Goal: Information Seeking & Learning: Learn about a topic

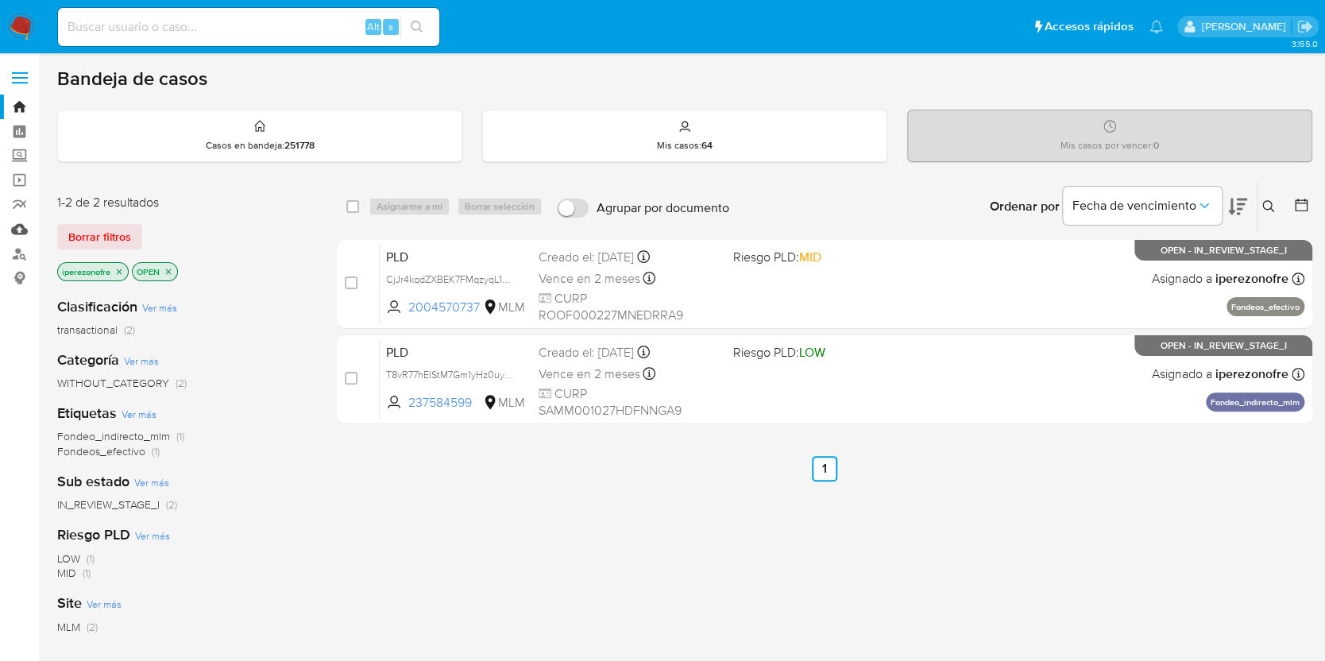
click at [22, 229] on link "Mulan" at bounding box center [94, 229] width 189 height 25
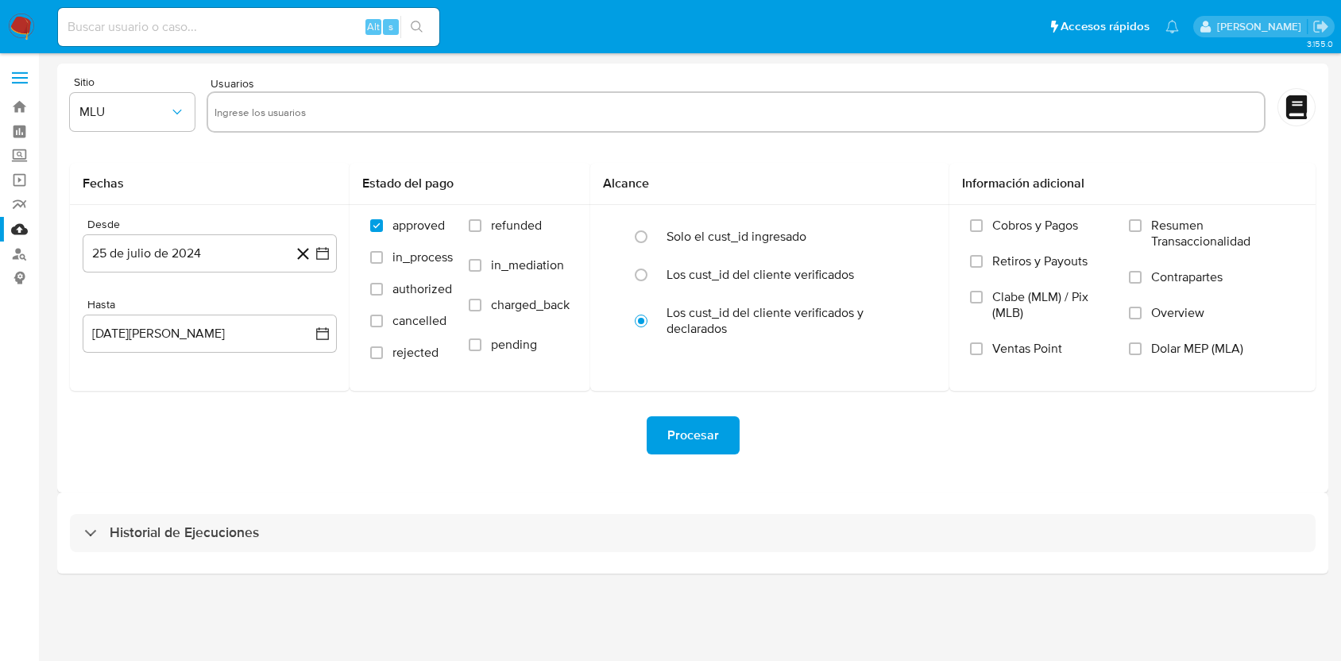
click at [335, 127] on div at bounding box center [736, 111] width 1059 height 41
click at [336, 105] on input "text" at bounding box center [735, 111] width 1043 height 25
paste input "196101819"
type input "196101819"
click at [170, 113] on icon "button" at bounding box center [177, 112] width 16 height 16
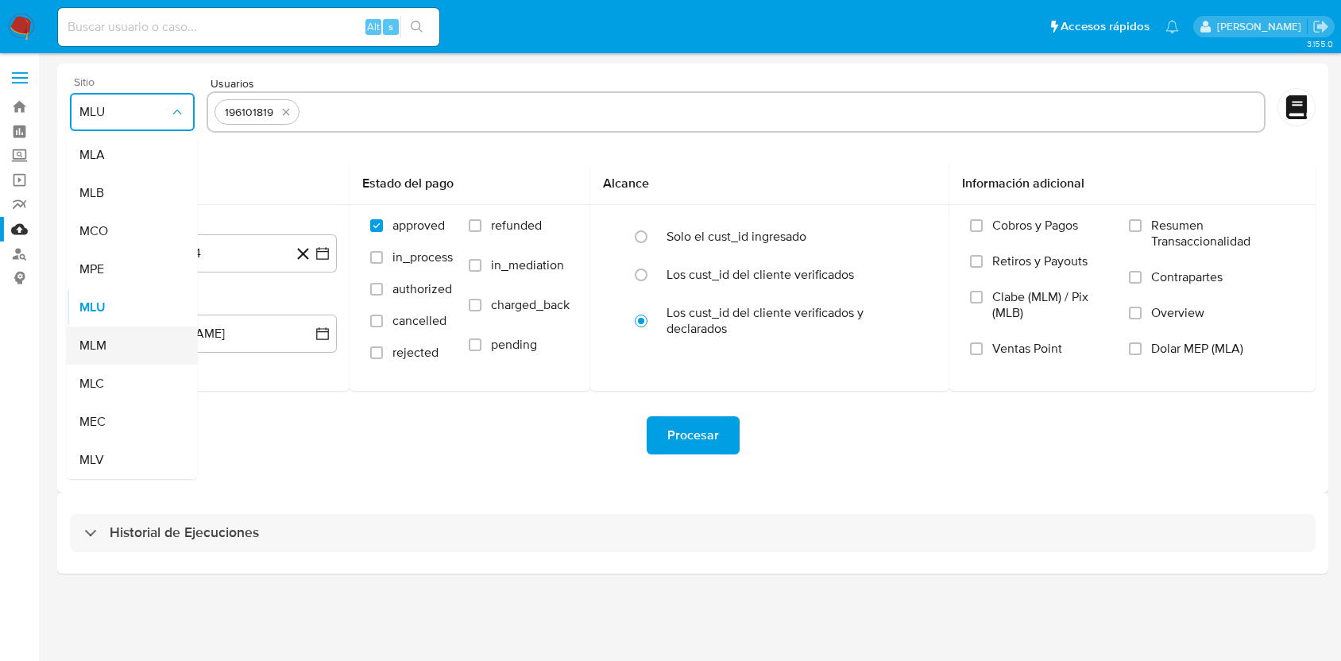
click at [118, 340] on div "MLM" at bounding box center [127, 346] width 96 height 38
click at [322, 253] on icon "button" at bounding box center [323, 253] width 16 height 16
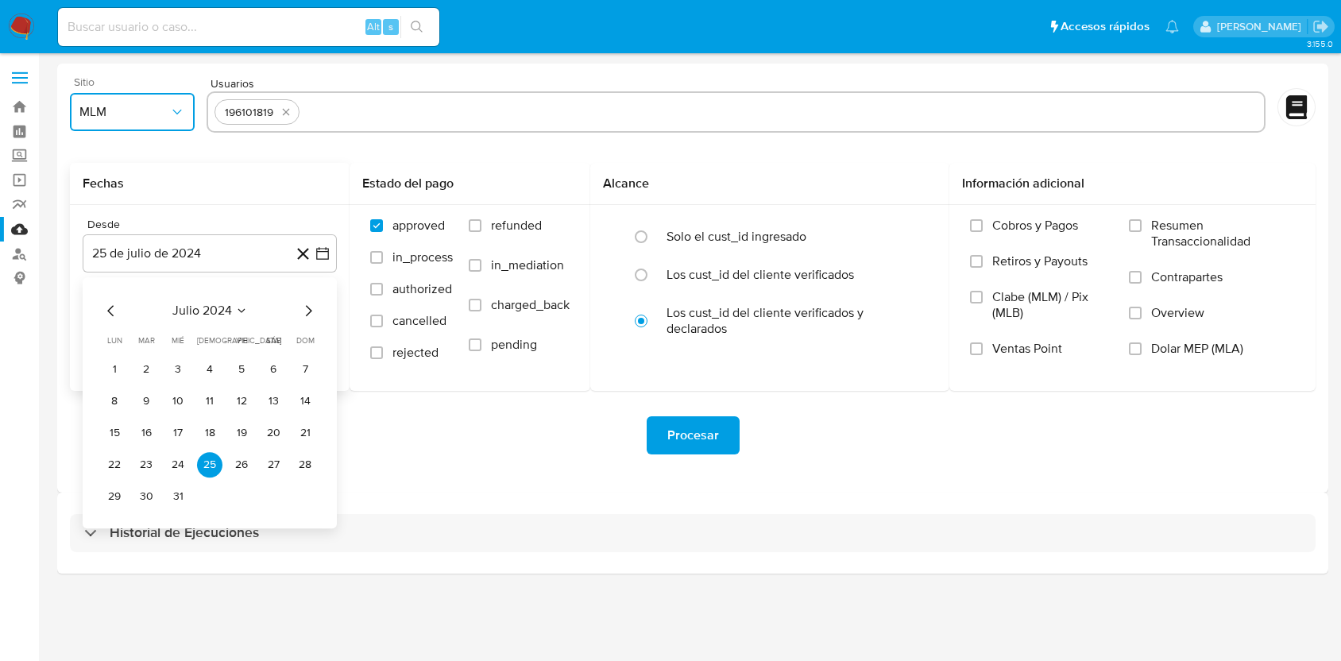
click at [309, 311] on icon "Mes siguiente" at bounding box center [308, 310] width 19 height 19
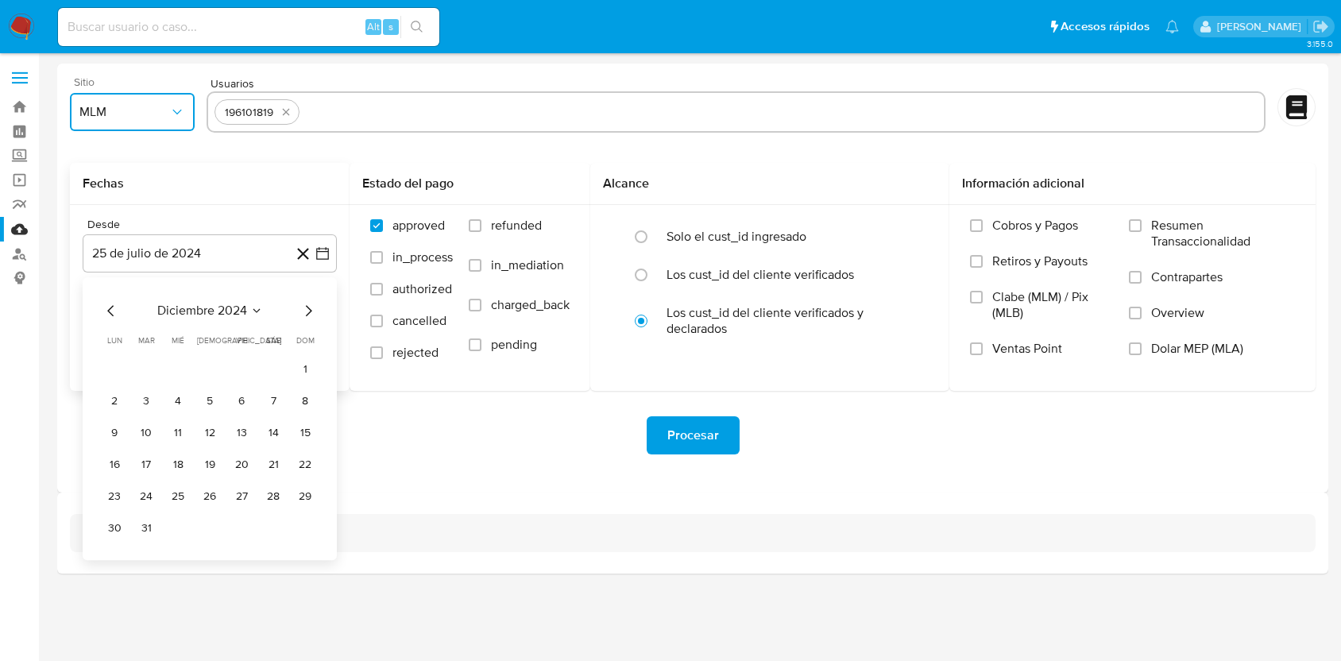
click at [309, 311] on icon "Mes siguiente" at bounding box center [308, 310] width 19 height 19
click at [309, 312] on icon "Mes siguiente" at bounding box center [309, 310] width 6 height 11
click at [146, 369] on button "1" at bounding box center [145, 369] width 25 height 25
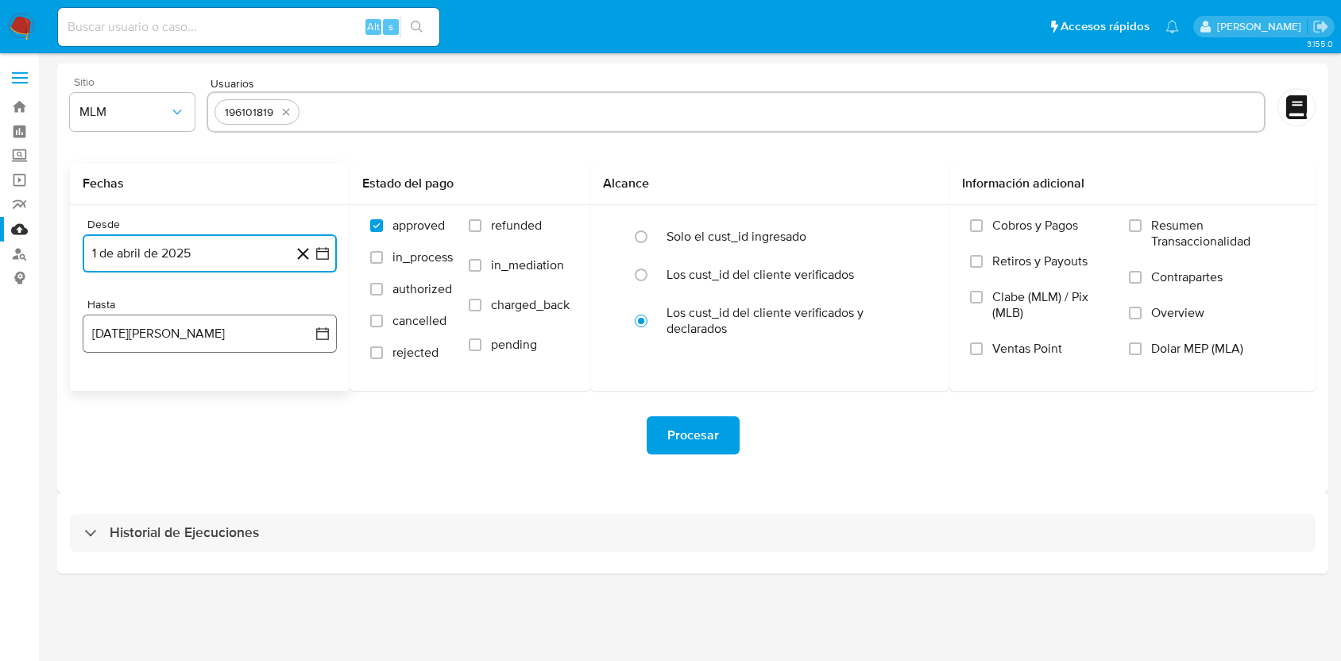
click at [324, 337] on icon "button" at bounding box center [323, 334] width 16 height 16
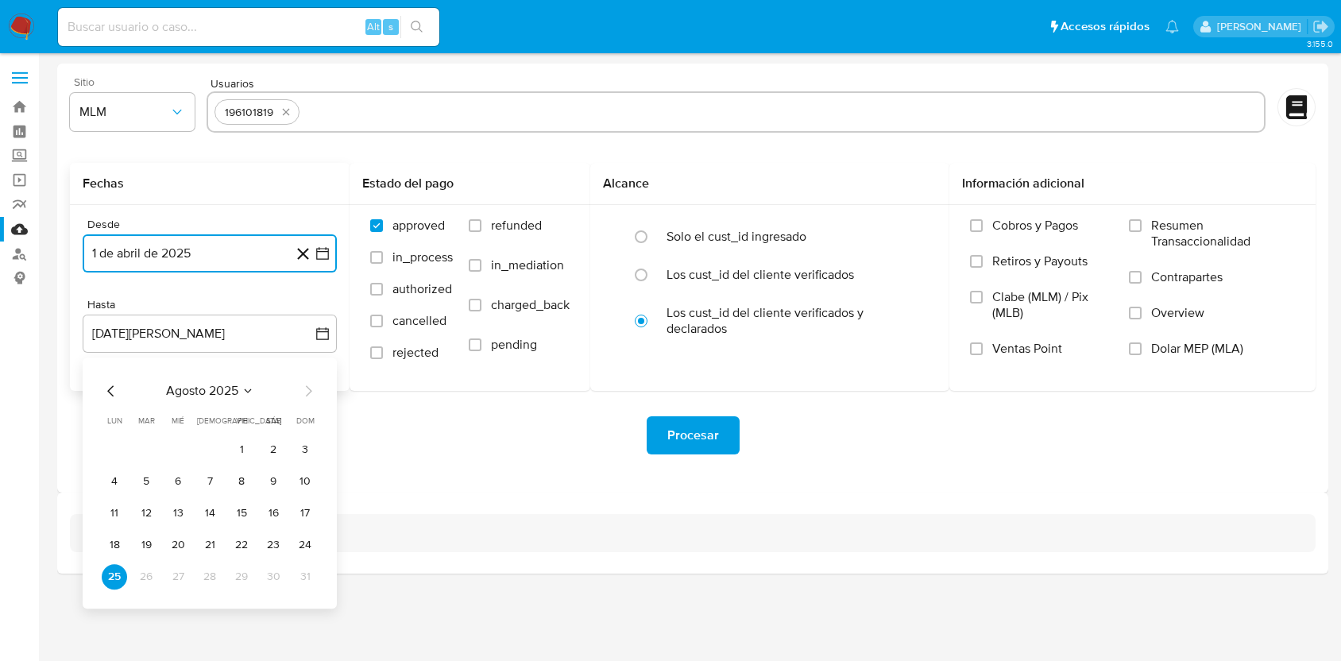
click at [107, 393] on icon "Mes anterior" at bounding box center [111, 390] width 19 height 19
click at [213, 579] on button "31" at bounding box center [209, 576] width 25 height 25
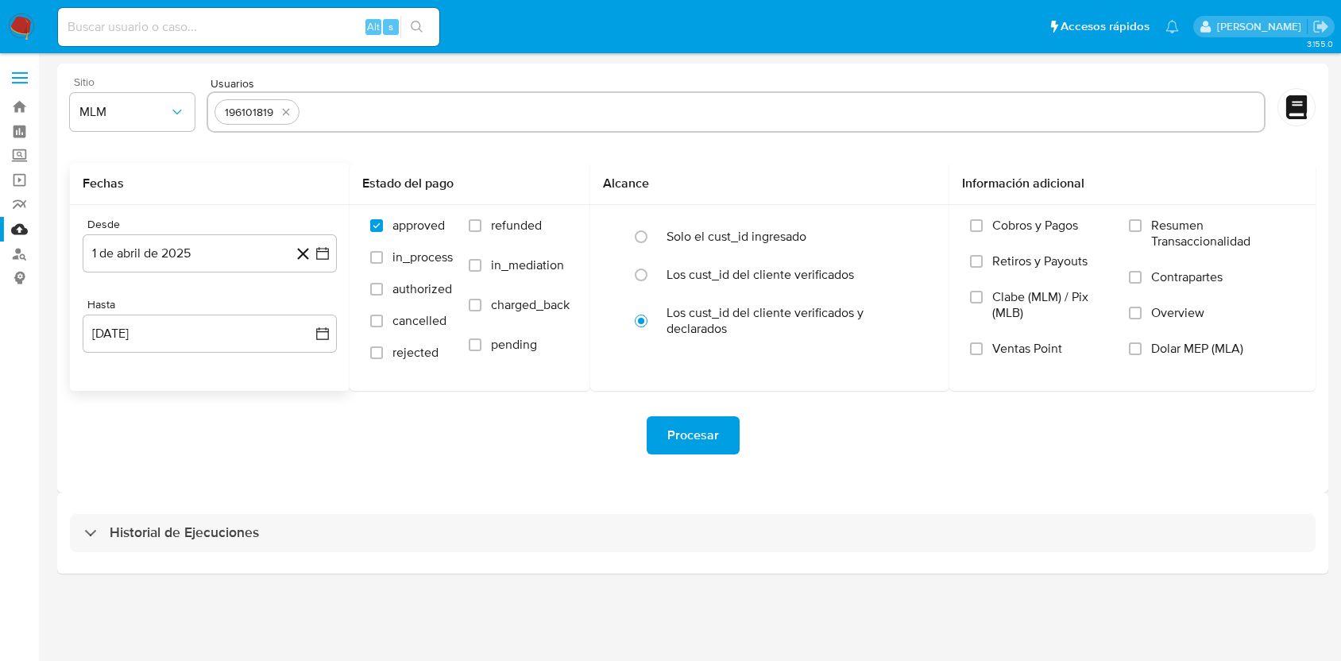
click at [391, 498] on div "Historial de Ejecuciones" at bounding box center [692, 533] width 1271 height 81
click at [388, 105] on input "text" at bounding box center [782, 111] width 952 height 25
paste input "241378216"
type input "241378216"
click at [979, 452] on div "Procesar" at bounding box center [693, 435] width 1246 height 38
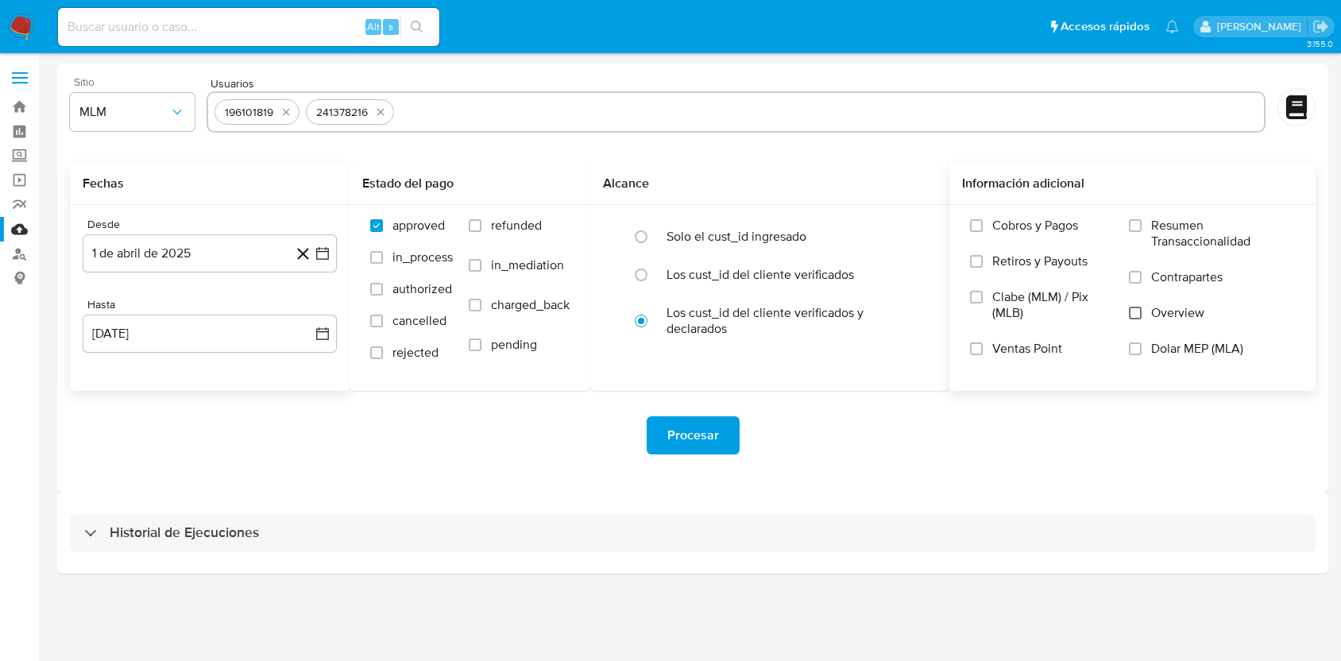
click at [1136, 315] on input "Overview" at bounding box center [1135, 313] width 13 height 13
click at [689, 431] on span "Procesar" at bounding box center [693, 435] width 52 height 35
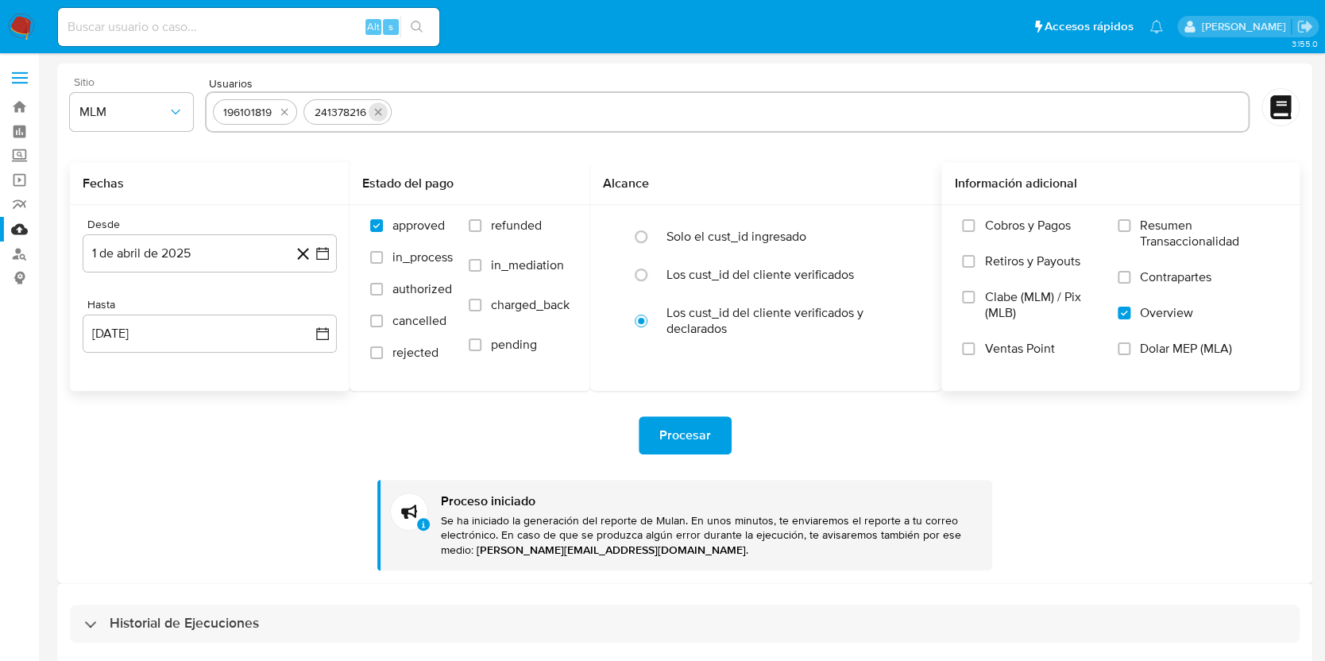
click at [381, 106] on icon "quitar 241378216" at bounding box center [378, 112] width 13 height 13
click at [280, 106] on icon "quitar 196101819" at bounding box center [284, 112] width 13 height 13
click at [281, 100] on input "text" at bounding box center [728, 111] width 1030 height 25
paste input "244025733"
type input "244025733"
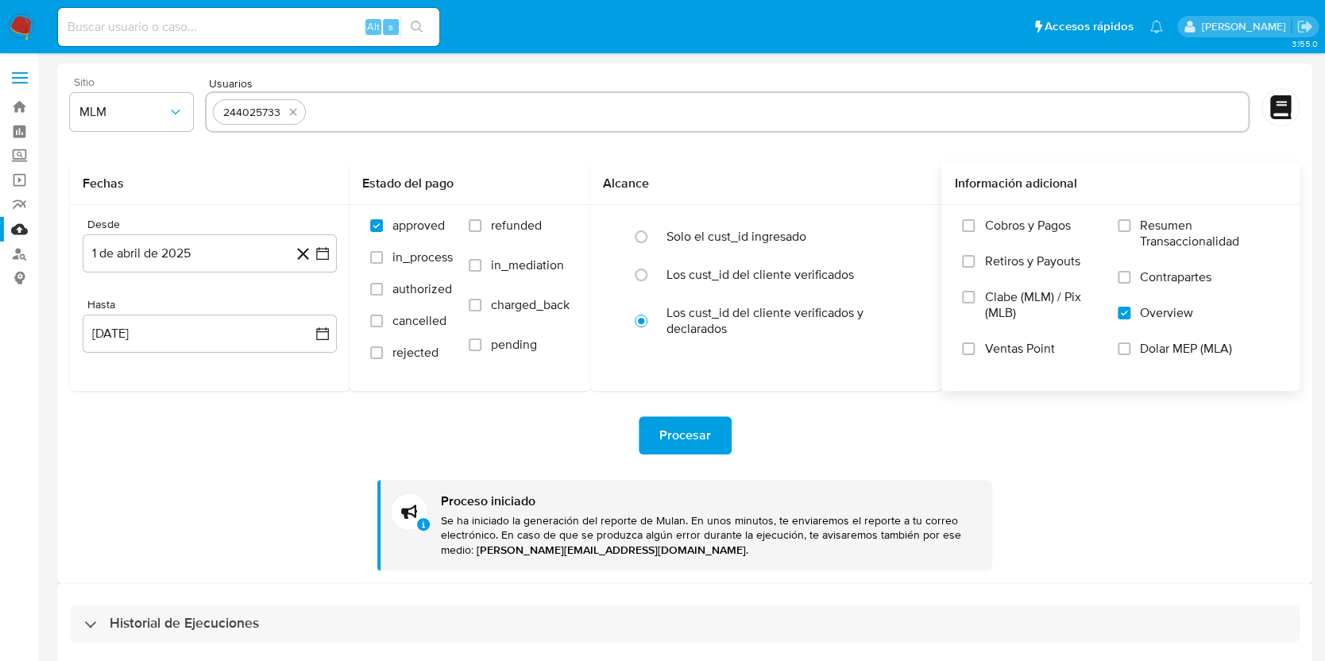
paste input "472796323"
type input "472796323"
paste input "784126596"
type input "784126596"
paste input "1096217259"
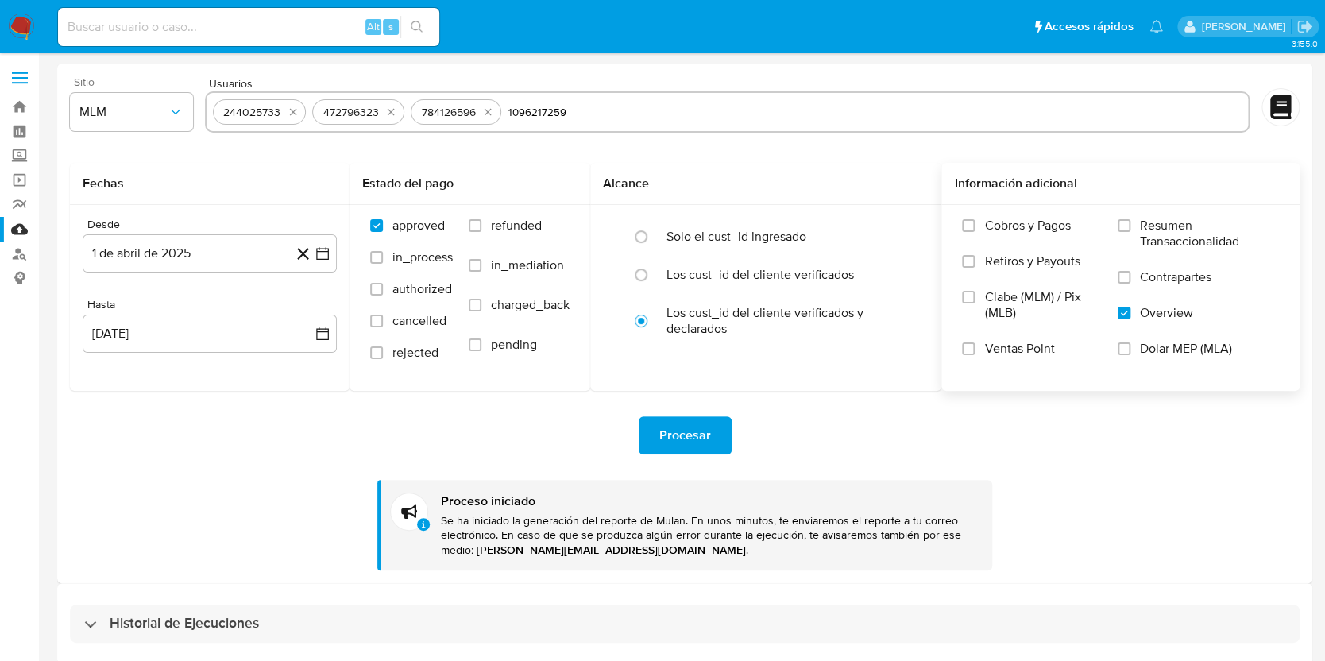
type input "1096217259"
paste input "1686029966"
type input "1686029966"
click at [854, 397] on div "Procesar Proceso iniciado Se ha iniciado la generación del reporte de Mulan. En…" at bounding box center [685, 481] width 1230 height 180
click at [698, 433] on span "Procesar" at bounding box center [685, 435] width 52 height 35
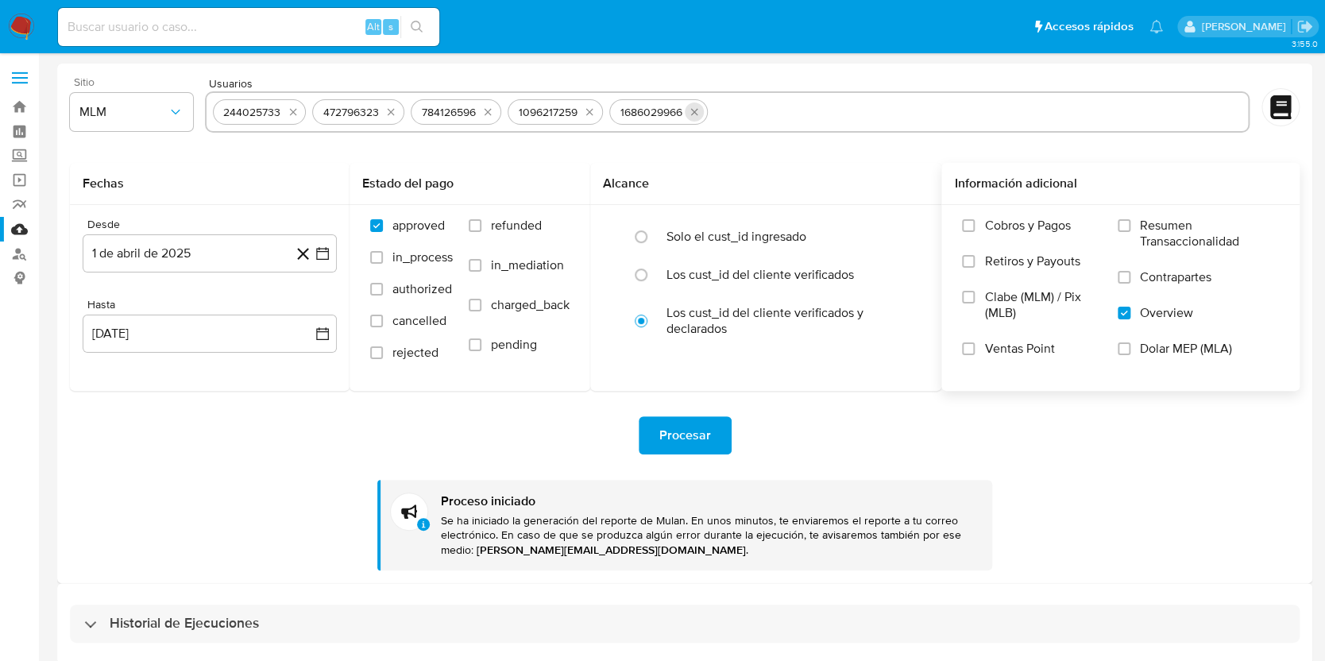
click at [704, 112] on button "quitar 1686029966" at bounding box center [694, 111] width 19 height 19
click at [585, 111] on icon "quitar 1096217259" at bounding box center [589, 112] width 13 height 13
click at [481, 108] on button "quitar 784126596" at bounding box center [487, 111] width 19 height 19
click at [384, 111] on button "quitar 472796323" at bounding box center [390, 111] width 19 height 19
click at [292, 110] on icon "quitar 244025733" at bounding box center [293, 112] width 13 height 13
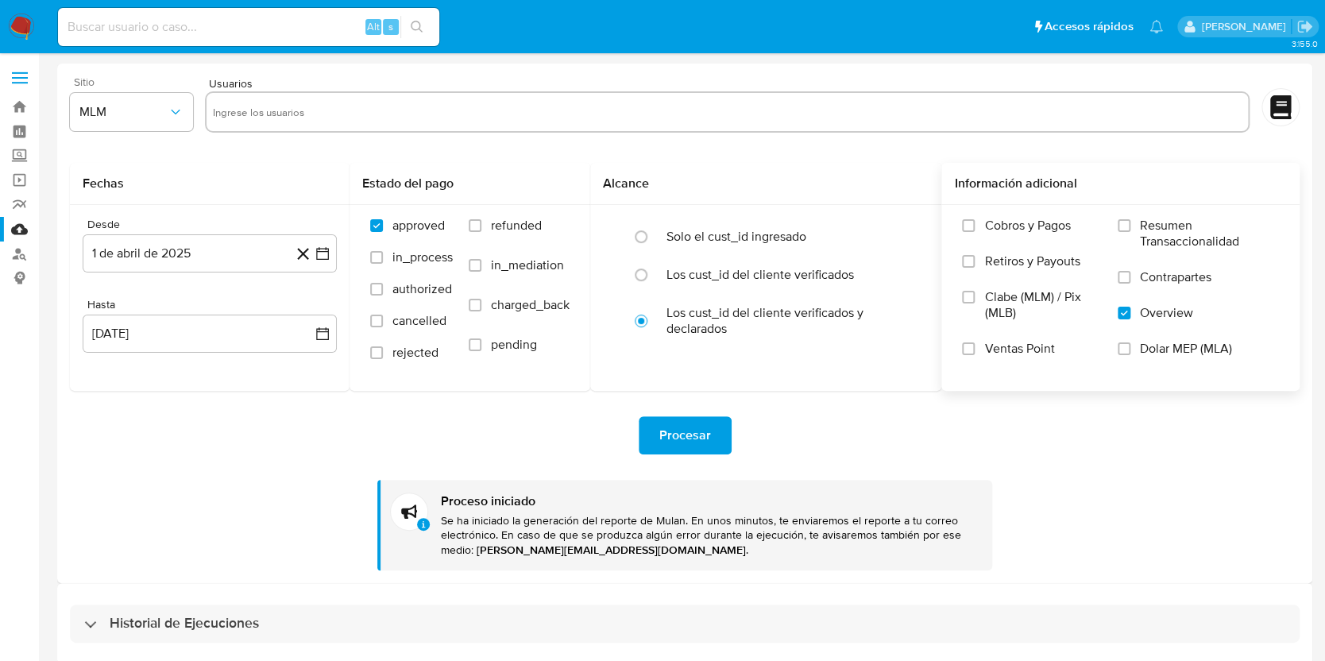
click at [318, 137] on div "Sitio MLM Usuarios" at bounding box center [685, 106] width 1230 height 61
click at [337, 118] on input "text" at bounding box center [728, 111] width 1030 height 25
paste input "1283368675"
type input "1283368675"
paste input "334034917"
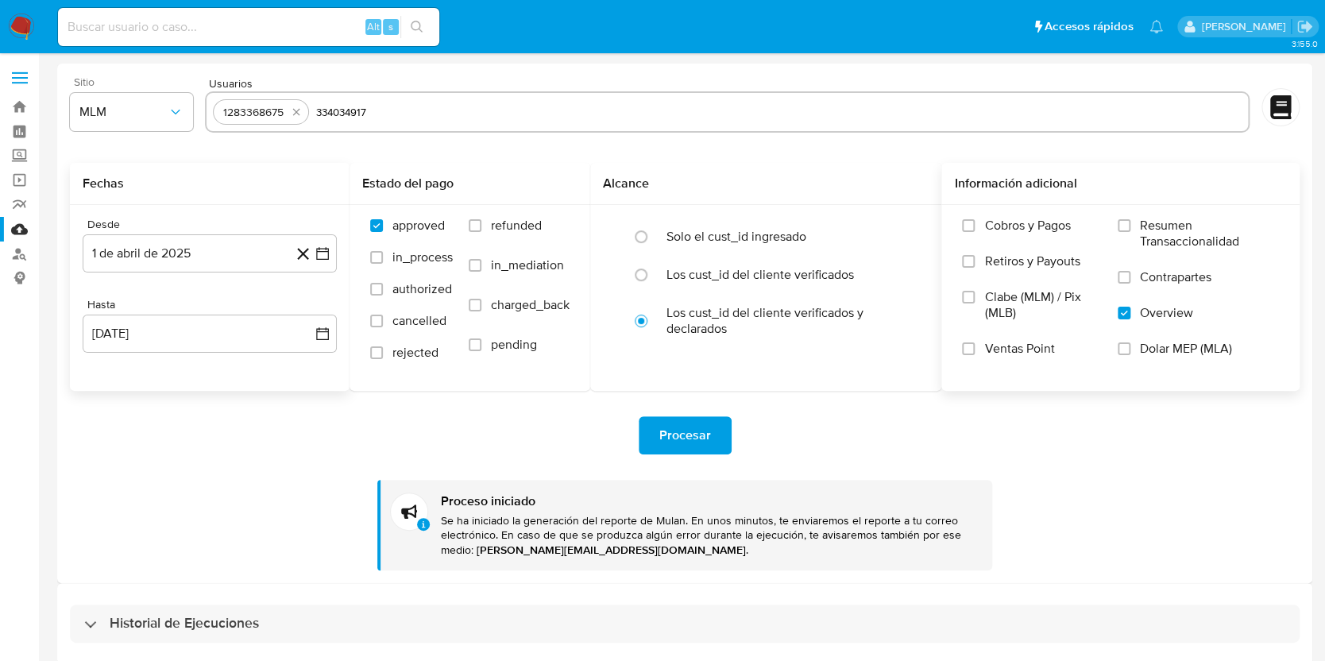
type input "334034917"
paste input "268218488"
type input "268218488"
paste input "692537427"
type input "692537427"
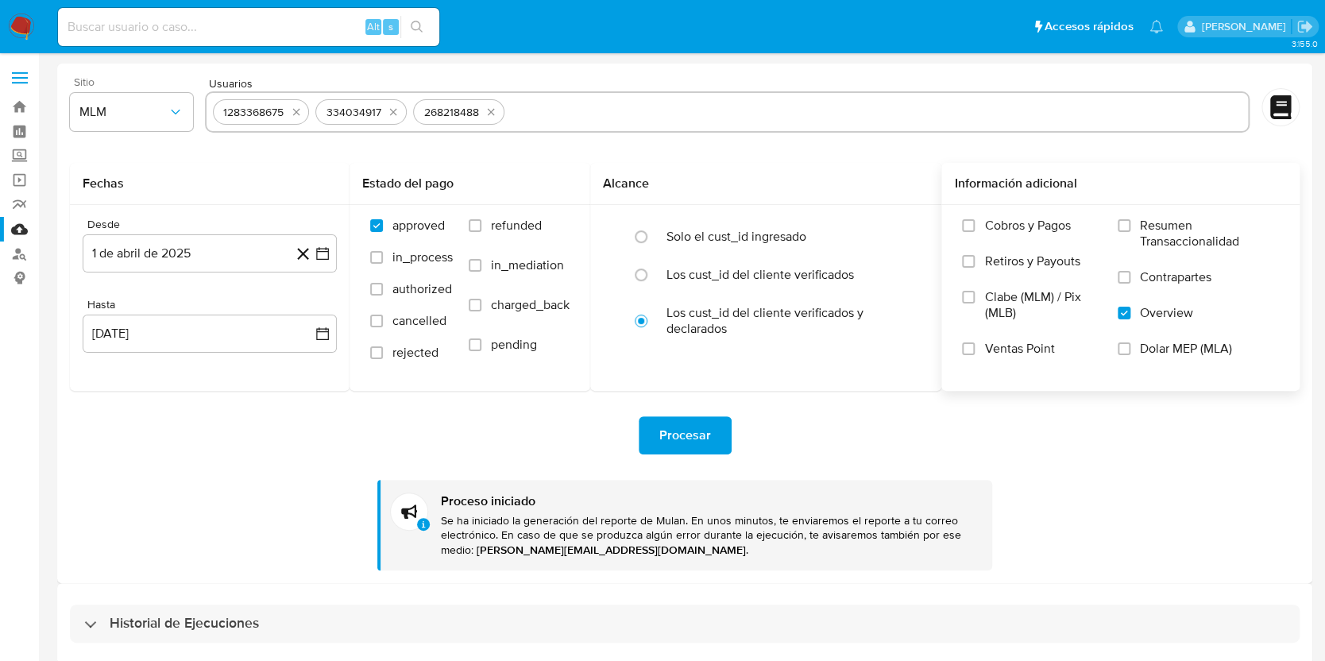
click at [146, 485] on div "Procesar Proceso iniciado Se ha iniciado la generación del reporte de Mulan. En…" at bounding box center [685, 481] width 1230 height 180
click at [680, 423] on span "Procesar" at bounding box center [685, 435] width 52 height 35
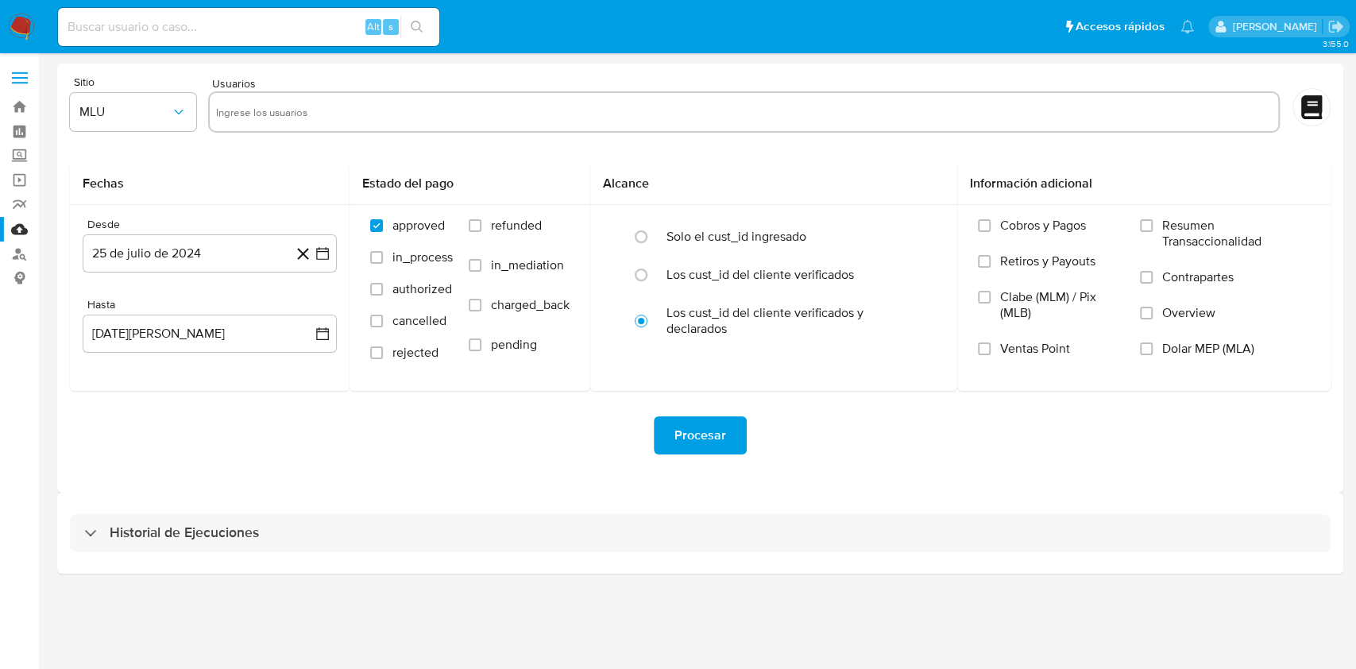
click at [114, 17] on input at bounding box center [248, 27] width 381 height 21
paste input "196101819"
type input "196101819"
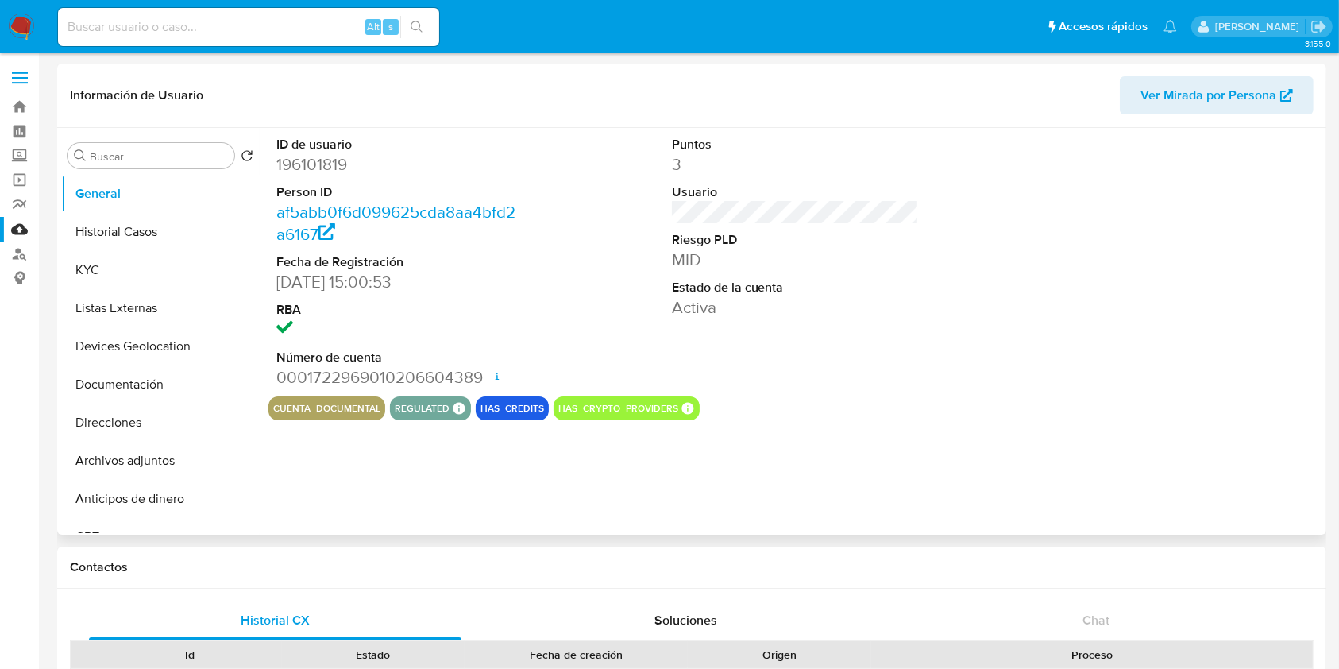
select select "10"
click at [144, 226] on button "Historial Casos" at bounding box center [154, 232] width 186 height 38
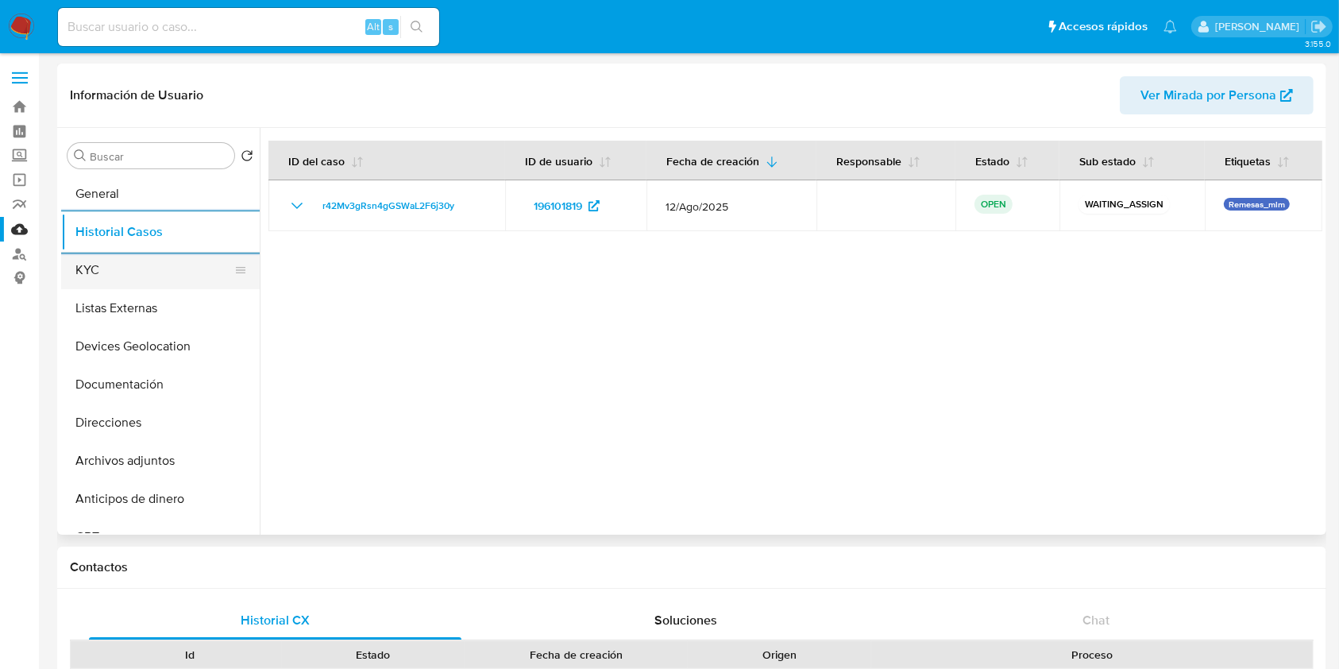
click at [97, 257] on button "KYC" at bounding box center [154, 270] width 186 height 38
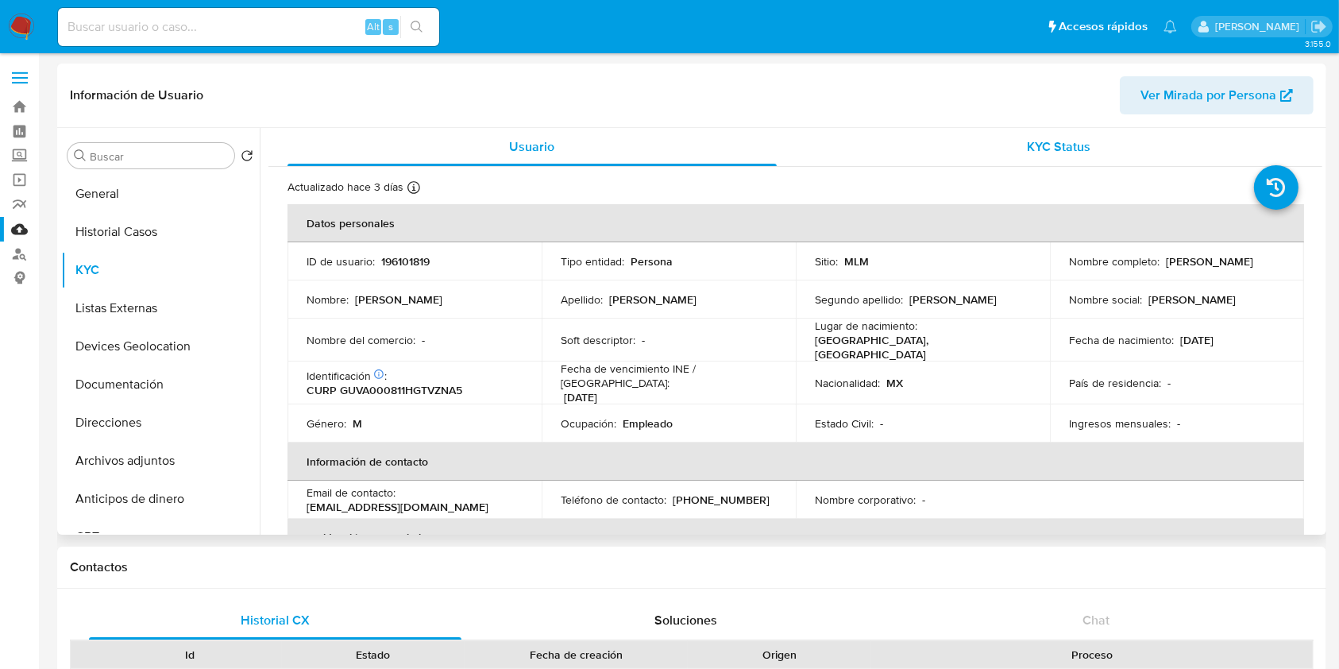
click at [1062, 152] on span "KYC Status" at bounding box center [1059, 146] width 64 height 18
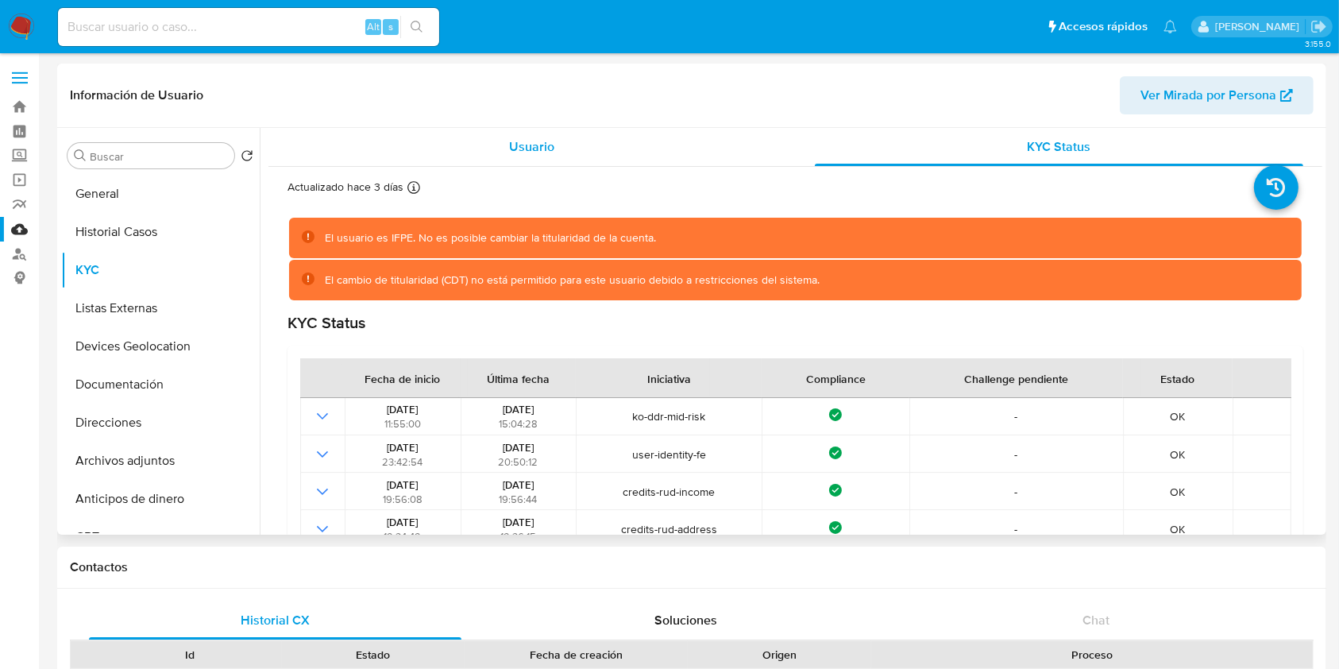
click at [527, 149] on span "Usuario" at bounding box center [531, 146] width 45 height 18
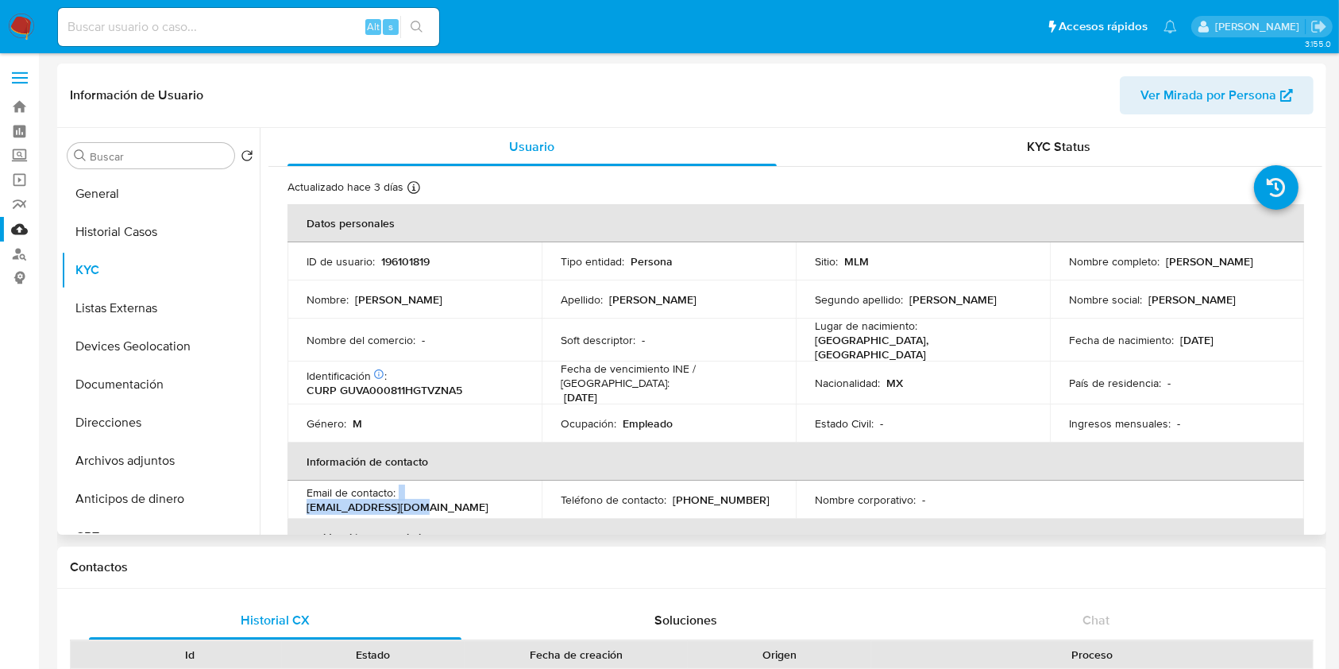
drag, startPoint x: 399, startPoint y: 489, endPoint x: 517, endPoint y: 481, distance: 118.6
click at [517, 481] on td "Email de contacto : tonygv20@icloud.com" at bounding box center [415, 500] width 254 height 38
copy div "tonygv20@icloud.com"
drag, startPoint x: 675, startPoint y: 492, endPoint x: 751, endPoint y: 492, distance: 75.5
click at [751, 493] on div "Teléfono de contacto : (477) 4758776" at bounding box center [669, 500] width 216 height 14
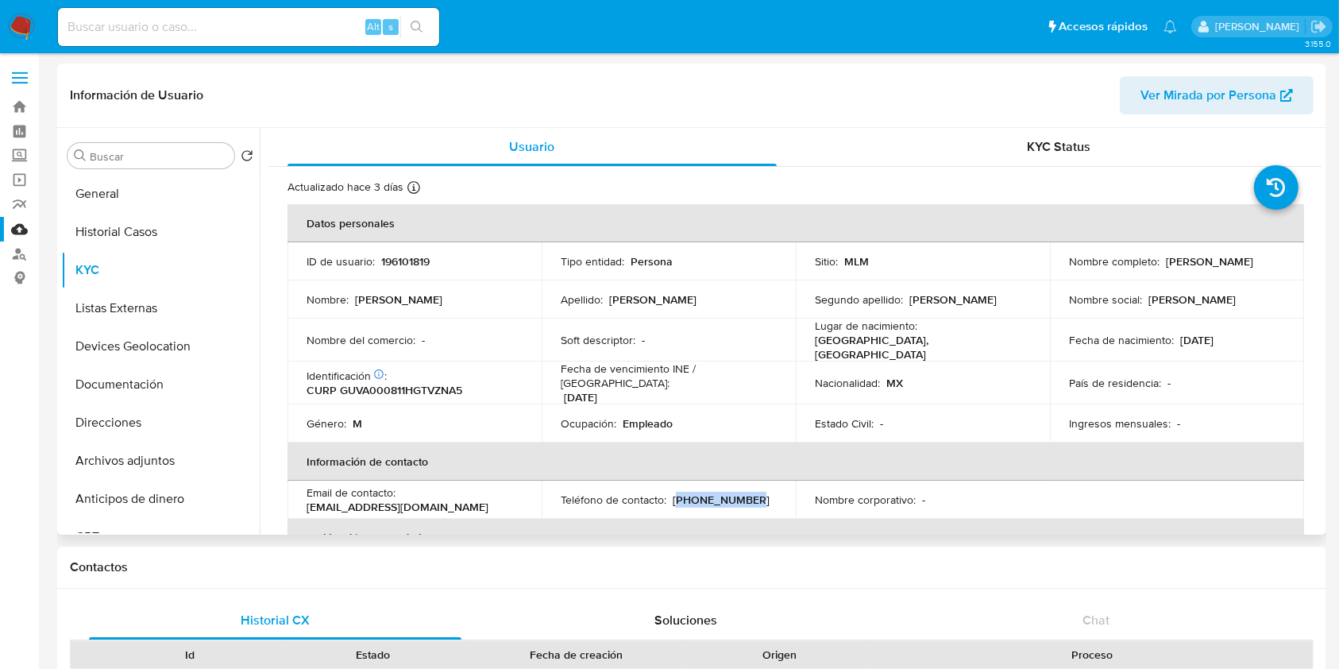
copy p "477) 4758776"
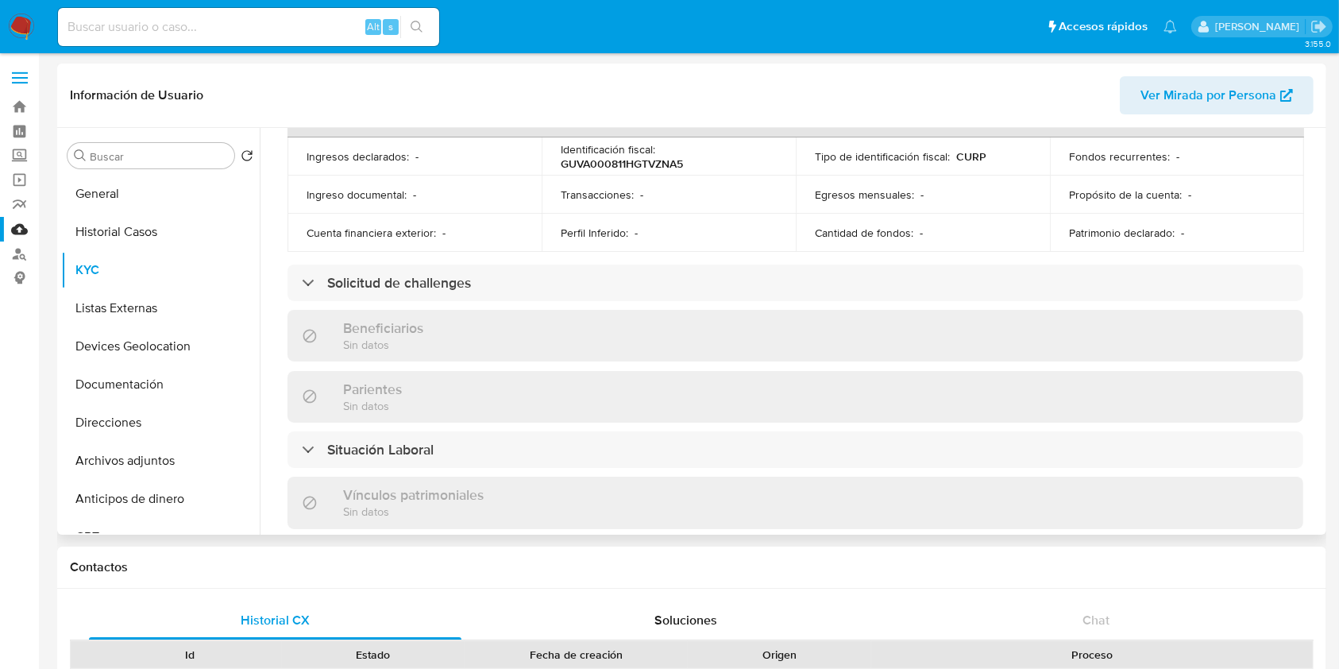
scroll to position [529, 0]
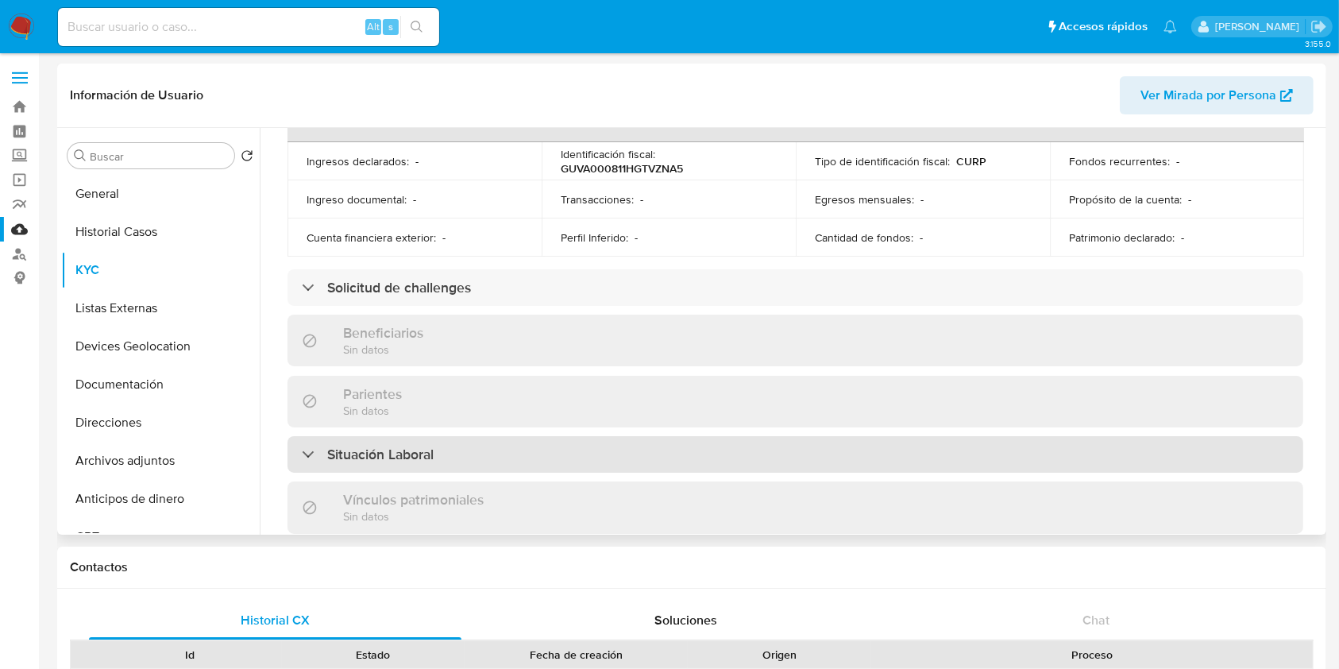
click at [534, 436] on div "Situación Laboral" at bounding box center [796, 454] width 1016 height 37
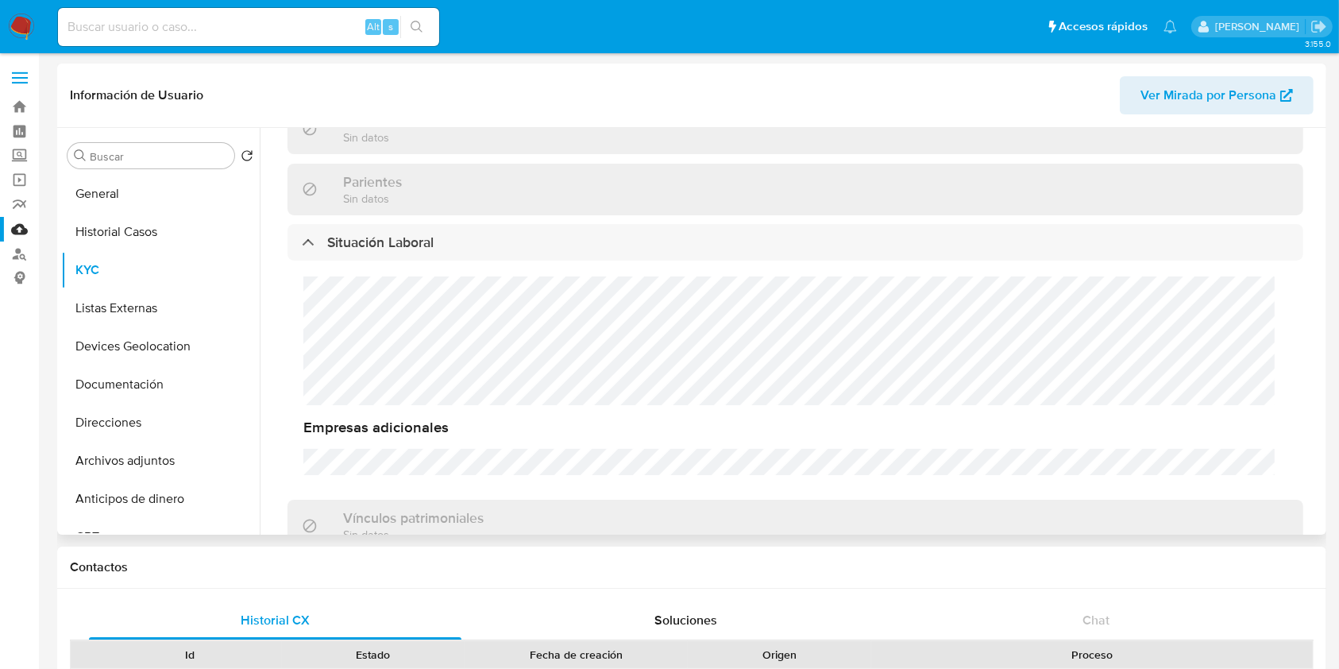
scroll to position [847, 0]
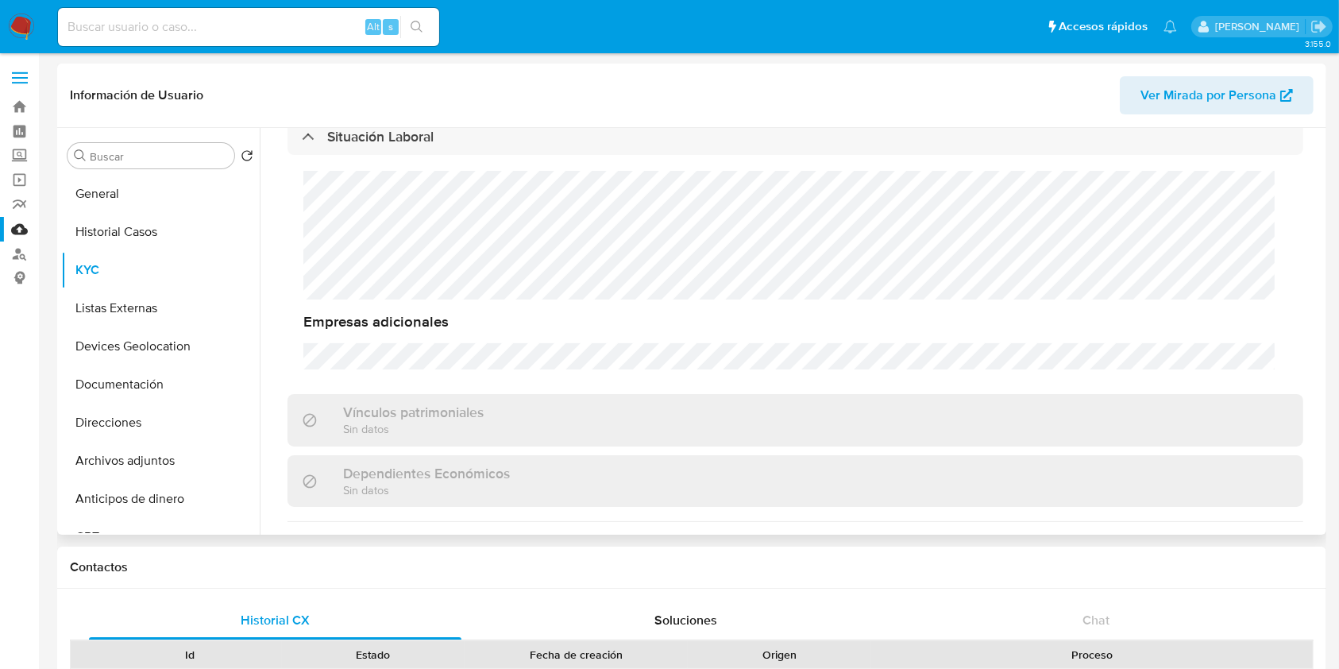
click at [1316, 356] on div "Actualizado hace 3 días Creado: 18/05/2020 23:43:45 Actualizado: 22/08/2025 16:…" at bounding box center [796, 115] width 1054 height 1590
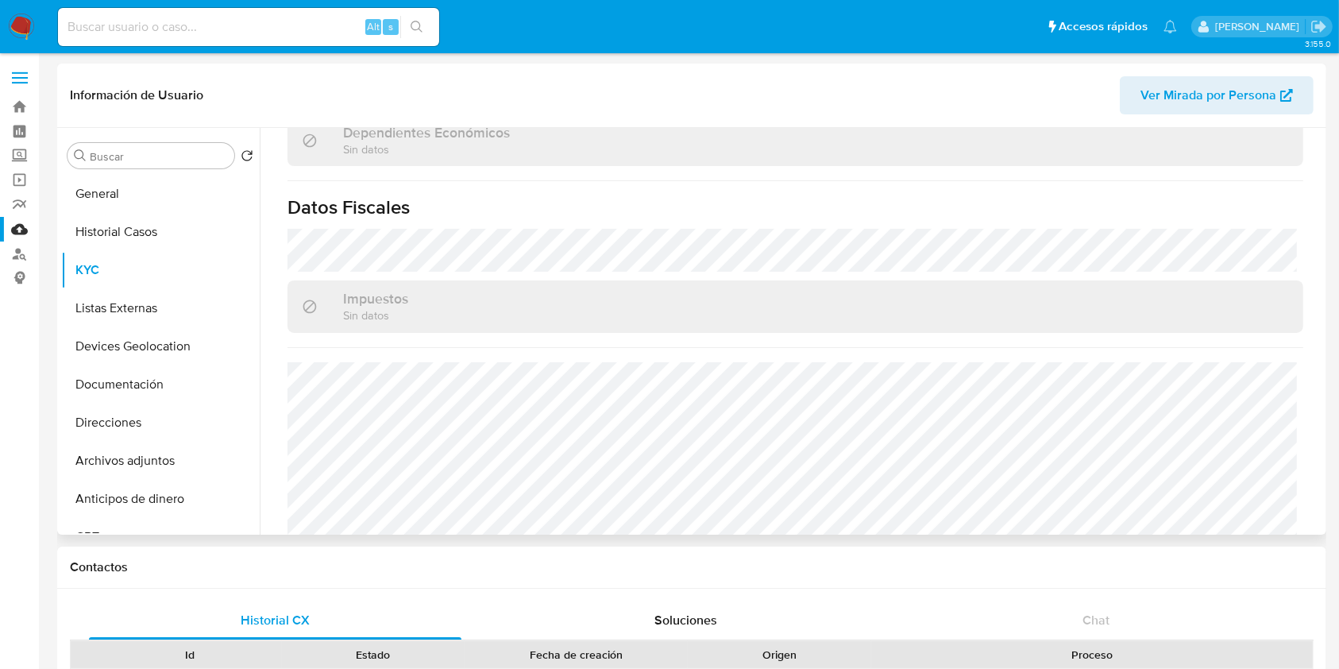
scroll to position [1213, 0]
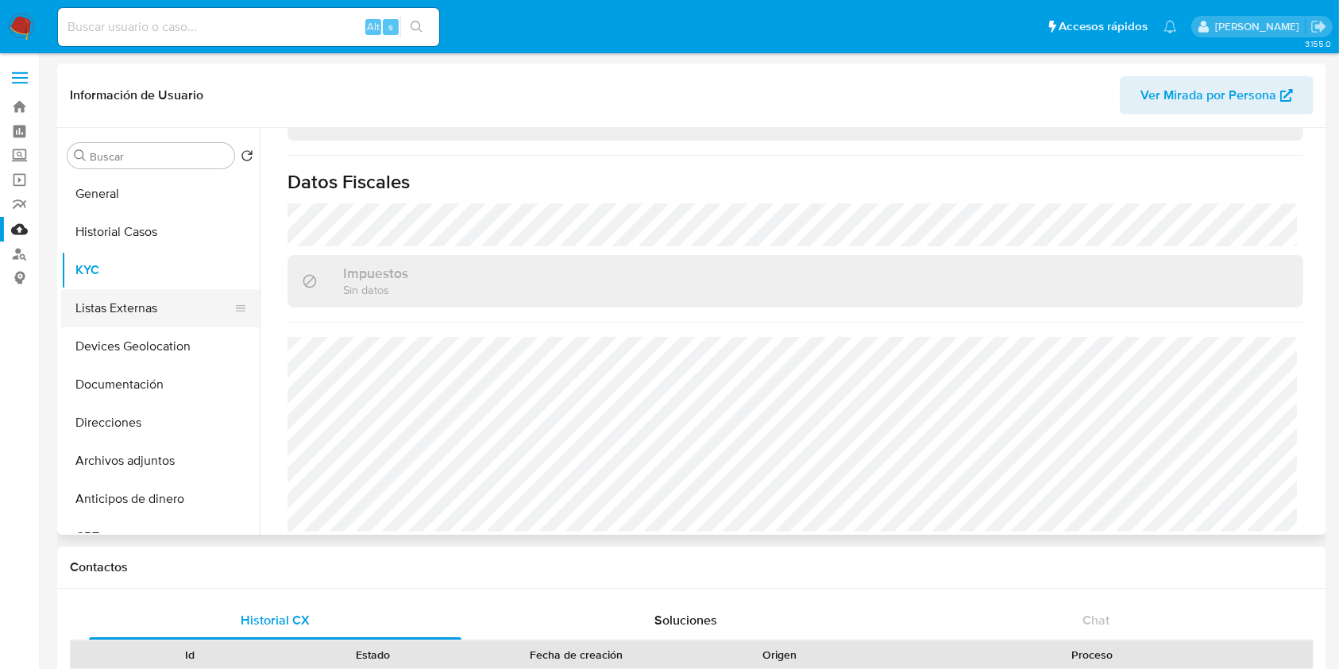
click at [157, 308] on button "Listas Externas" at bounding box center [154, 308] width 186 height 38
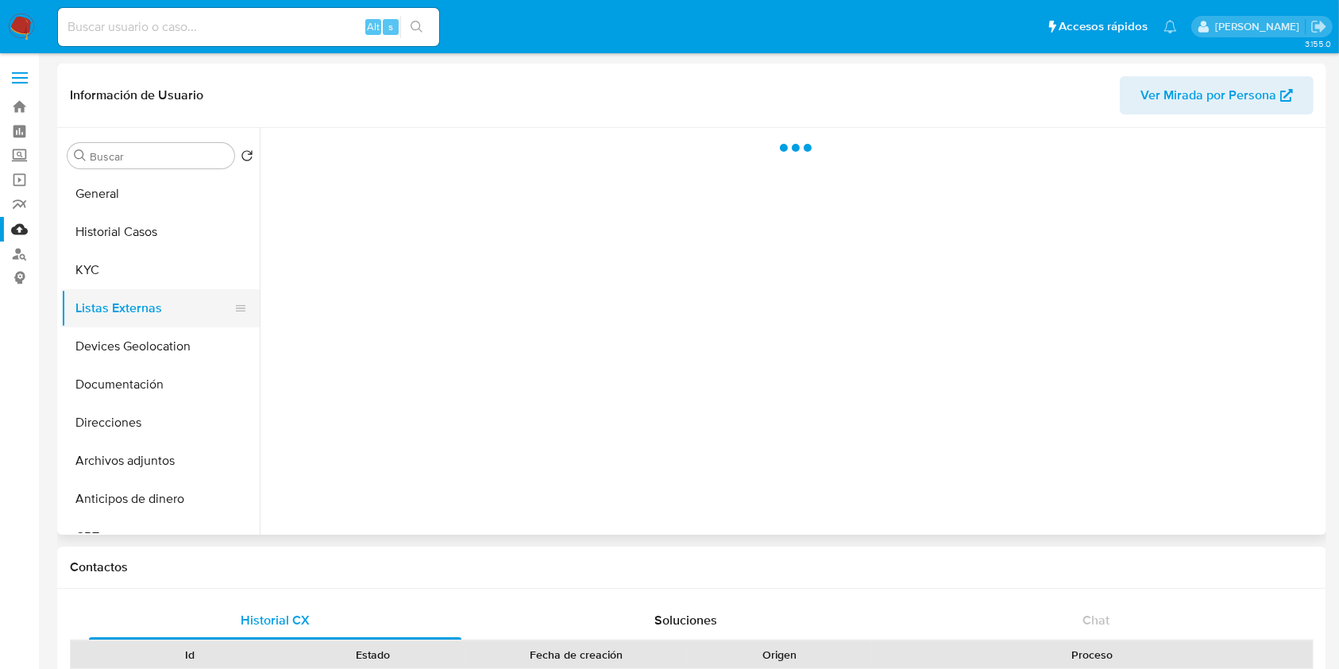
scroll to position [0, 0]
click at [149, 270] on button "KYC" at bounding box center [154, 270] width 186 height 38
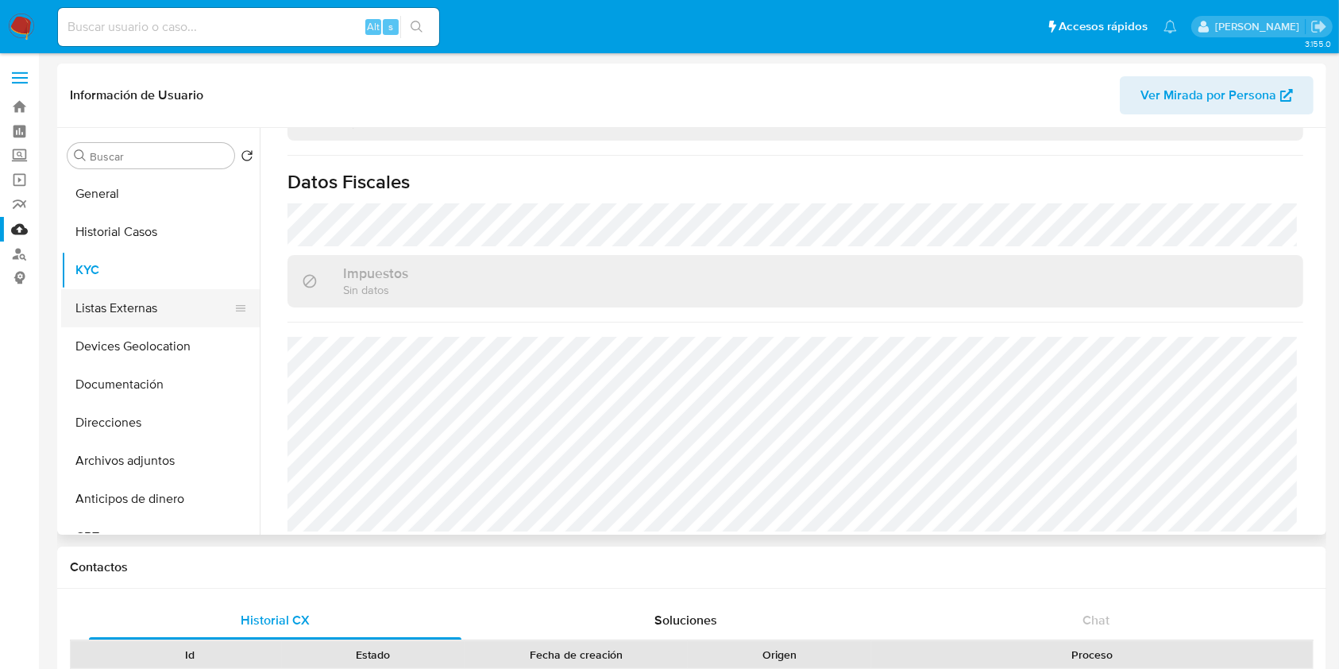
click at [103, 307] on button "Listas Externas" at bounding box center [154, 308] width 186 height 38
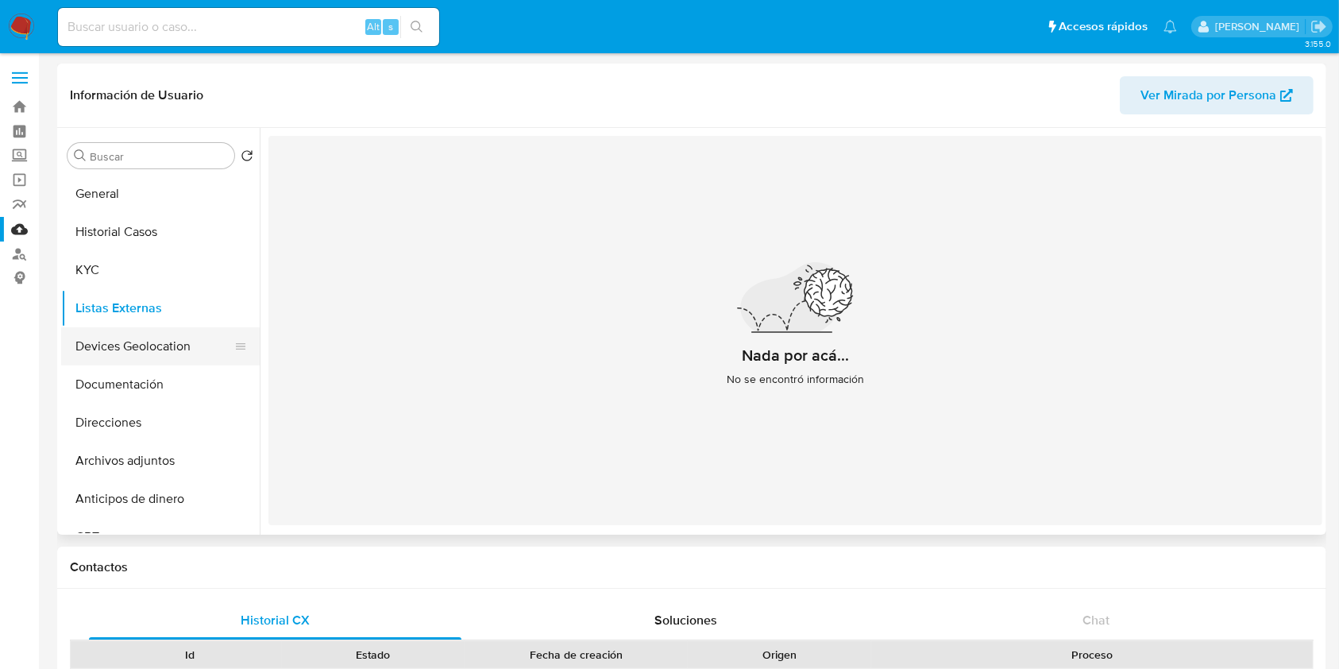
click at [155, 340] on button "Devices Geolocation" at bounding box center [154, 346] width 186 height 38
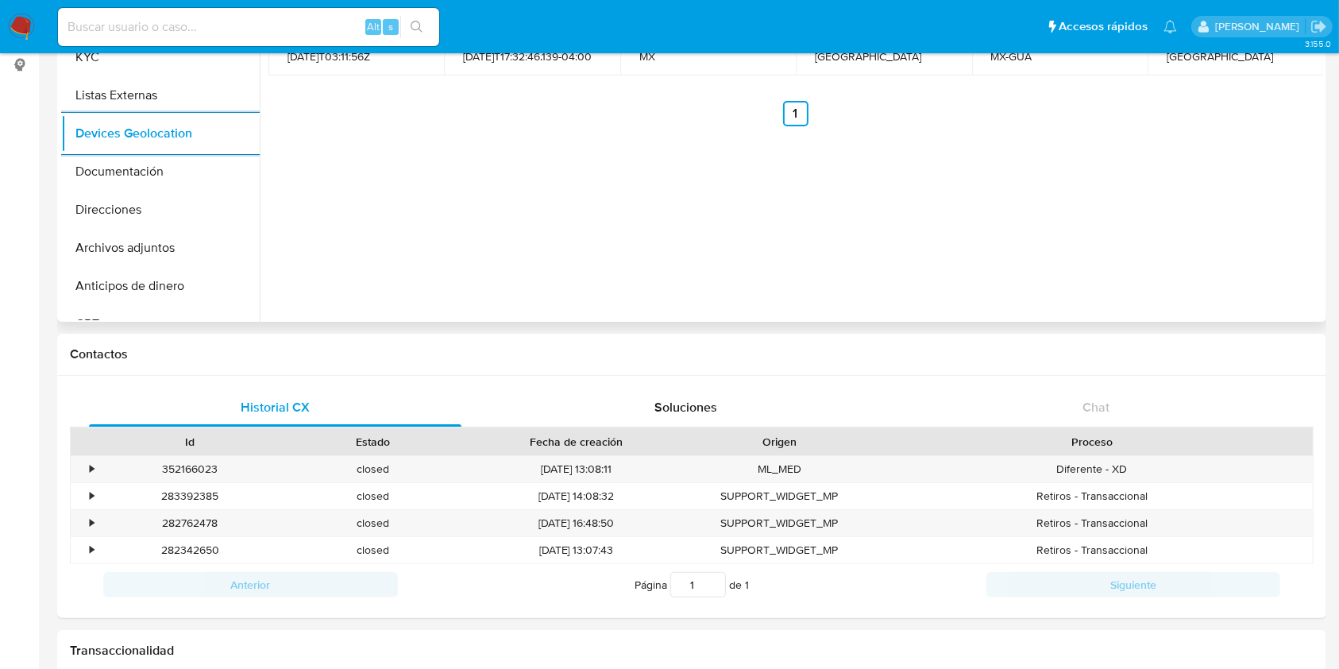
scroll to position [741, 0]
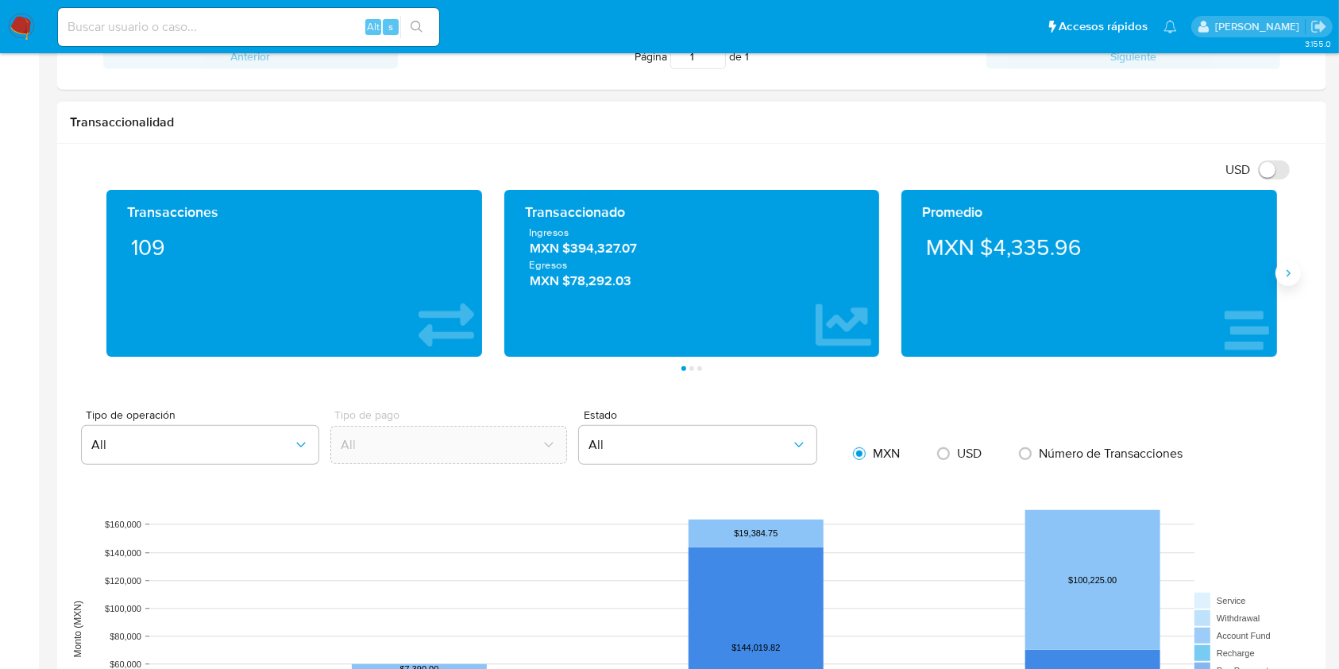
click at [1285, 273] on icon "Siguiente" at bounding box center [1288, 273] width 13 height 13
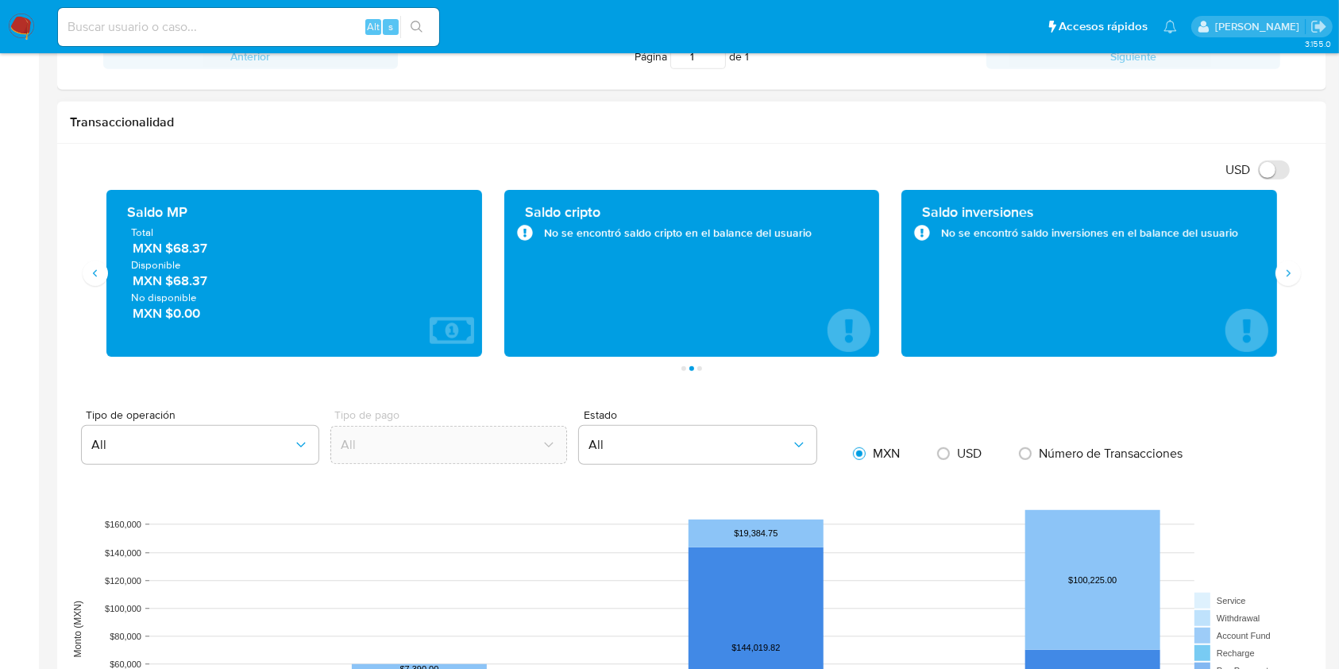
drag, startPoint x: 214, startPoint y: 257, endPoint x: 172, endPoint y: 257, distance: 42.1
click at [172, 257] on span "Disponible" at bounding box center [294, 264] width 327 height 14
drag, startPoint x: 218, startPoint y: 245, endPoint x: 172, endPoint y: 249, distance: 47.1
click at [172, 249] on span "MXN $68.37" at bounding box center [295, 249] width 325 height 18
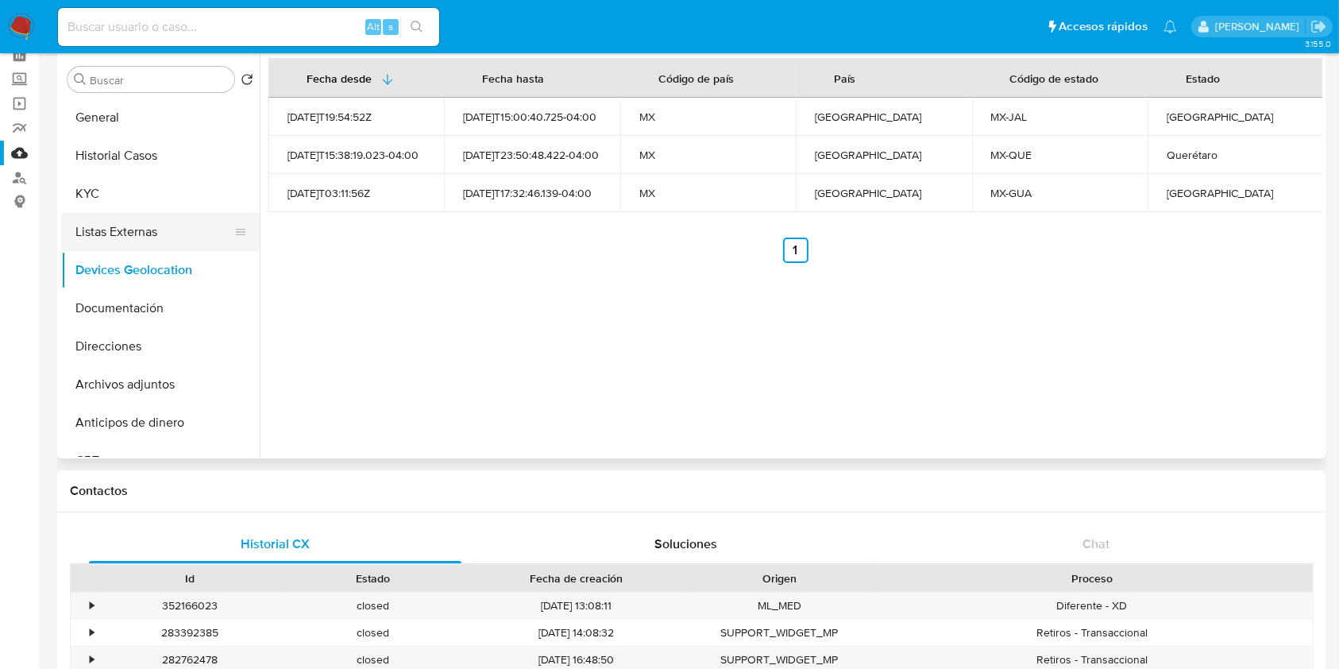
scroll to position [0, 0]
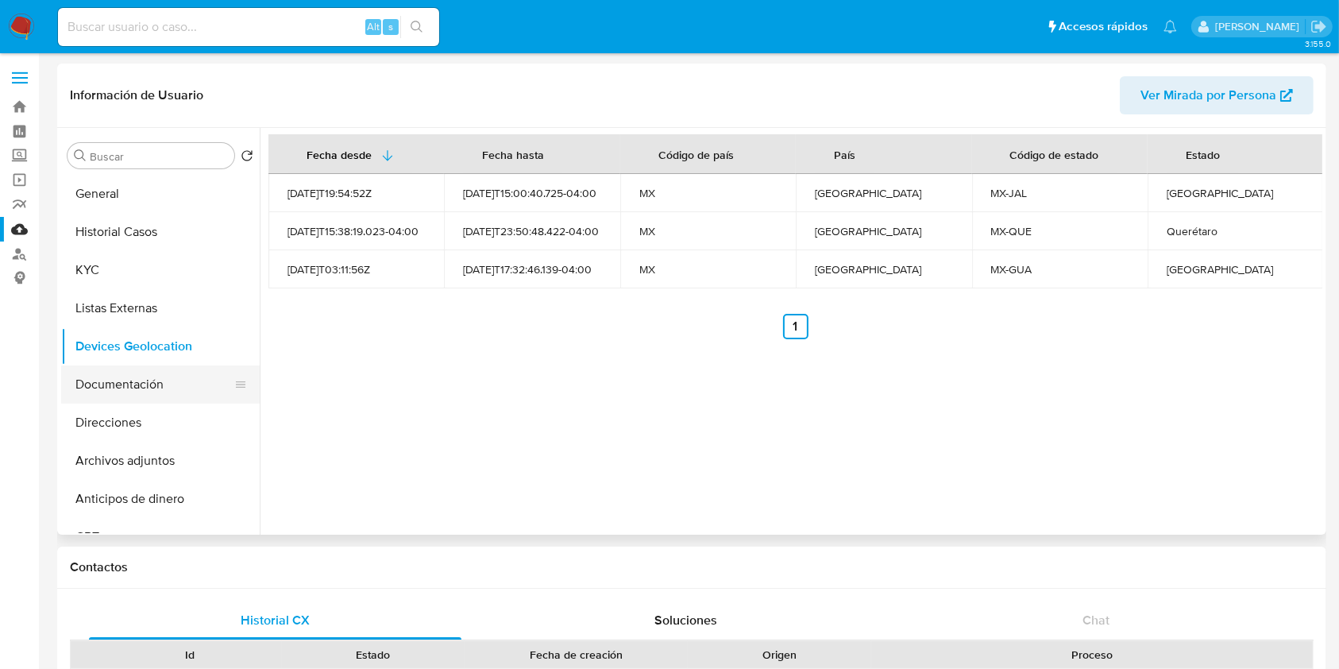
click at [107, 378] on button "Documentación" at bounding box center [154, 384] width 186 height 38
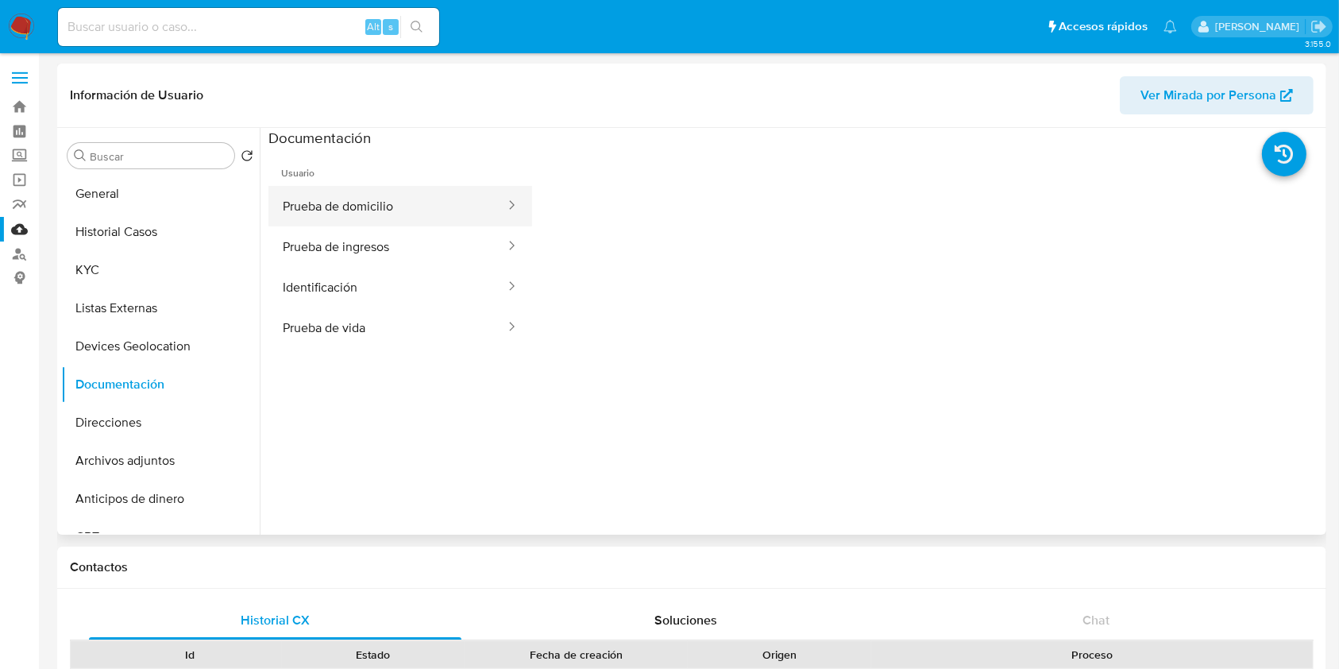
click at [416, 218] on button "Prueba de domicilio" at bounding box center [388, 206] width 238 height 41
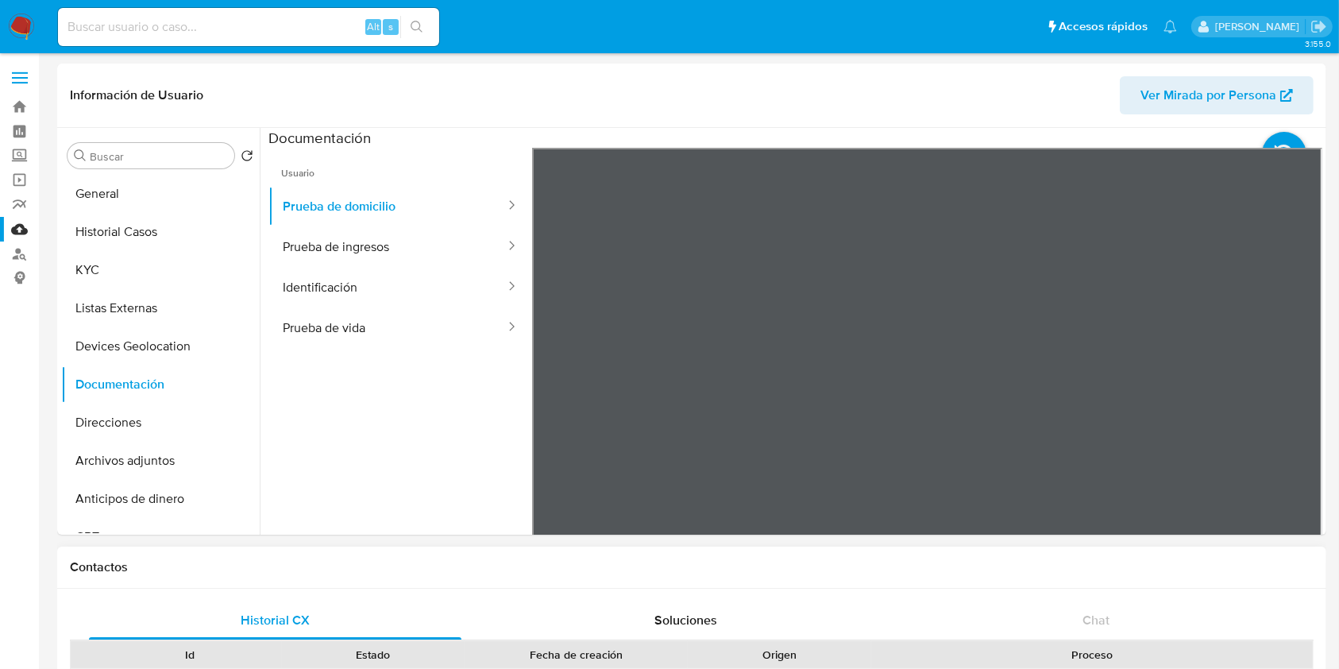
click at [326, 230] on button "Prueba de ingresos" at bounding box center [388, 246] width 238 height 41
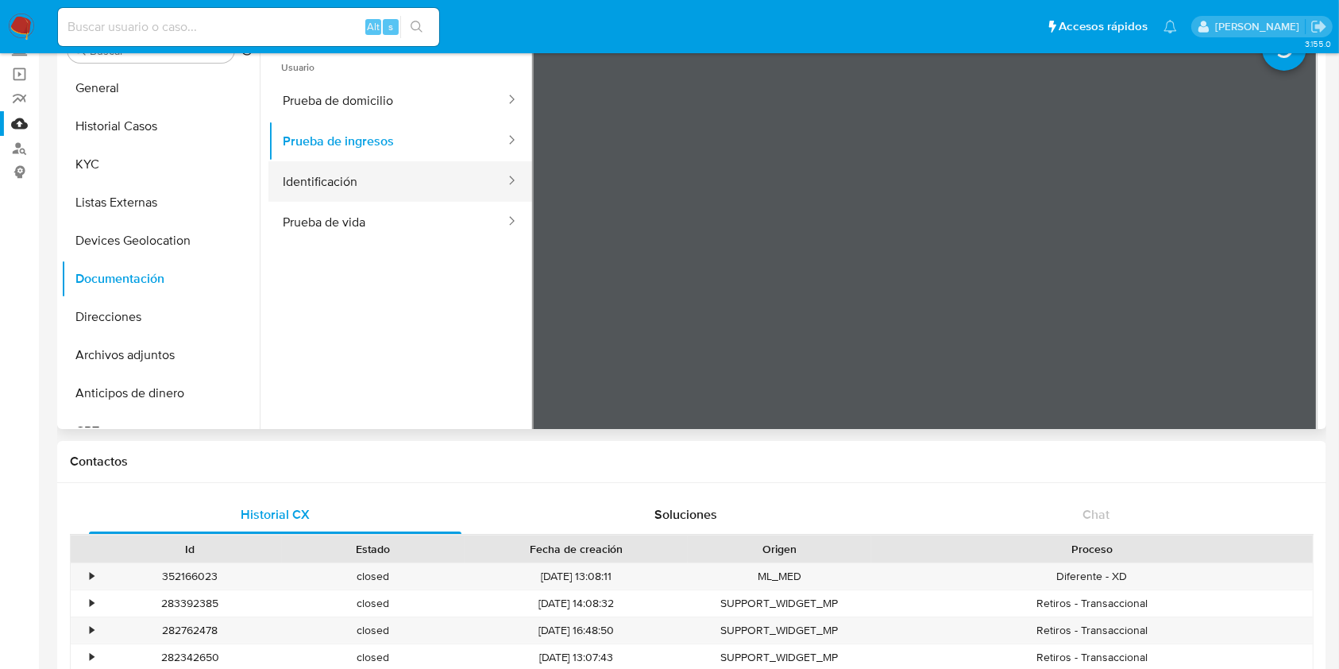
click at [343, 194] on button "Identificación" at bounding box center [388, 181] width 238 height 41
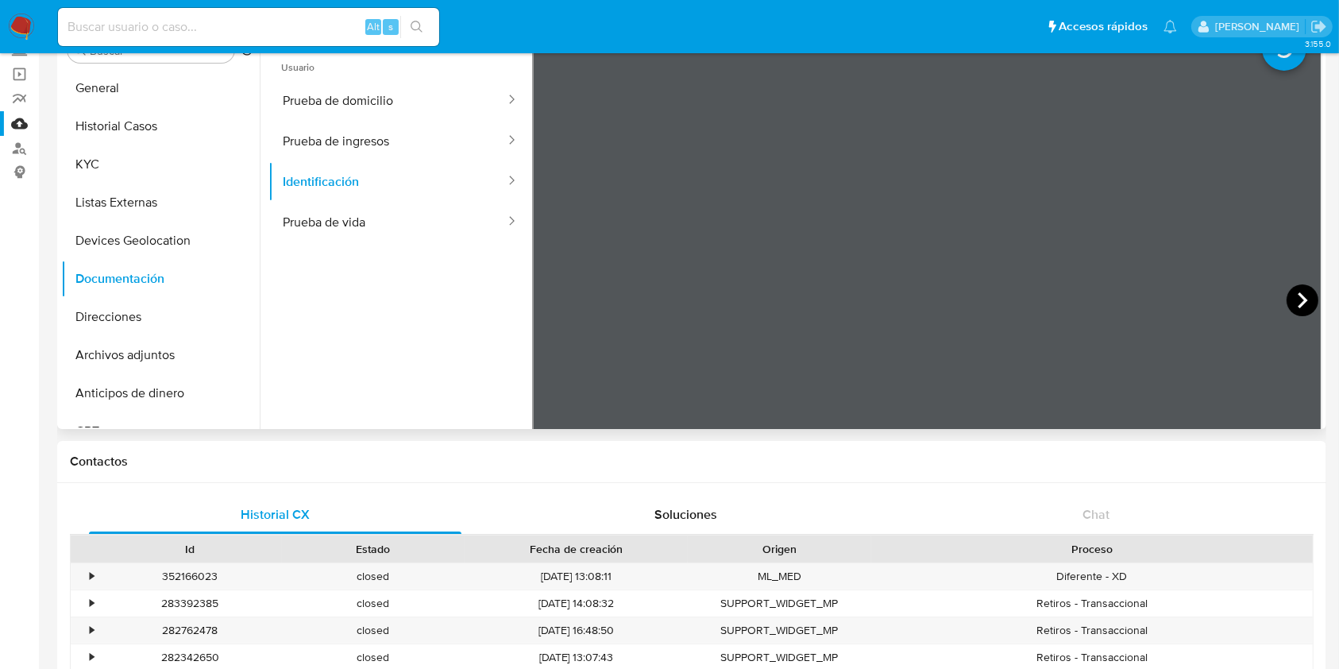
click at [1297, 310] on icon at bounding box center [1303, 300] width 32 height 32
click at [399, 225] on button "Prueba de vida" at bounding box center [388, 222] width 238 height 41
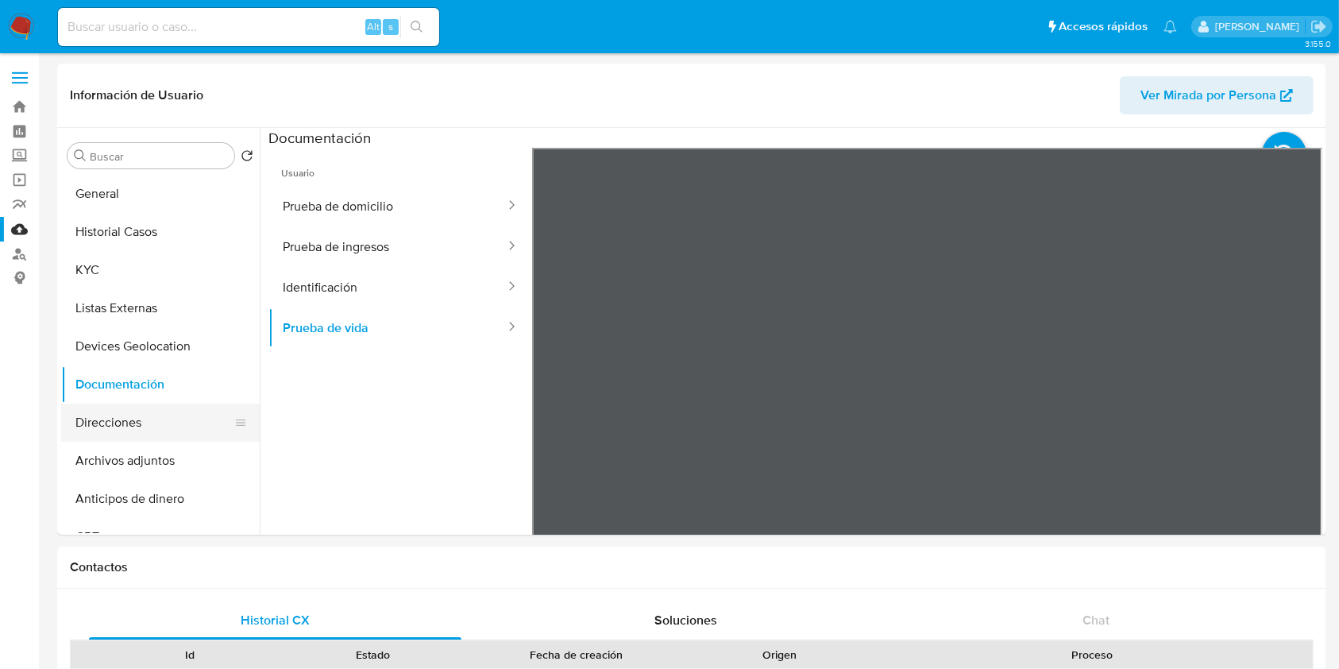
click at [118, 408] on button "Direcciones" at bounding box center [154, 423] width 186 height 38
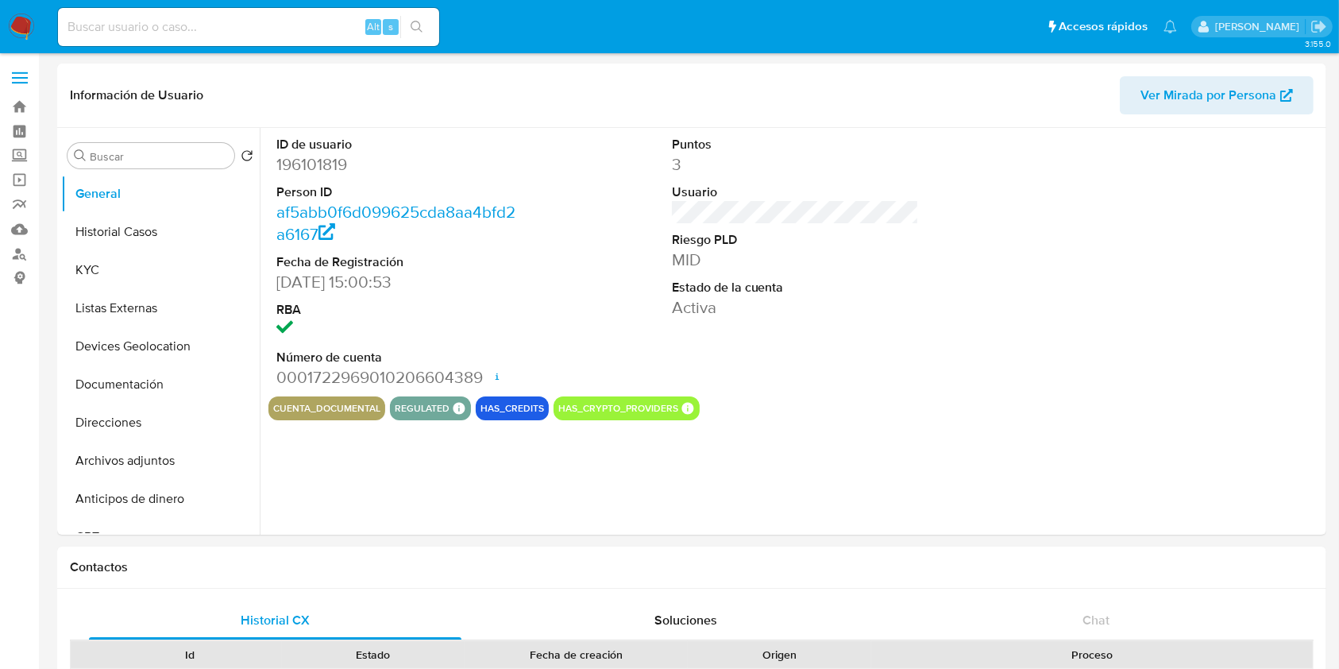
click at [200, 26] on input at bounding box center [248, 27] width 381 height 21
select select "10"
paste input "186806960"
type input "186806960"
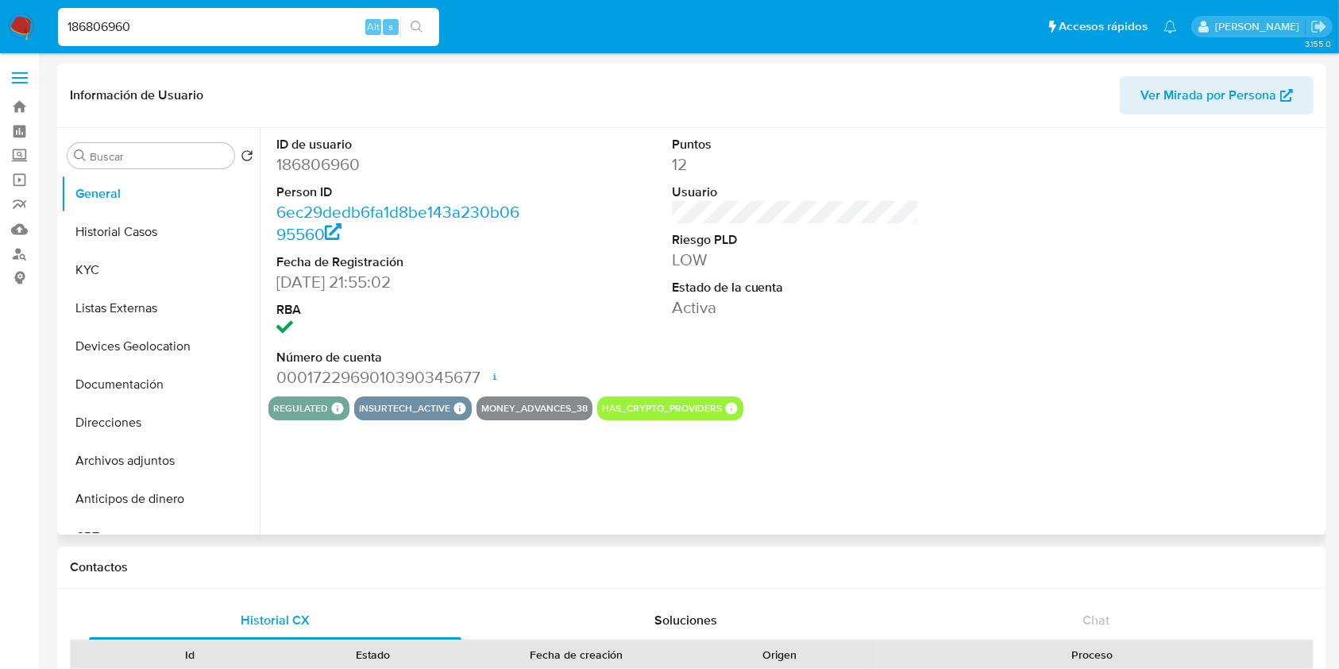
select select "10"
click at [98, 226] on button "Historial Casos" at bounding box center [154, 232] width 186 height 38
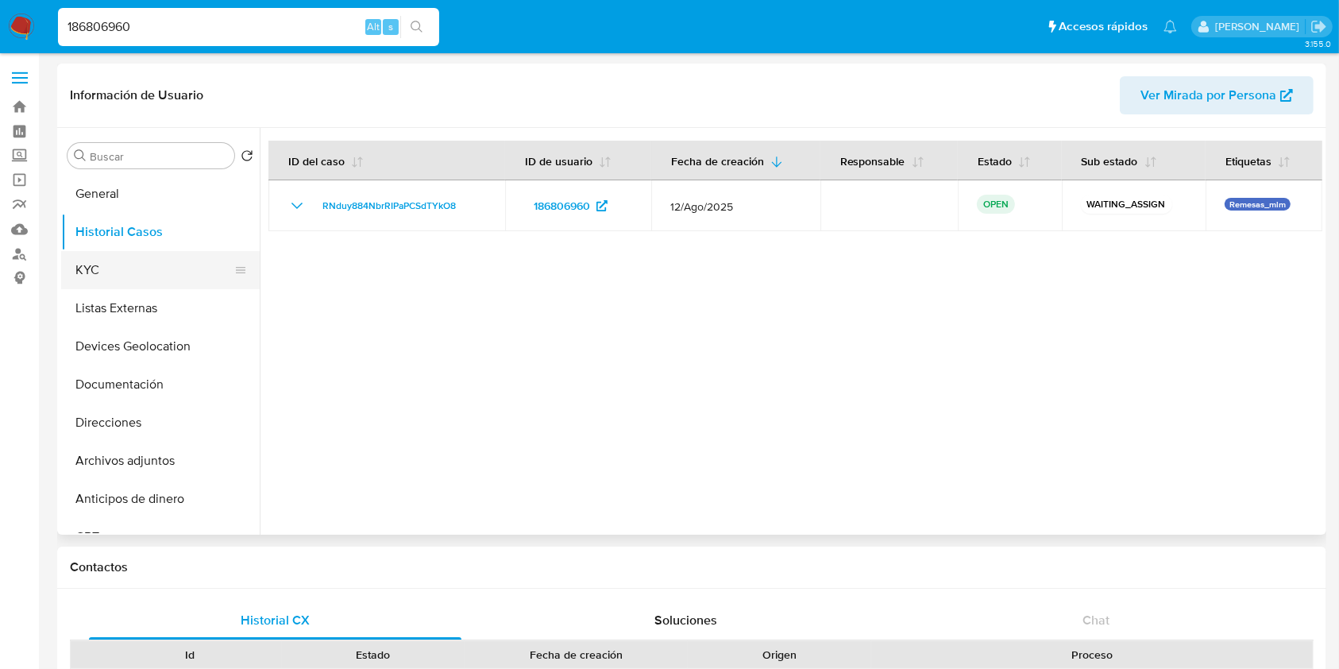
click at [136, 259] on button "KYC" at bounding box center [154, 270] width 186 height 38
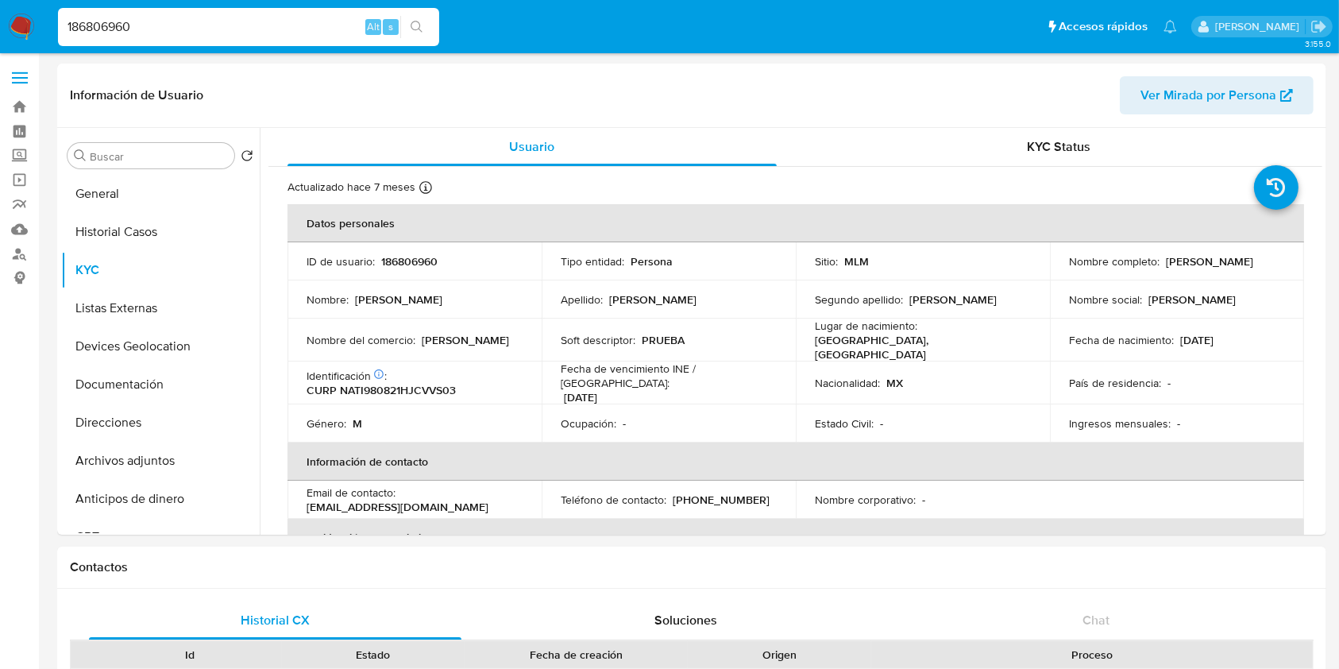
drag, startPoint x: 461, startPoint y: 490, endPoint x: 292, endPoint y: 501, distance: 168.8
click at [292, 501] on td "Email de contacto : isaacnavarretet@gmail.com" at bounding box center [415, 500] width 254 height 38
copy p "isaacnavarretet@gmail.com"
drag, startPoint x: 762, startPoint y: 493, endPoint x: 676, endPoint y: 481, distance: 86.5
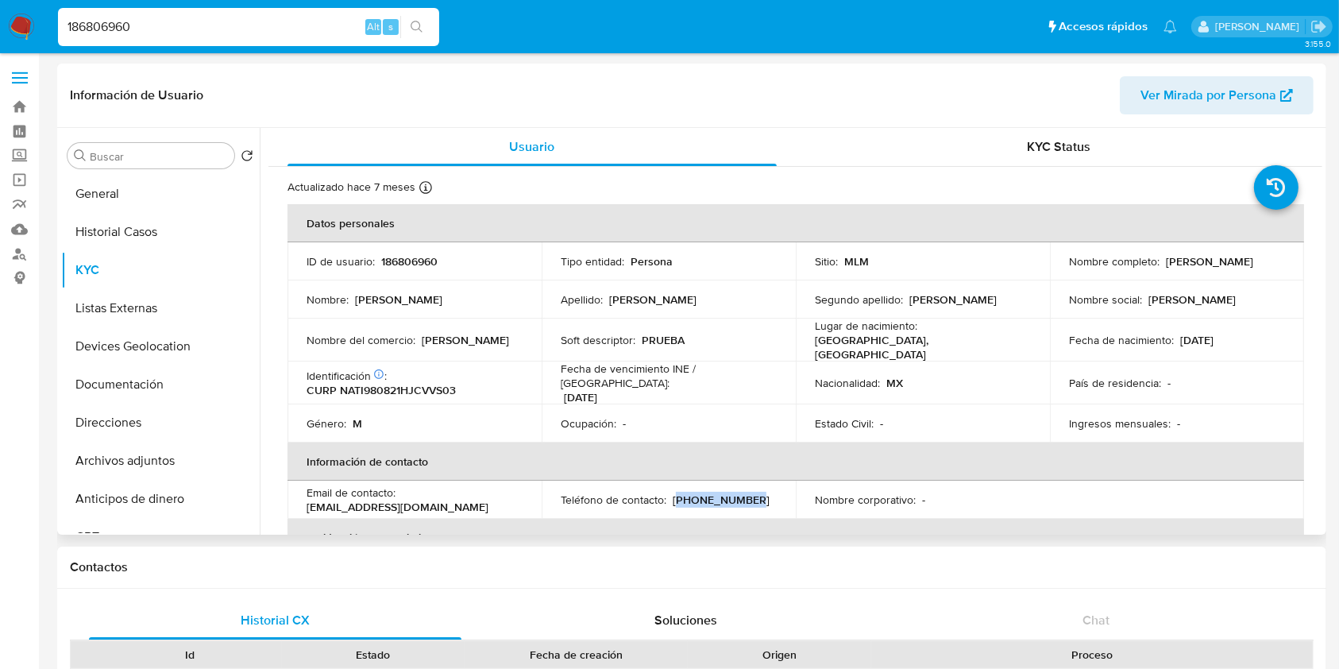
click at [676, 493] on div "Teléfono de contacto : (322) 2171005" at bounding box center [669, 500] width 216 height 14
copy p "322) 2171005"
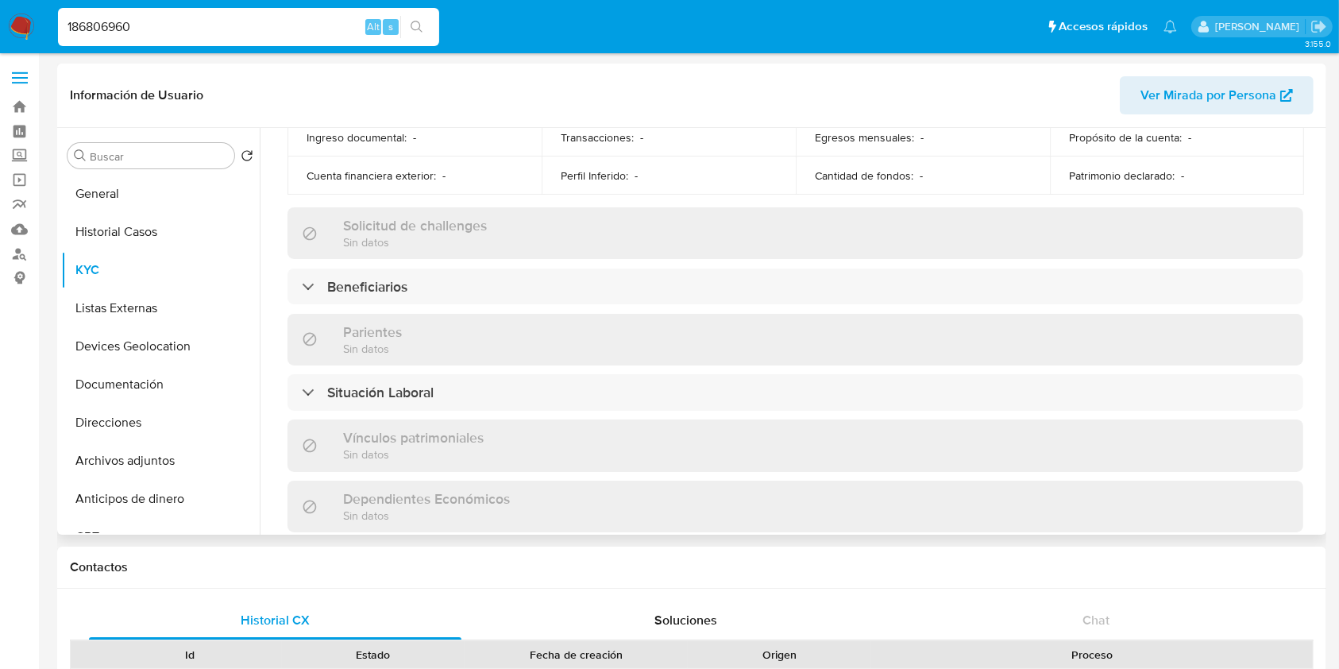
scroll to position [593, 0]
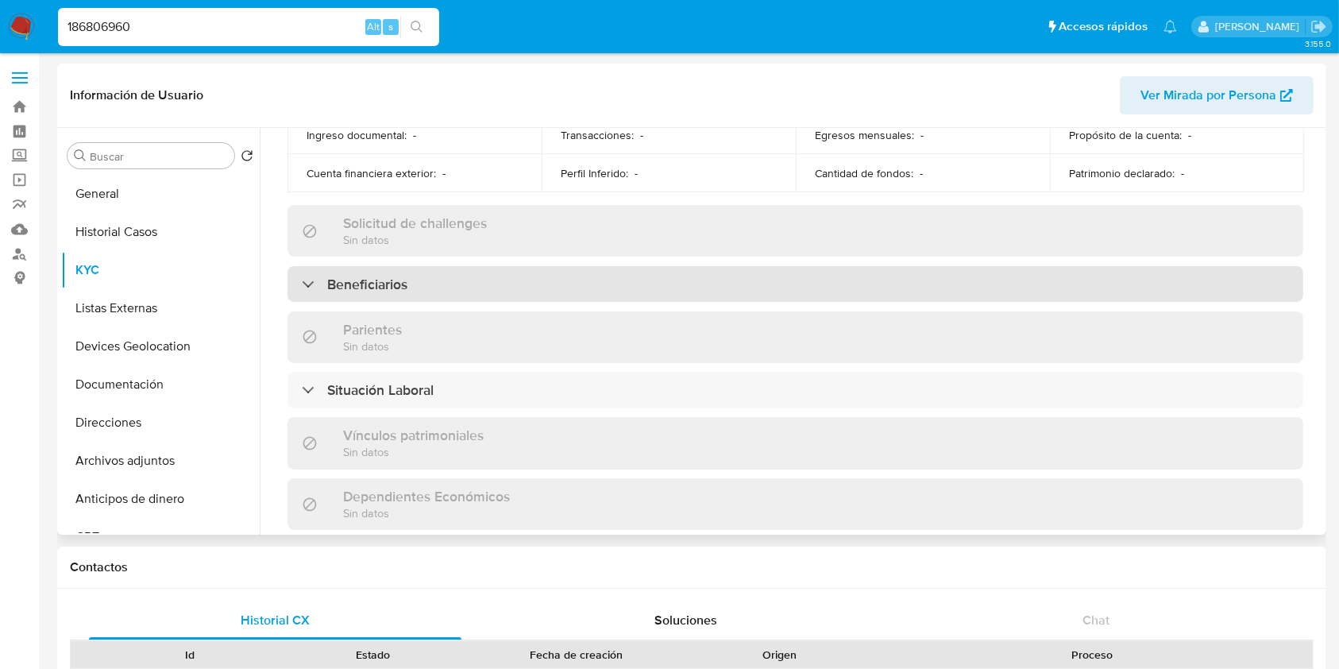
drag, startPoint x: 483, startPoint y: 288, endPoint x: 480, endPoint y: 263, distance: 24.8
click at [482, 272] on div "Beneficiarios" at bounding box center [796, 284] width 1016 height 37
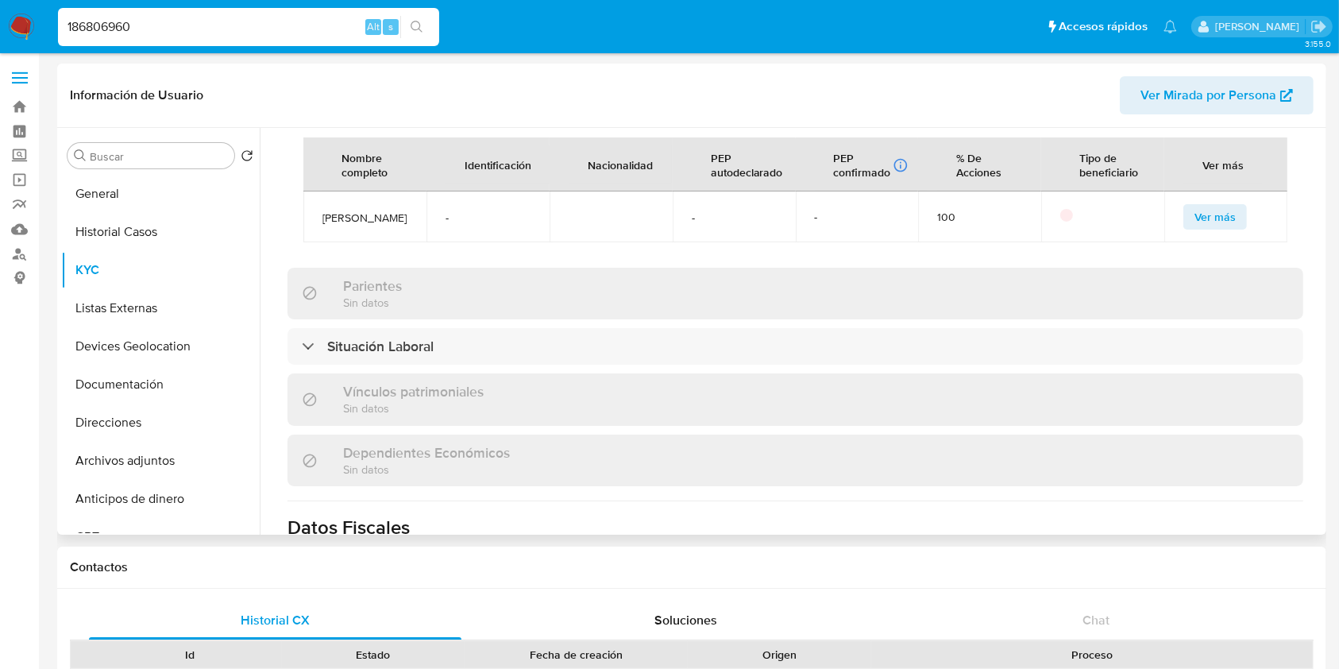
scroll to position [741, 0]
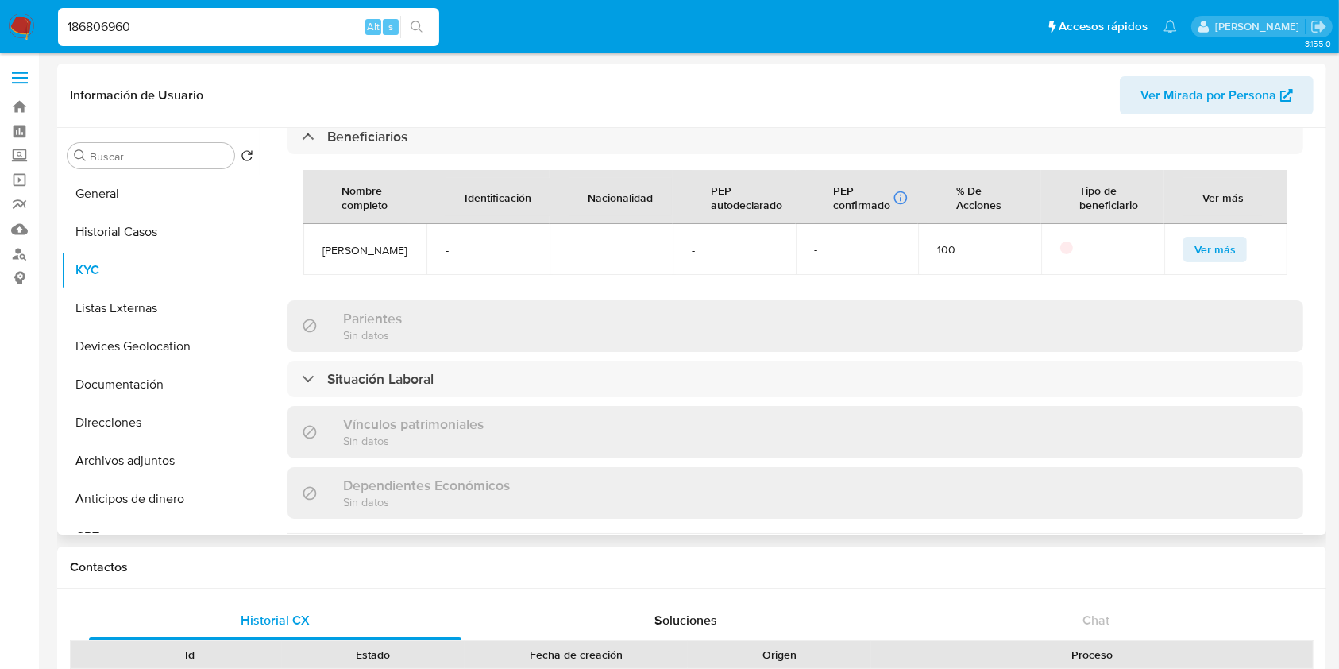
drag, startPoint x: 320, startPoint y: 241, endPoint x: 380, endPoint y: 258, distance: 61.9
click at [380, 258] on td "Eréndira Tovar Palomares" at bounding box center [364, 249] width 123 height 51
copy span "Eréndira Tovar Palomares"
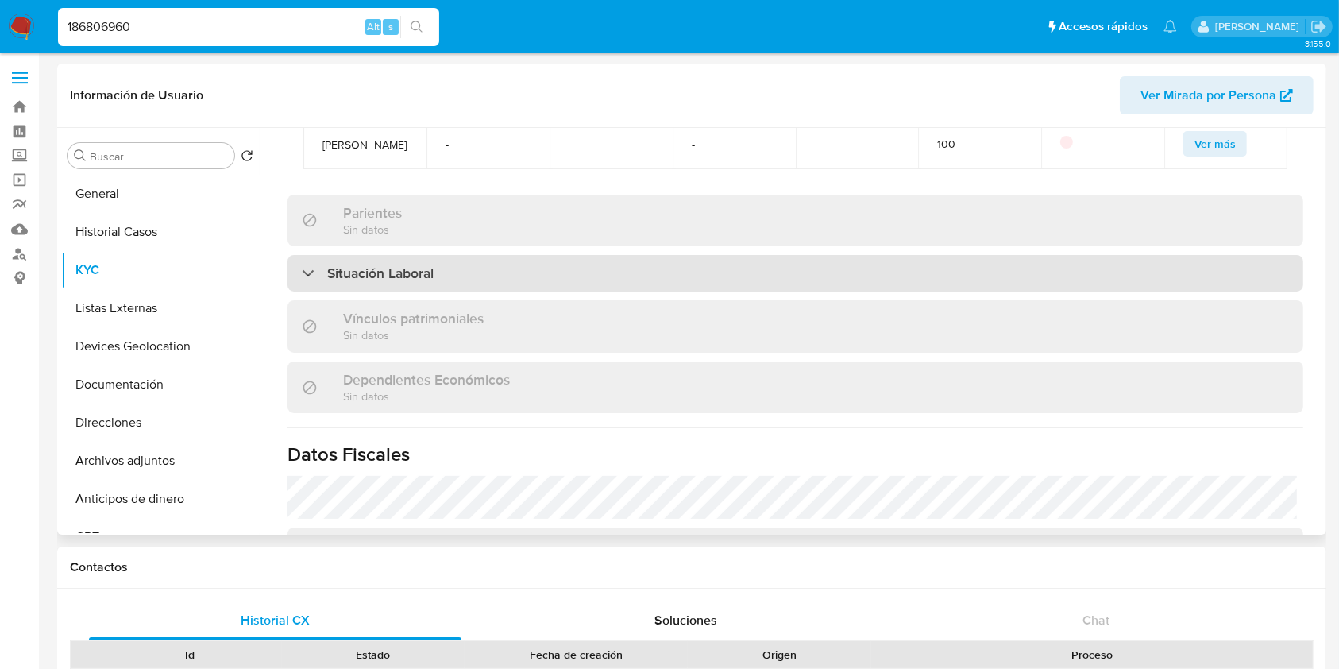
click at [597, 276] on div "Situación Laboral" at bounding box center [796, 273] width 1016 height 37
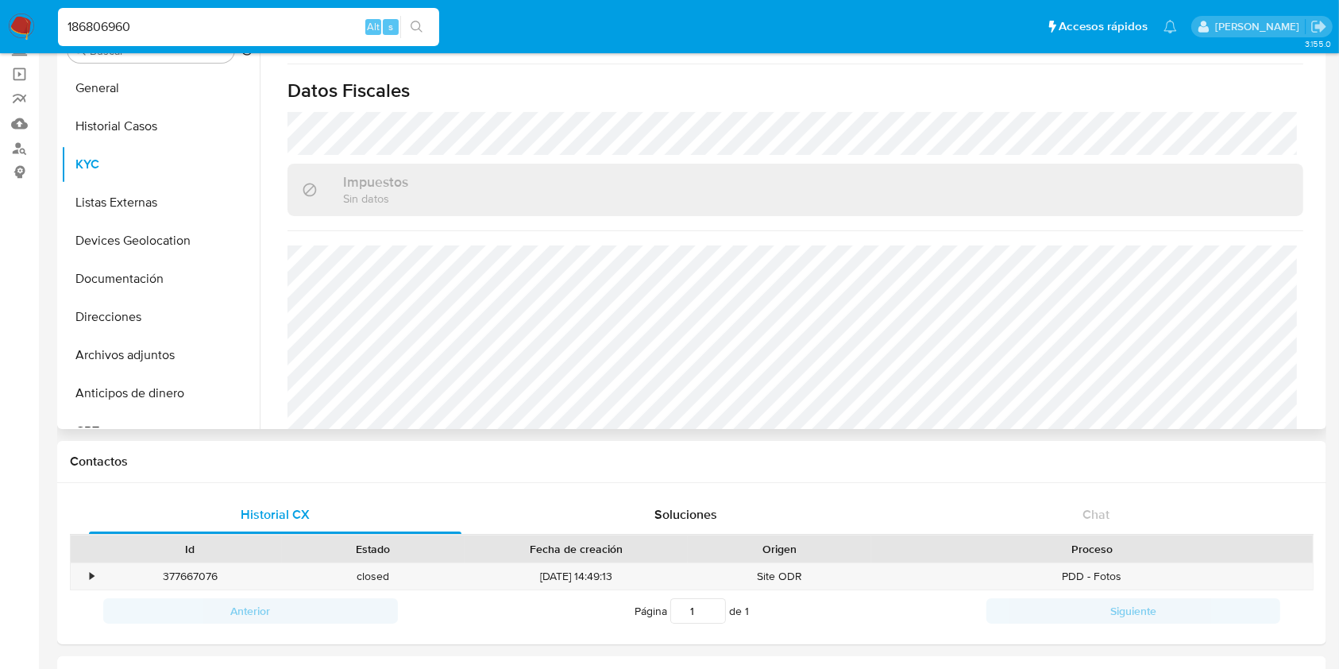
scroll to position [1364, 0]
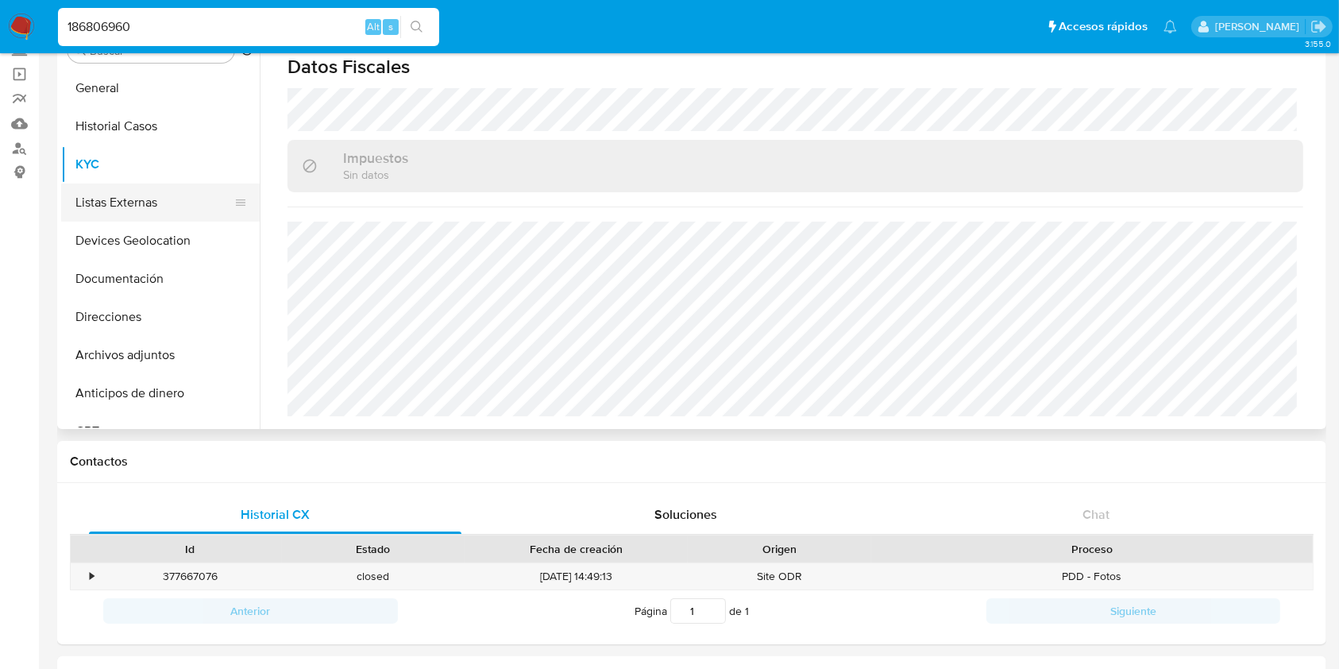
drag, startPoint x: 117, startPoint y: 201, endPoint x: 150, endPoint y: 213, distance: 35.4
click at [117, 200] on button "Listas Externas" at bounding box center [154, 203] width 186 height 38
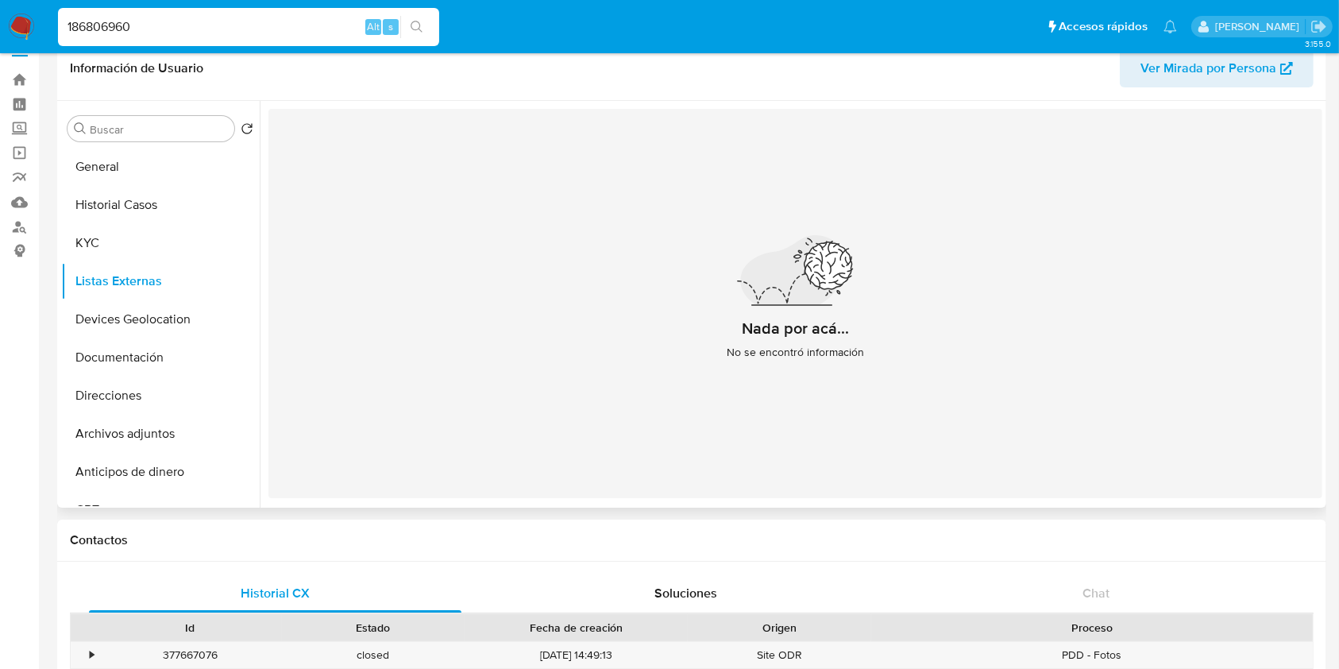
scroll to position [0, 0]
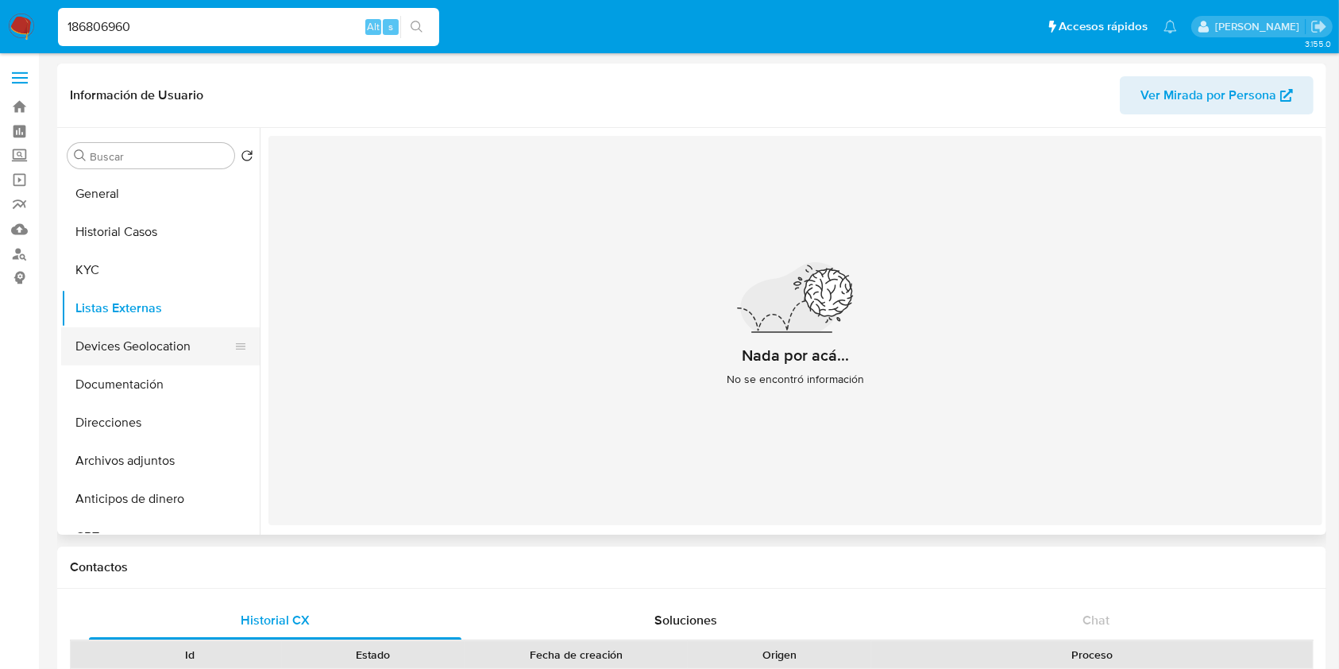
click at [134, 340] on button "Devices Geolocation" at bounding box center [154, 346] width 186 height 38
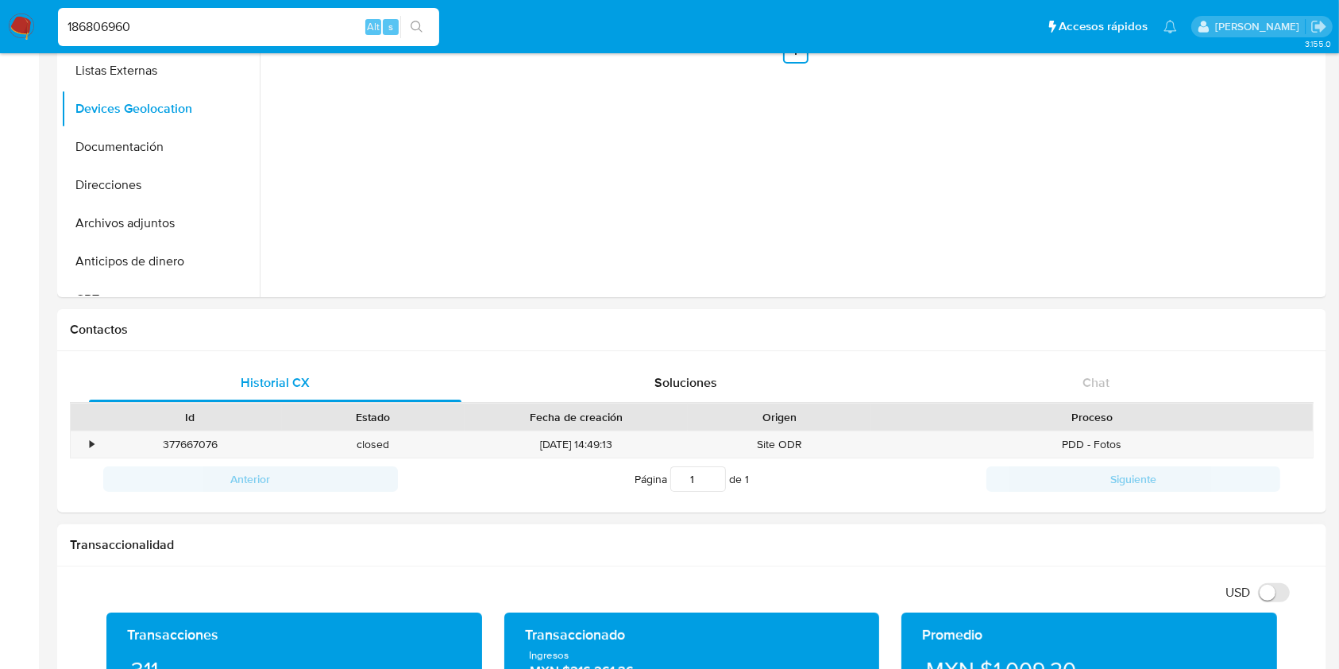
scroll to position [636, 0]
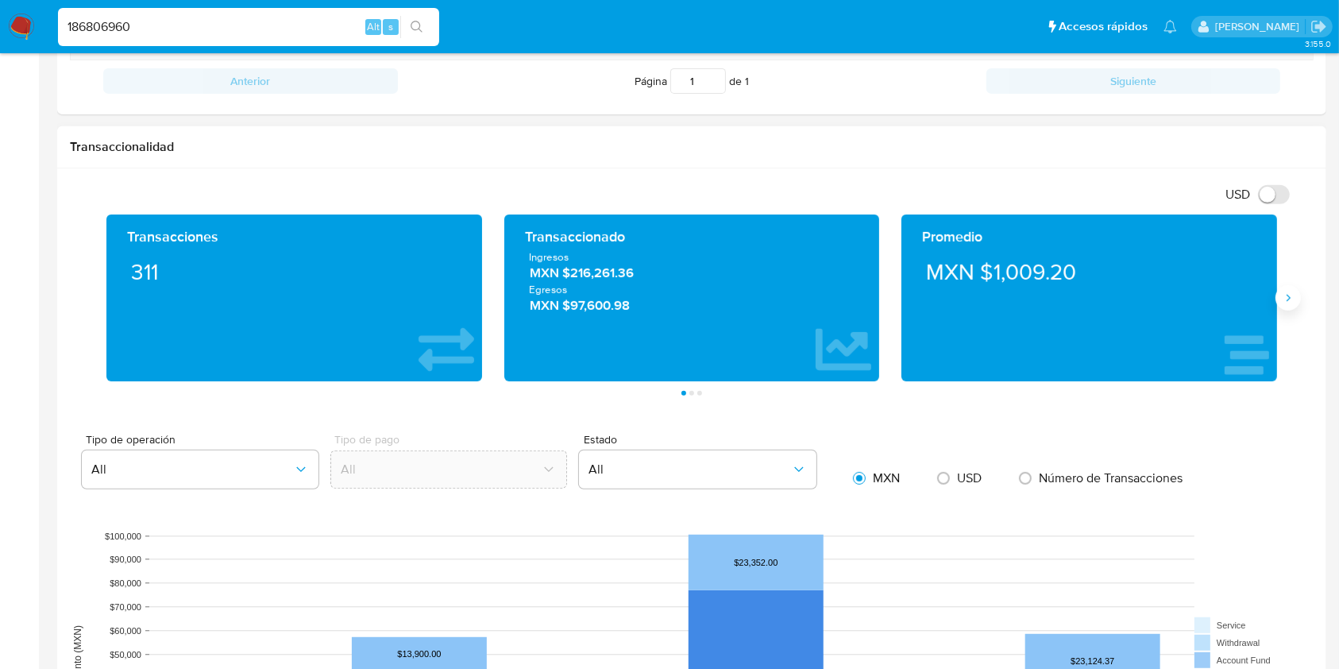
click at [1287, 307] on button "Siguiente" at bounding box center [1288, 297] width 25 height 25
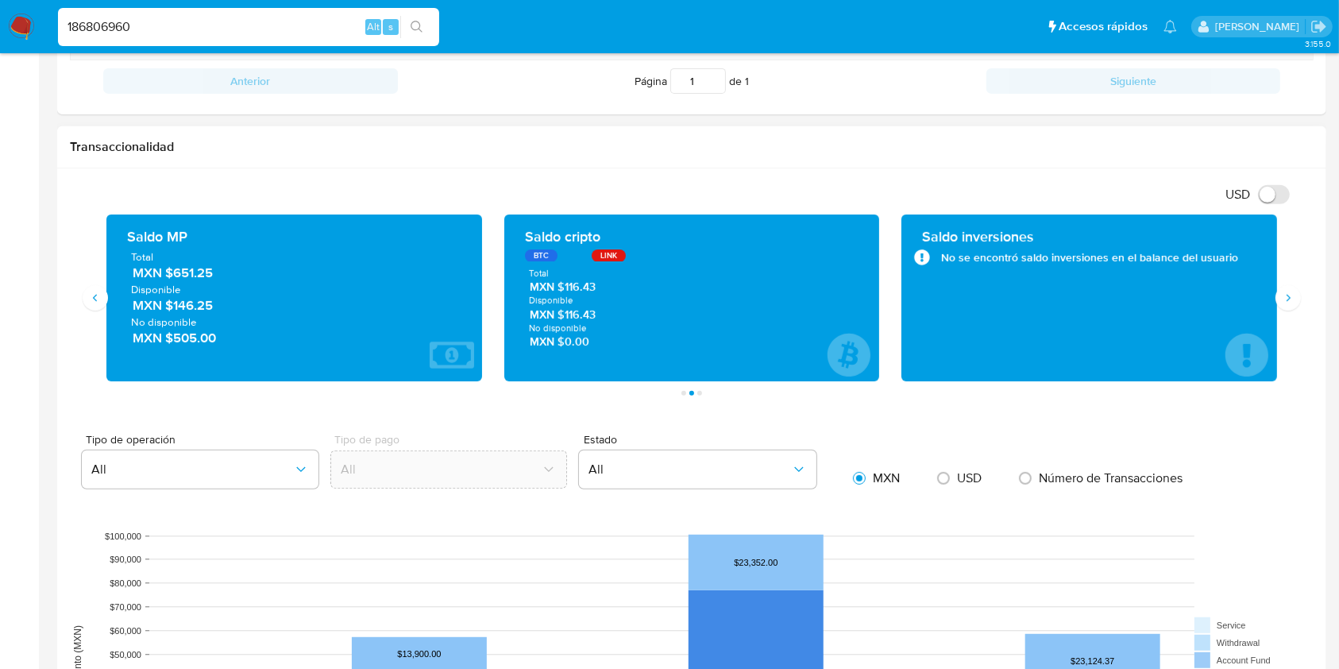
drag, startPoint x: 228, startPoint y: 278, endPoint x: 173, endPoint y: 280, distance: 54.8
click at [173, 280] on span "MXN $651.25" at bounding box center [295, 274] width 325 height 18
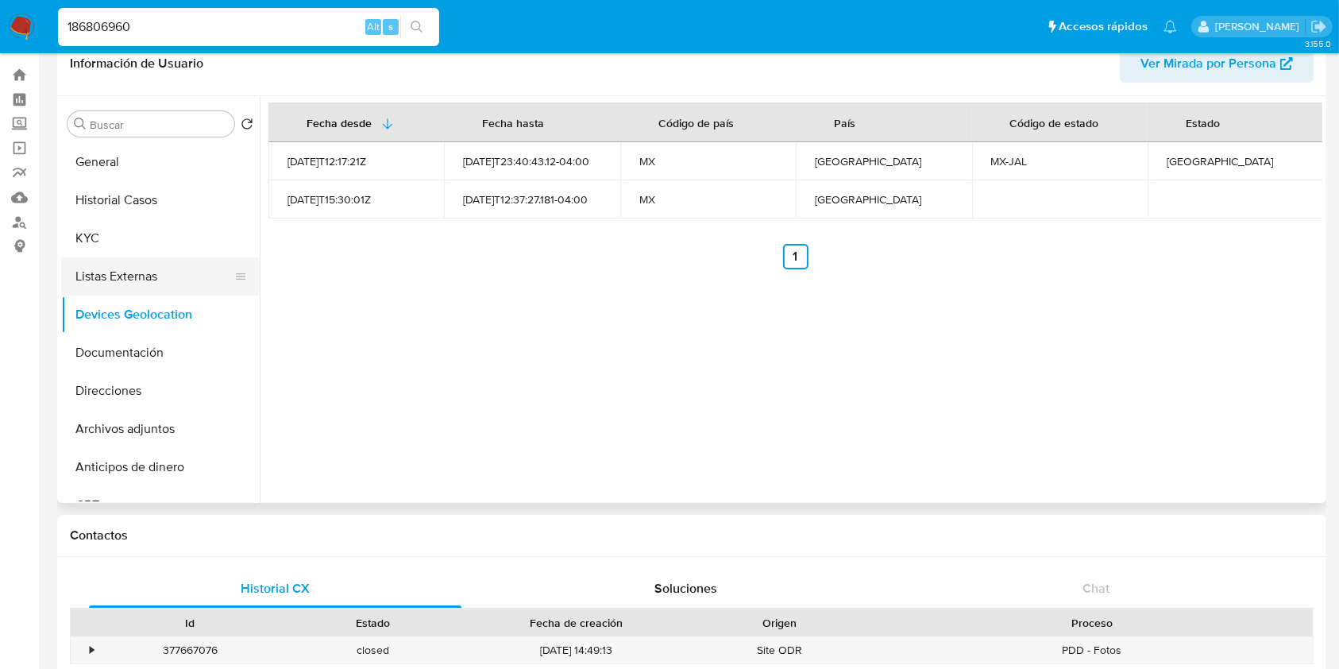
scroll to position [0, 0]
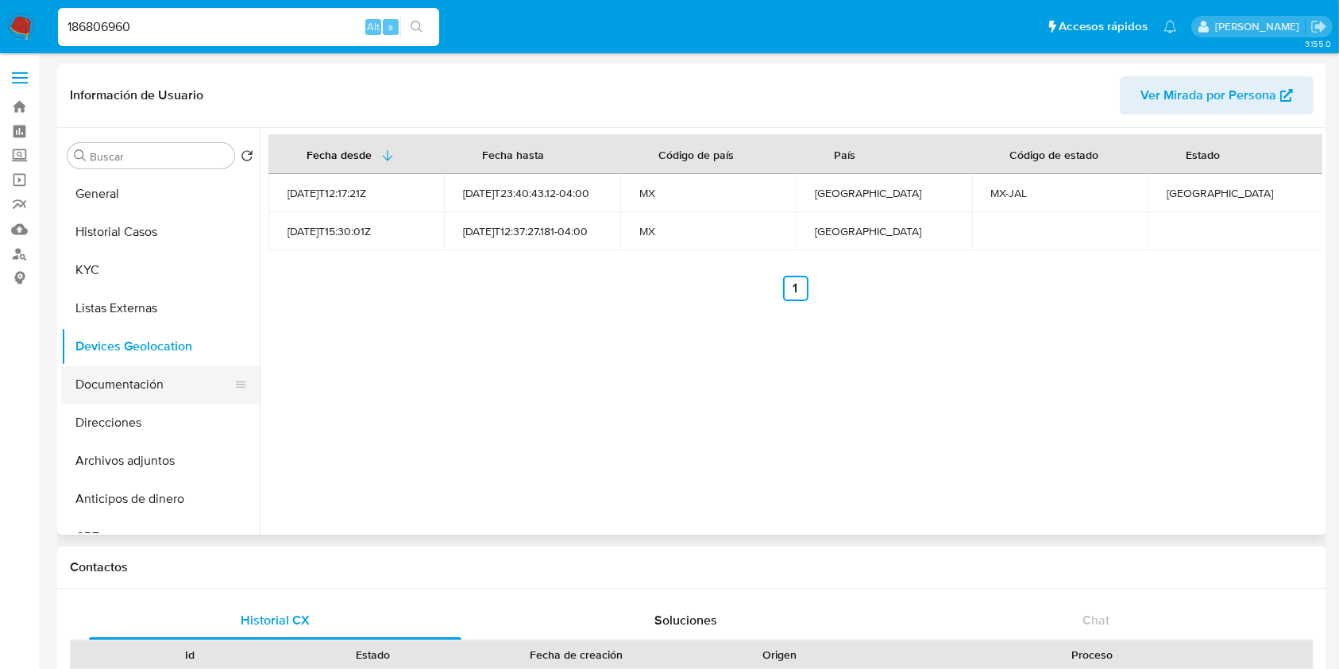
click at [133, 384] on button "Documentación" at bounding box center [154, 384] width 186 height 38
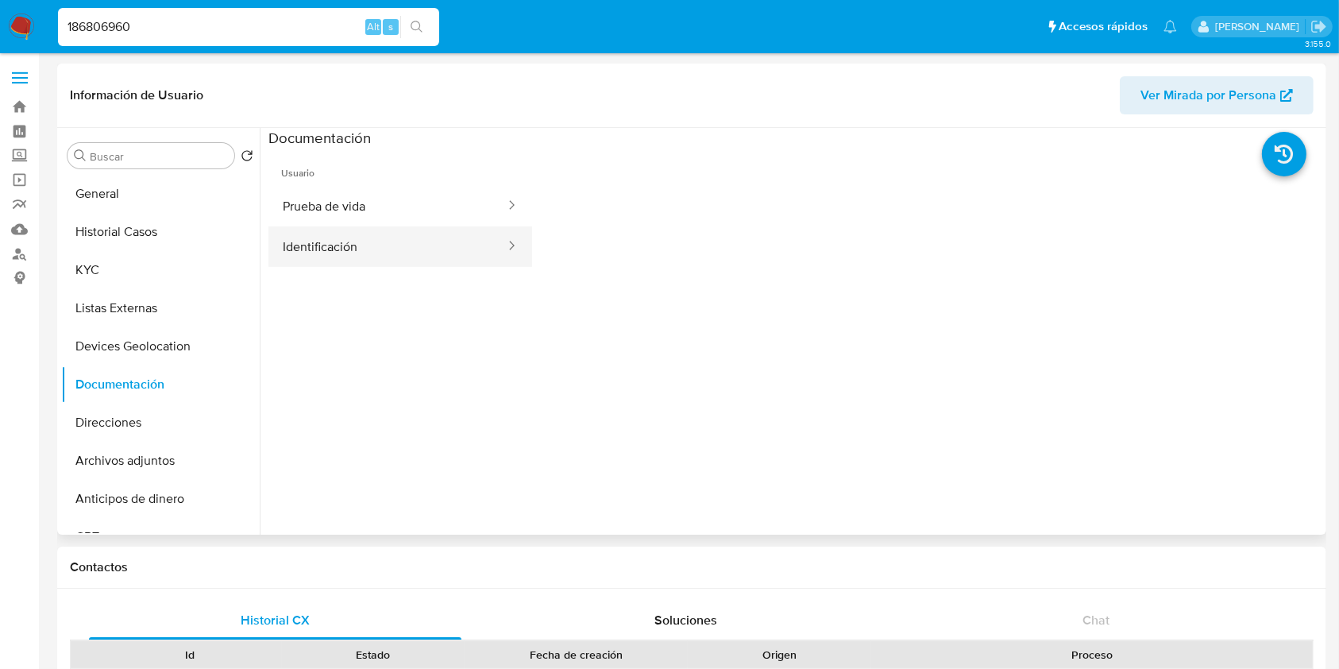
click at [400, 238] on button "Identificación" at bounding box center [388, 246] width 238 height 41
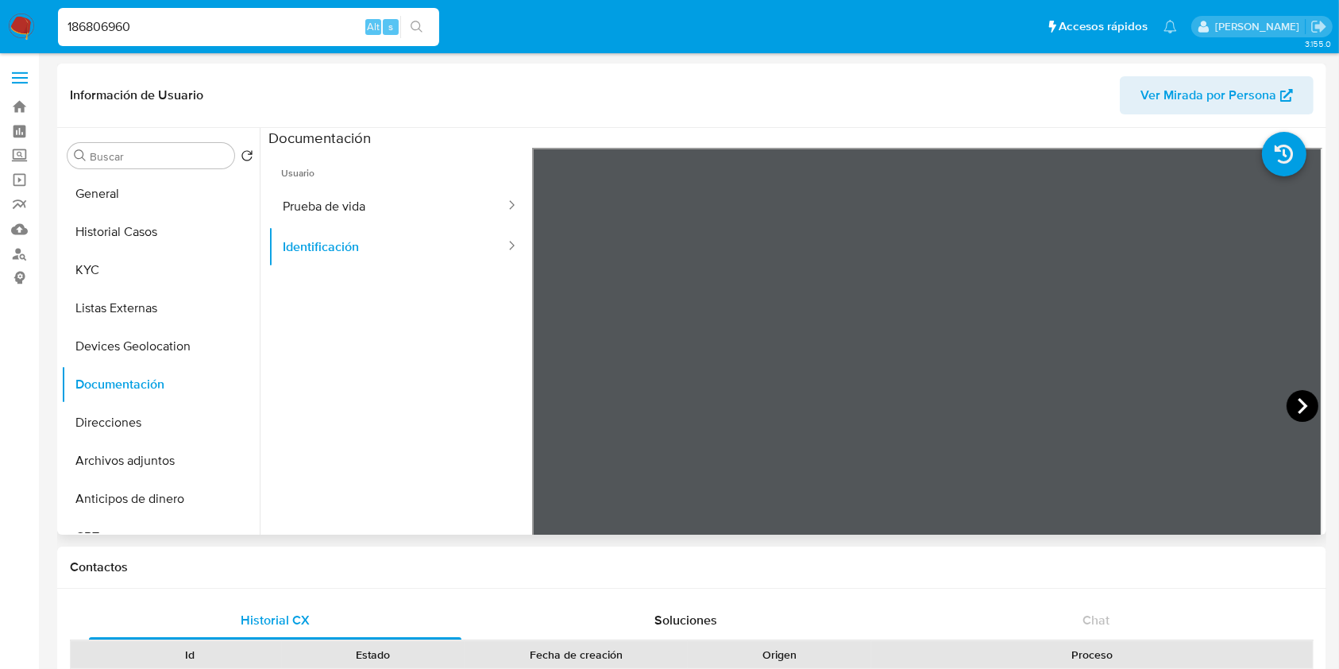
click at [1296, 397] on icon at bounding box center [1303, 406] width 32 height 32
click at [366, 208] on button "Prueba de vida" at bounding box center [388, 206] width 238 height 41
click at [132, 418] on button "Direcciones" at bounding box center [154, 423] width 186 height 38
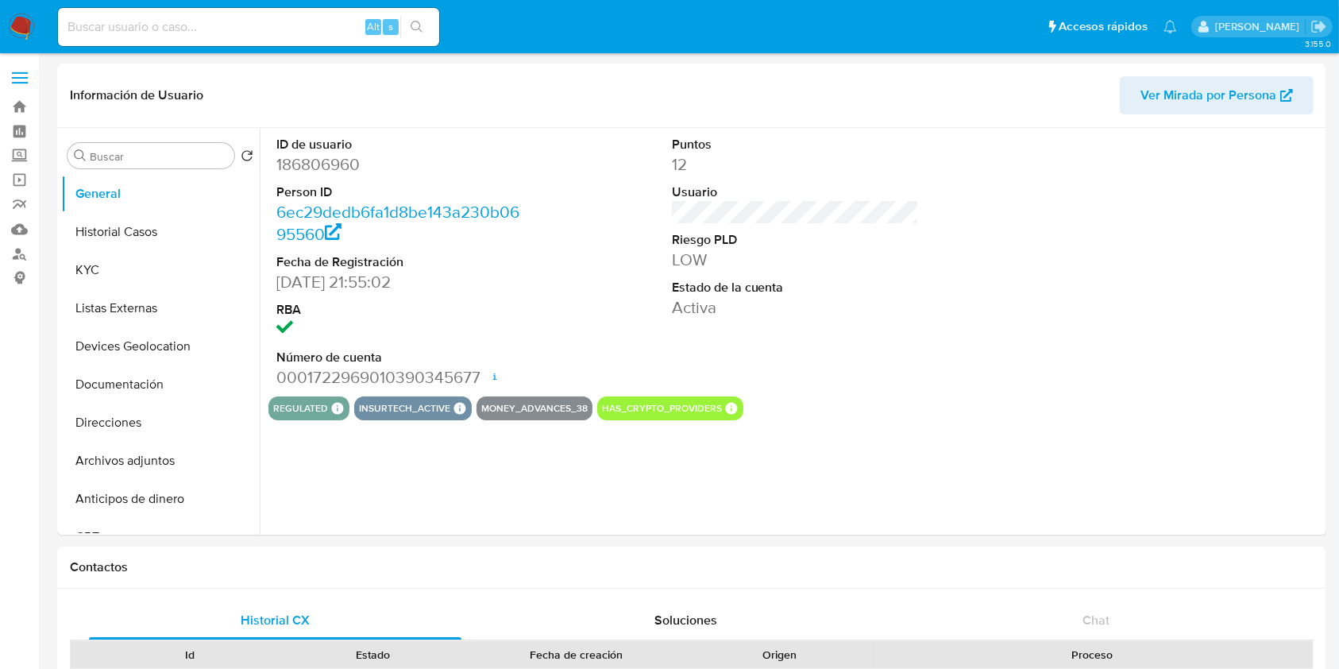
select select "10"
click at [16, 149] on label "Screening" at bounding box center [94, 156] width 189 height 25
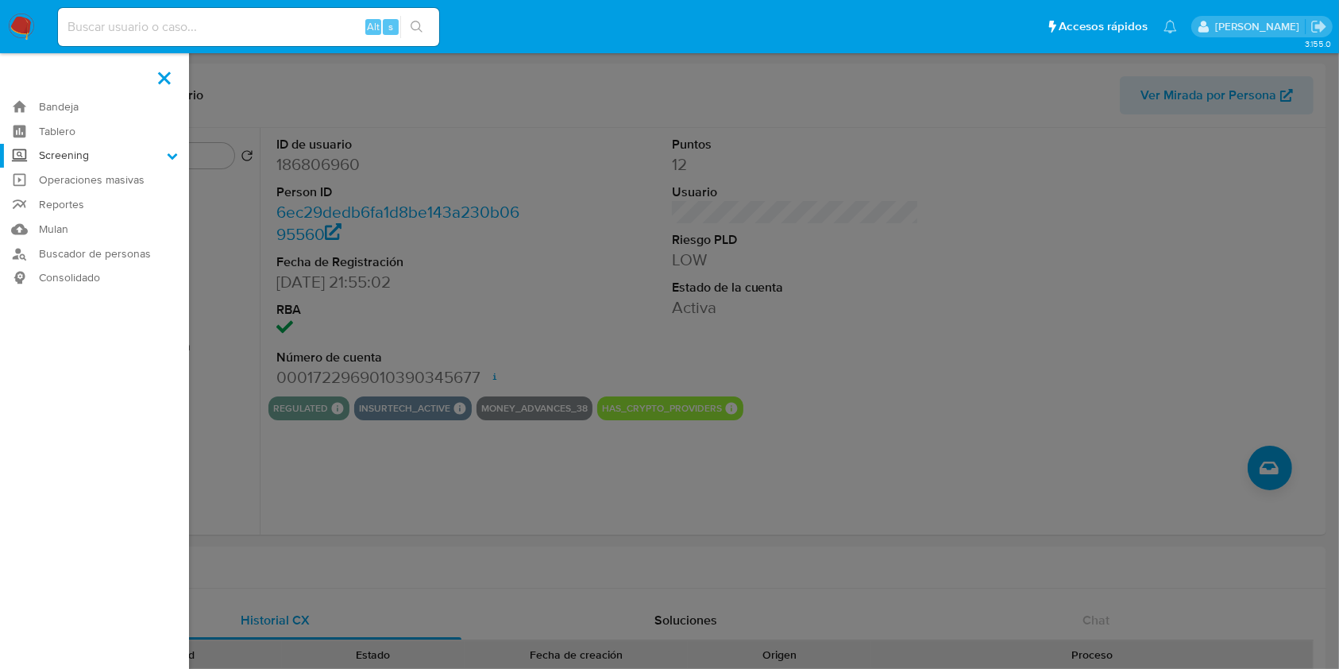
click at [0, 0] on input "Screening" at bounding box center [0, 0] width 0 height 0
click at [89, 218] on link "Herramientas" at bounding box center [94, 218] width 189 height 20
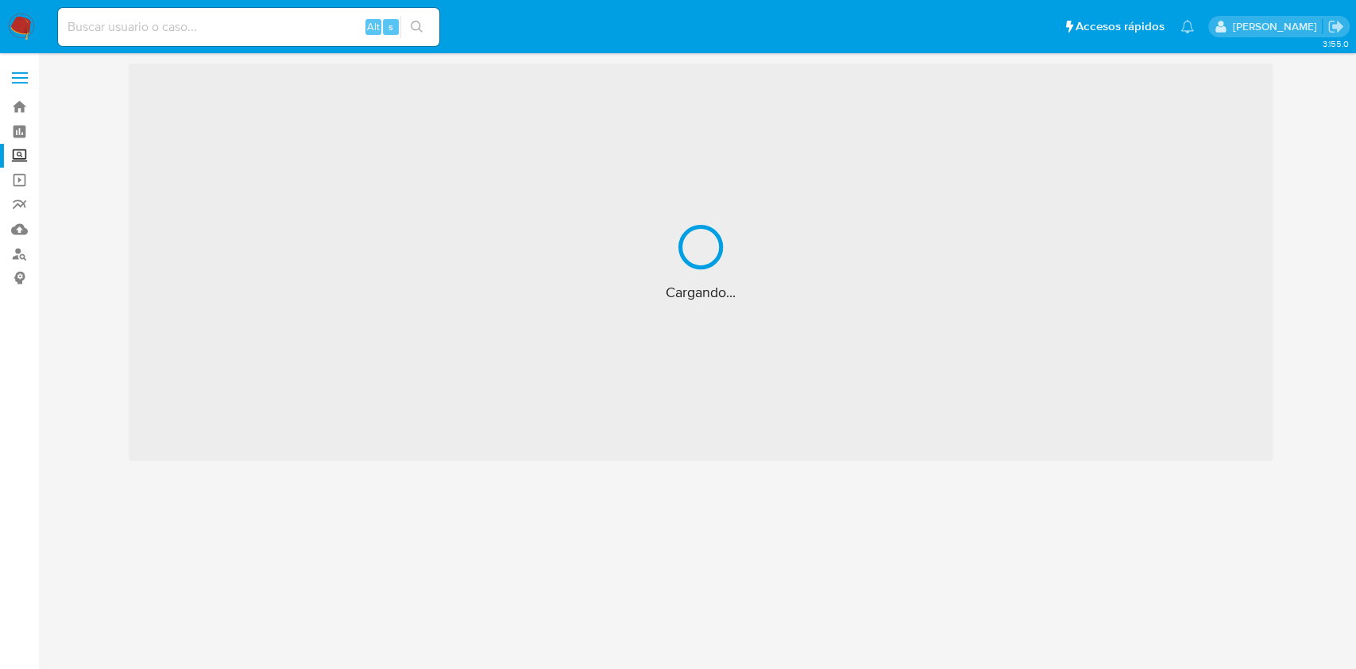
click at [248, 22] on input at bounding box center [248, 27] width 381 height 21
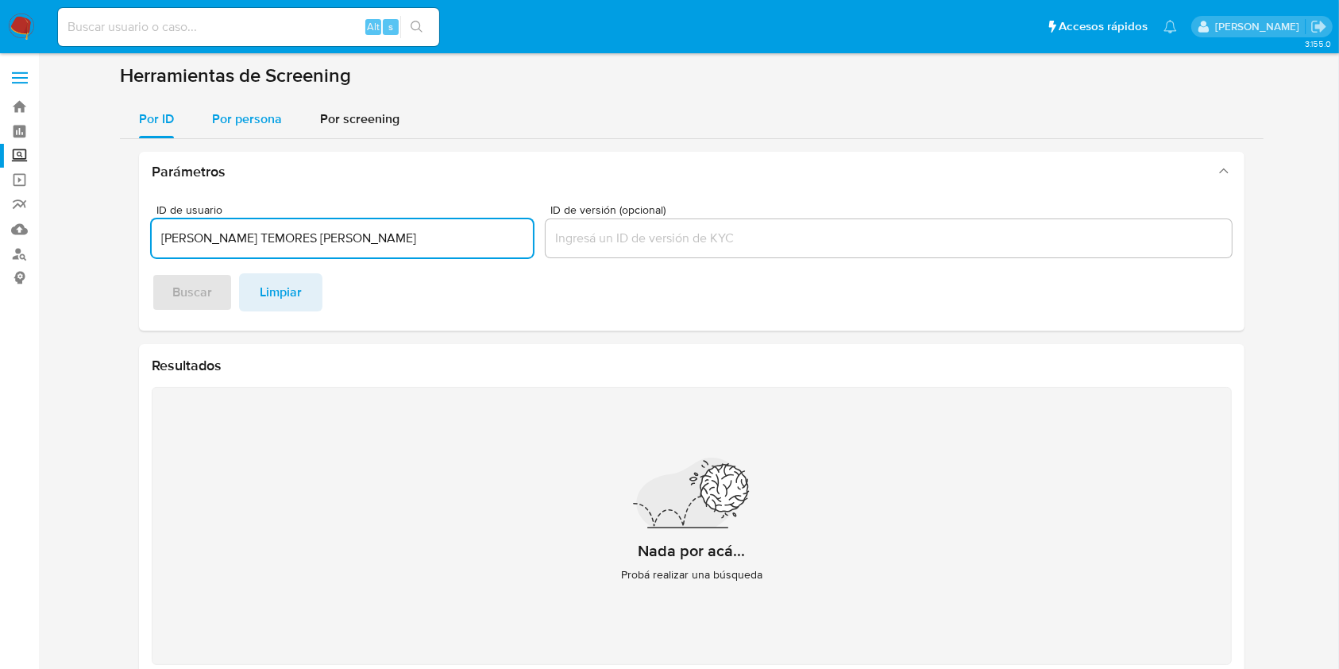
type input "[PERSON_NAME] TEMORES [PERSON_NAME]"
click at [229, 114] on span "Por persona" at bounding box center [247, 119] width 70 height 18
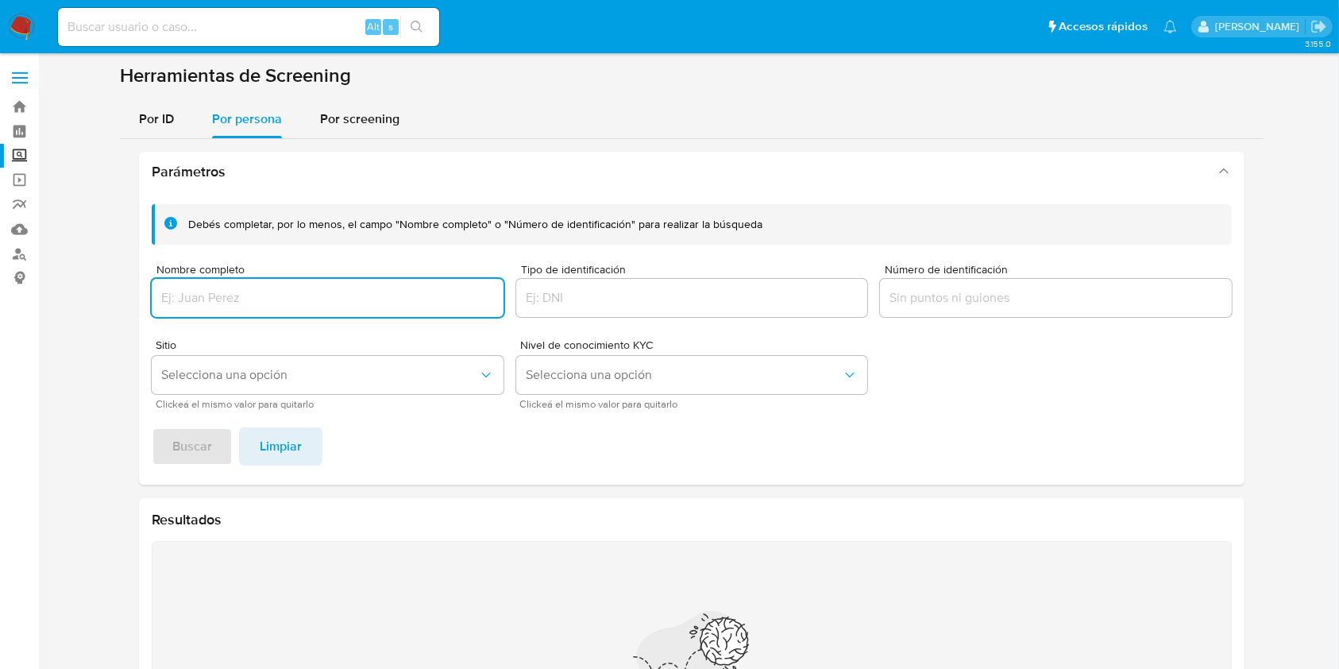
click at [284, 297] on input "Nombre completo" at bounding box center [328, 298] width 352 height 21
type input "[PERSON_NAME] TEMORES [PERSON_NAME]"
click at [152, 427] on button "Buscar" at bounding box center [192, 446] width 81 height 38
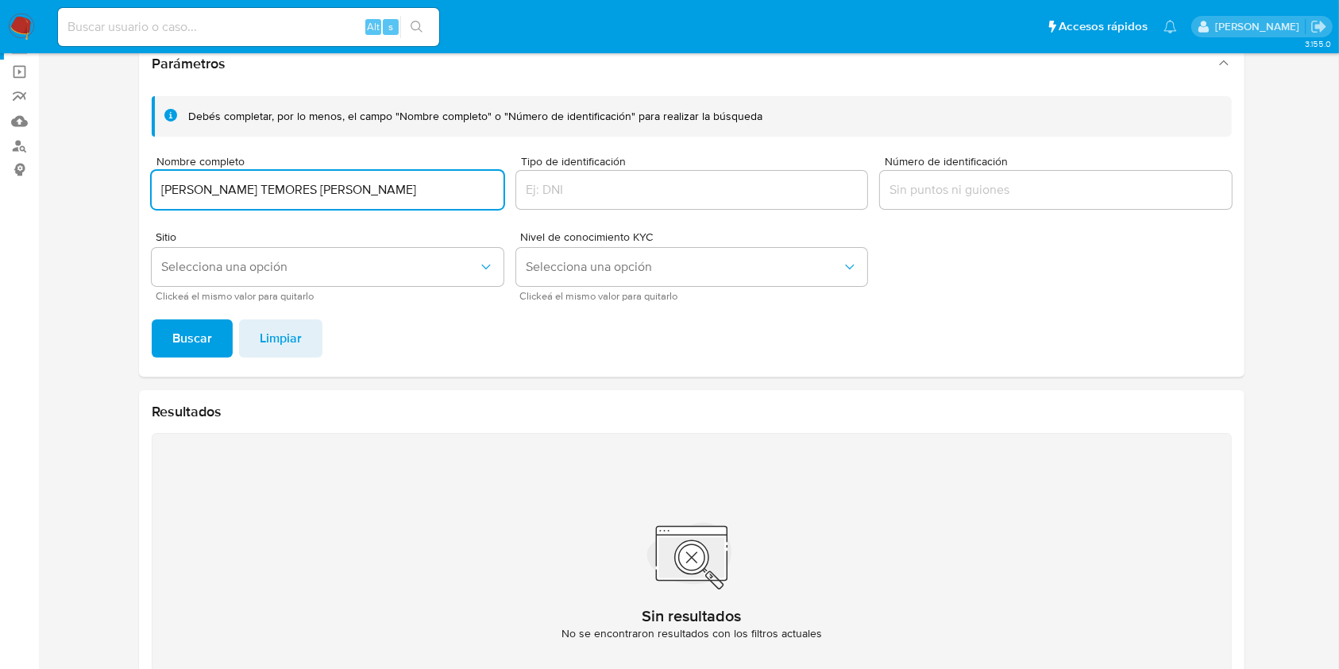
scroll to position [79, 0]
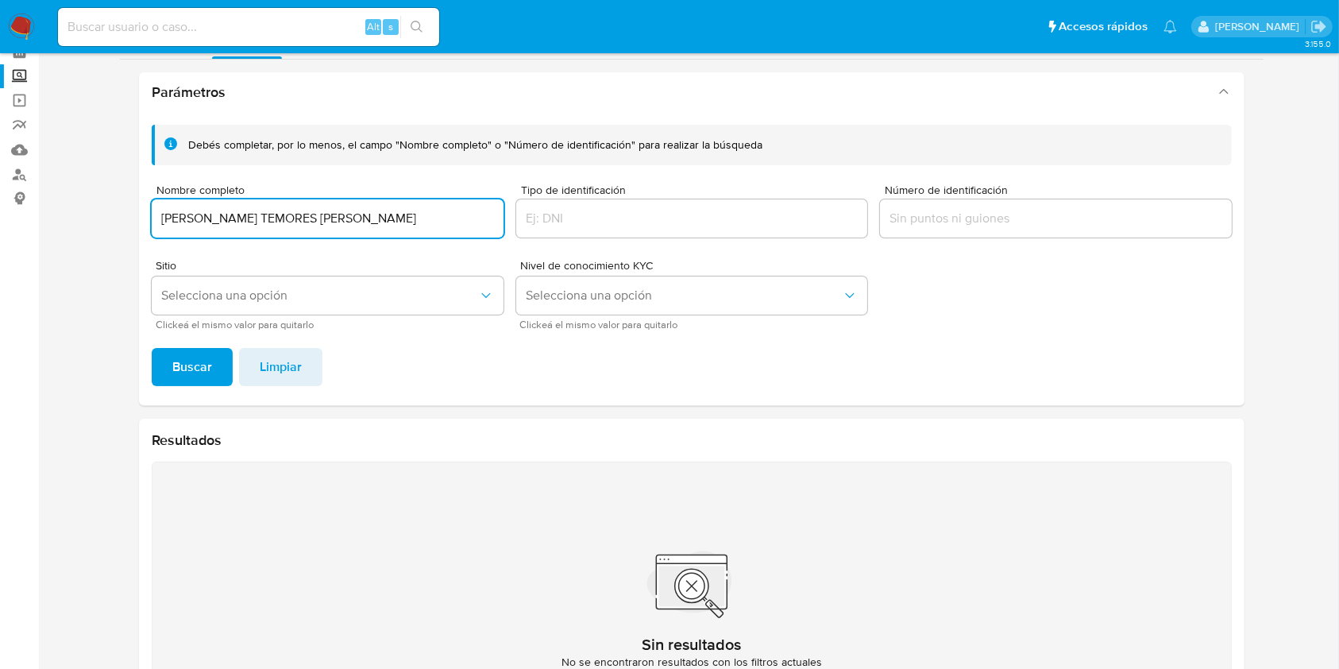
drag, startPoint x: 356, startPoint y: 214, endPoint x: 140, endPoint y: 189, distance: 217.5
click at [140, 189] on div "Debés completar, por lo menos, el campo "Nombre completo" o "Número de identifi…" at bounding box center [692, 258] width 1106 height 293
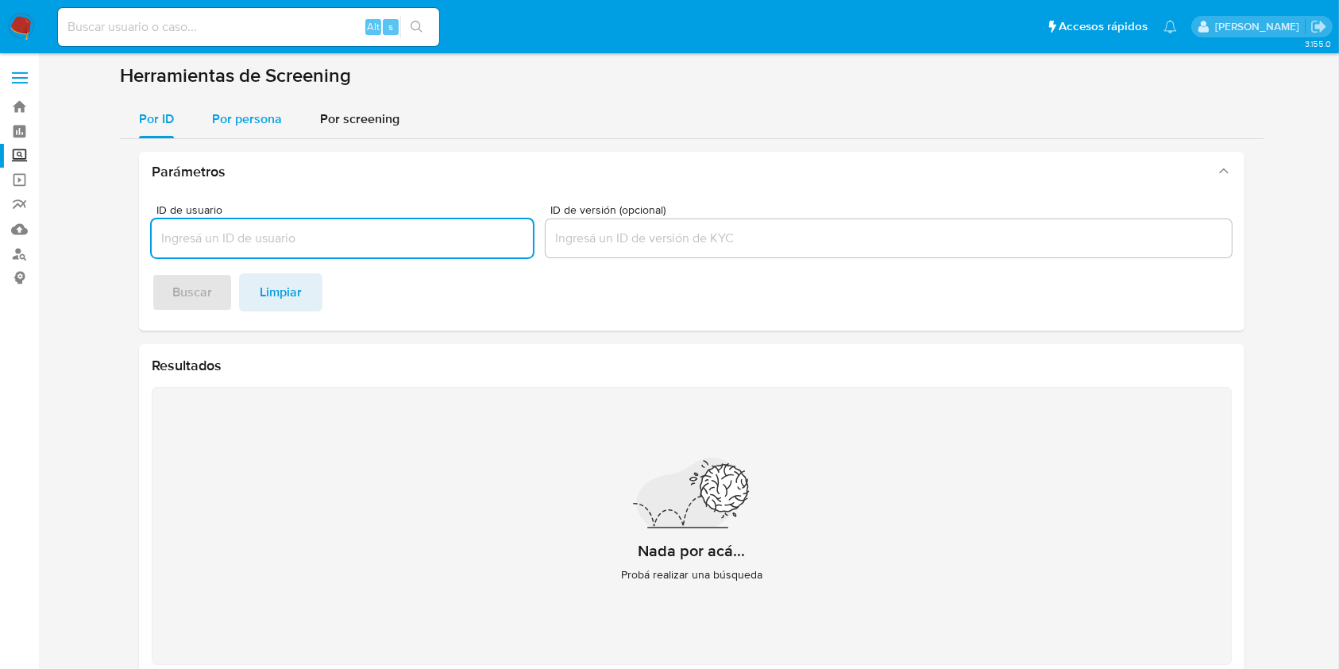
click at [230, 118] on span "Por persona" at bounding box center [247, 119] width 70 height 18
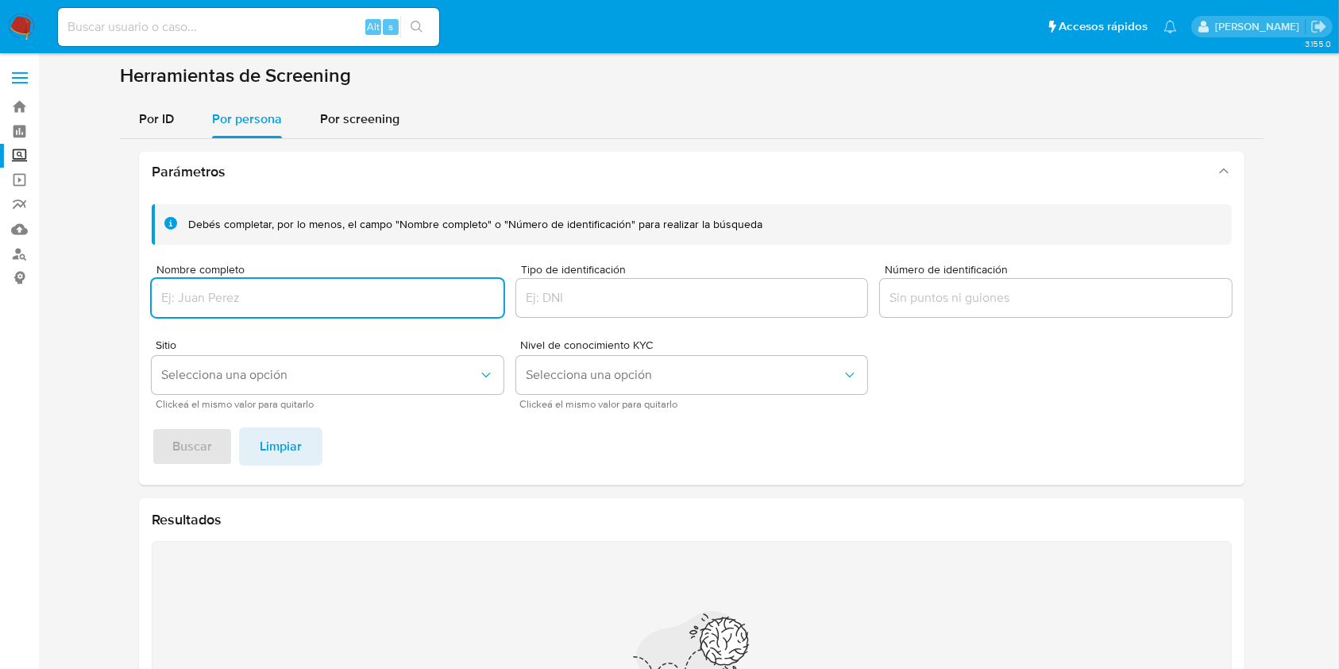
click at [358, 300] on input "Nombre completo" at bounding box center [328, 298] width 352 height 21
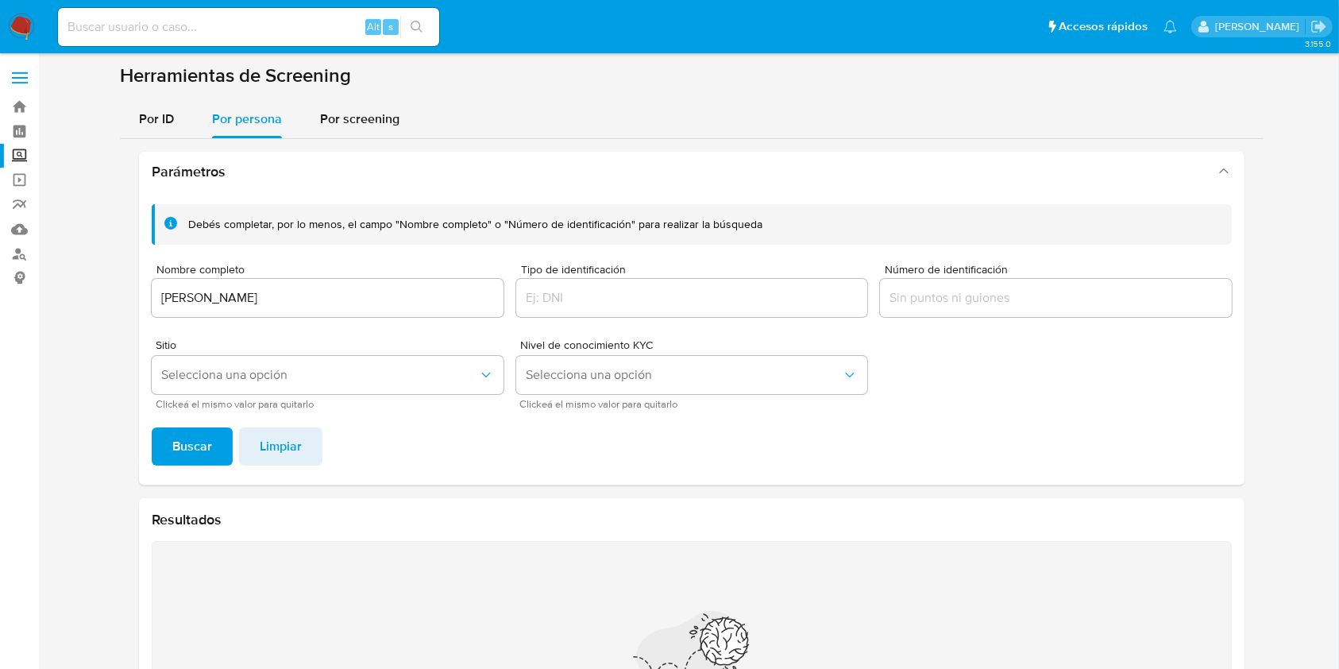
click at [190, 423] on div "Debés completar, por lo menos, el campo "Nombre completo" o "Número de identifi…" at bounding box center [692, 337] width 1106 height 293
click at [193, 435] on span "Buscar" at bounding box center [192, 446] width 40 height 35
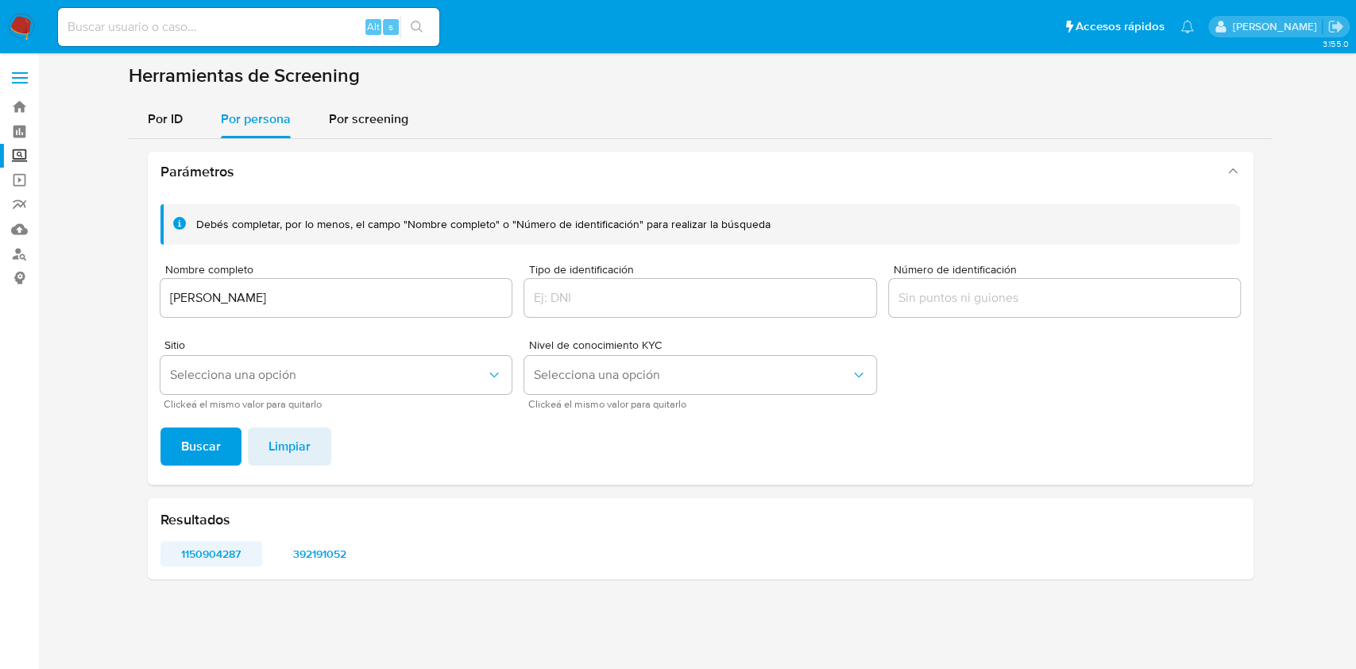
click at [203, 543] on span "1150904287" at bounding box center [212, 554] width 80 height 22
click at [306, 291] on input "[PERSON_NAME]" at bounding box center [336, 298] width 352 height 21
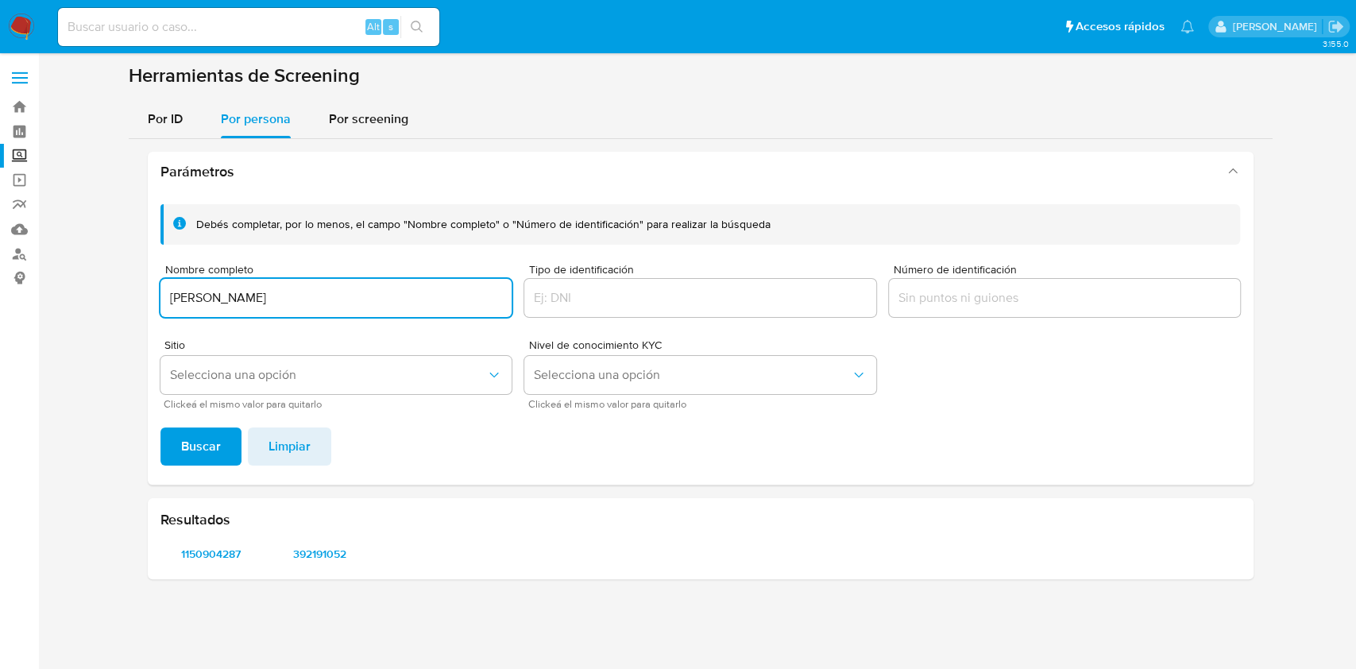
drag, startPoint x: 334, startPoint y: 280, endPoint x: 330, endPoint y: 289, distance: 10.0
click at [330, 288] on div "[PERSON_NAME]" at bounding box center [336, 298] width 352 height 38
drag, startPoint x: 331, startPoint y: 292, endPoint x: 144, endPoint y: 253, distance: 191.5
click at [144, 253] on div "Parámetros Debés completar, por lo menos, el campo "Nombre completo" o "Número …" at bounding box center [701, 365] width 1144 height 453
type input "SAMIR FLORES GOMEZ"
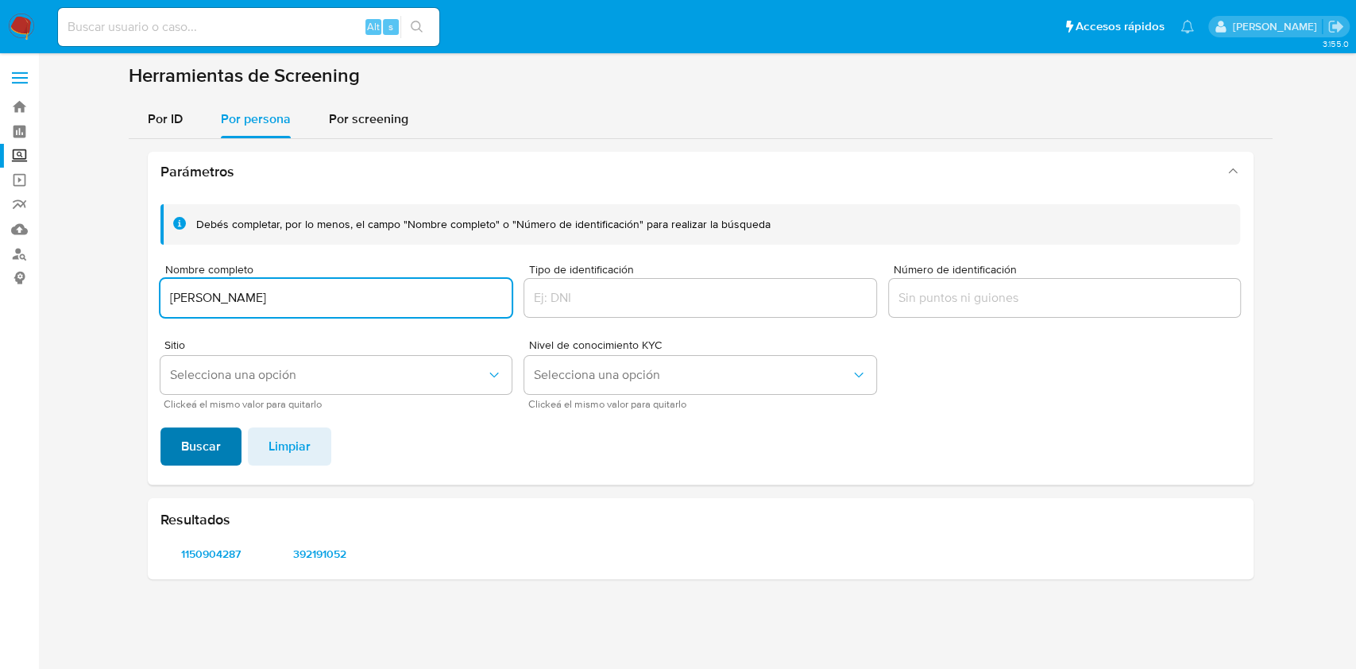
click at [197, 444] on span "Buscar" at bounding box center [201, 446] width 40 height 35
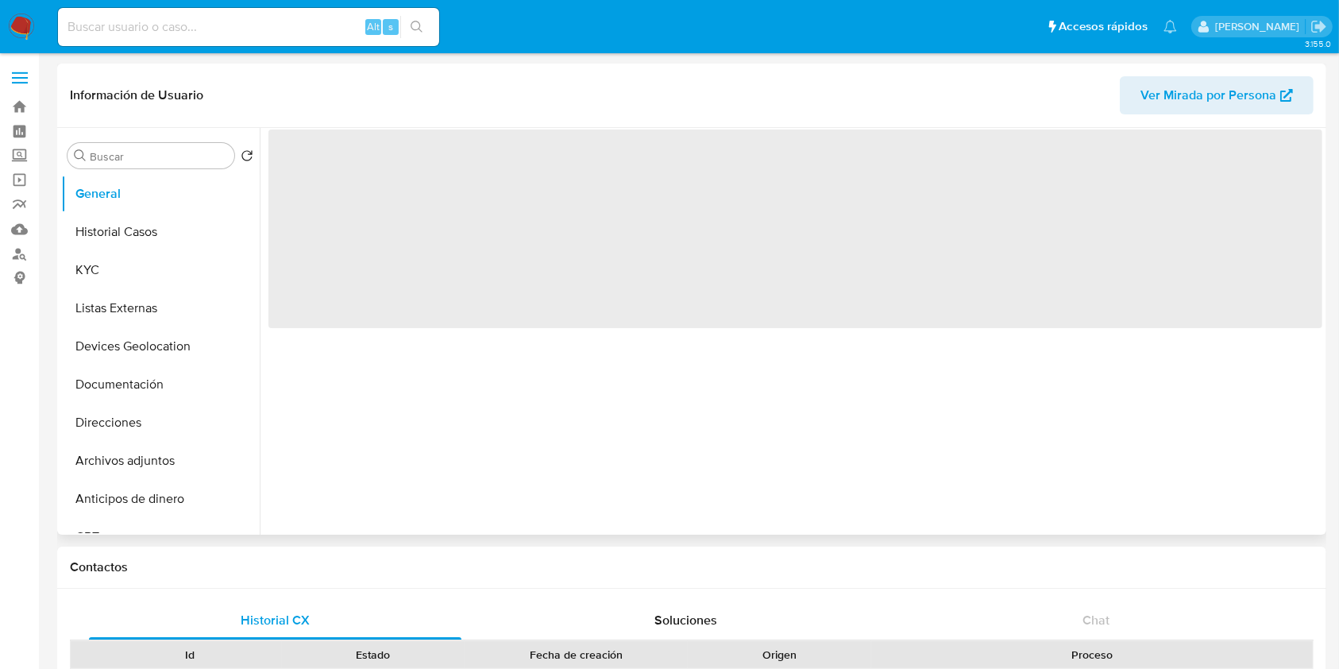
select select "10"
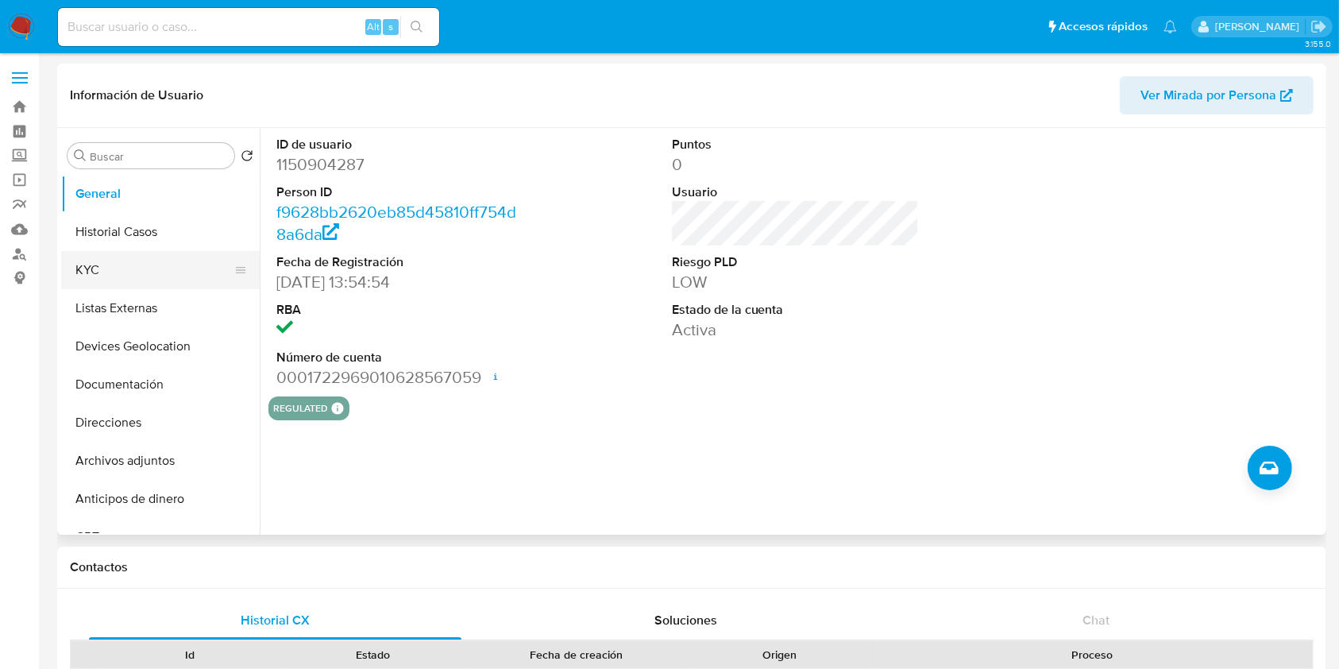
click at [120, 276] on button "KYC" at bounding box center [154, 270] width 186 height 38
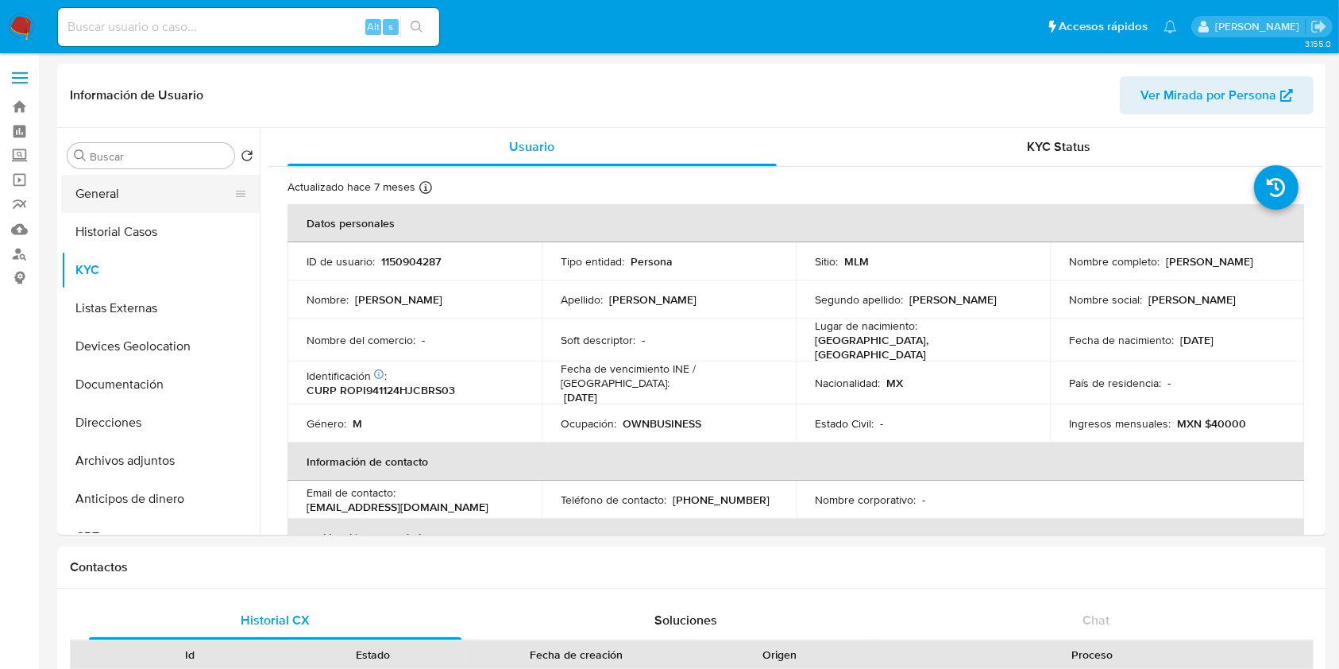
click at [129, 185] on button "General" at bounding box center [154, 194] width 186 height 38
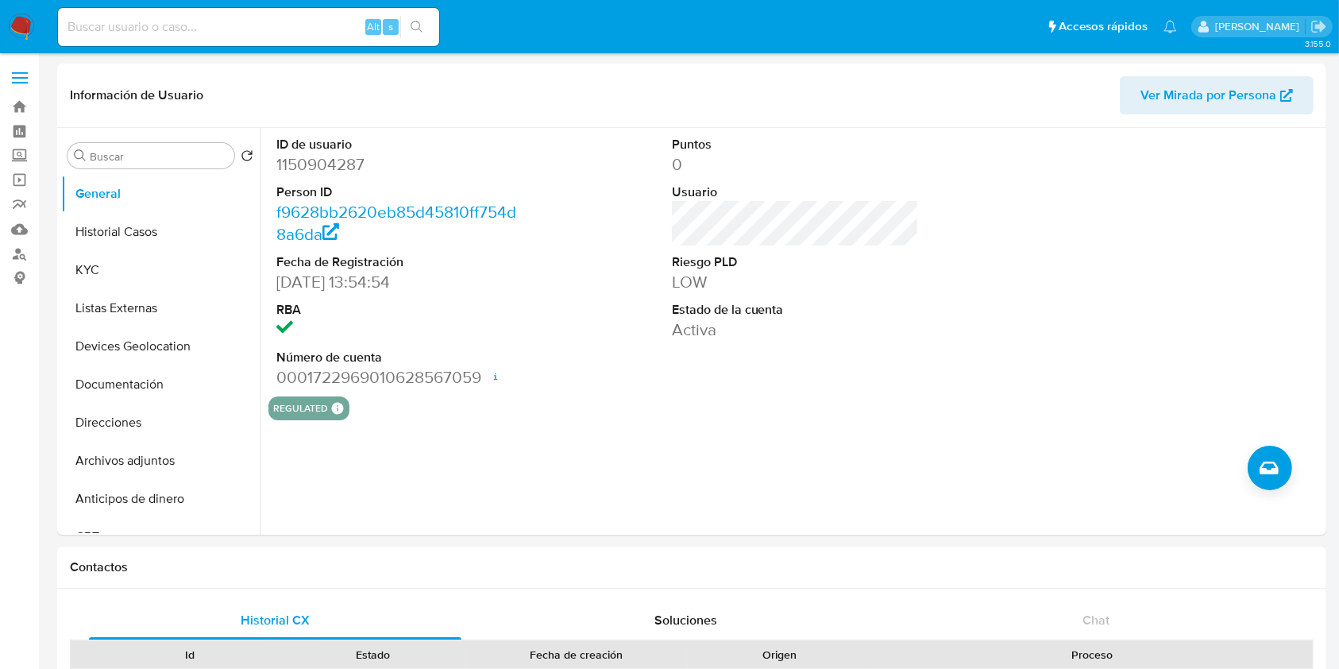
click at [317, 161] on dd "1150904287" at bounding box center [400, 164] width 248 height 22
copy dd "1150904287"
click at [149, 225] on button "Historial Casos" at bounding box center [154, 232] width 186 height 38
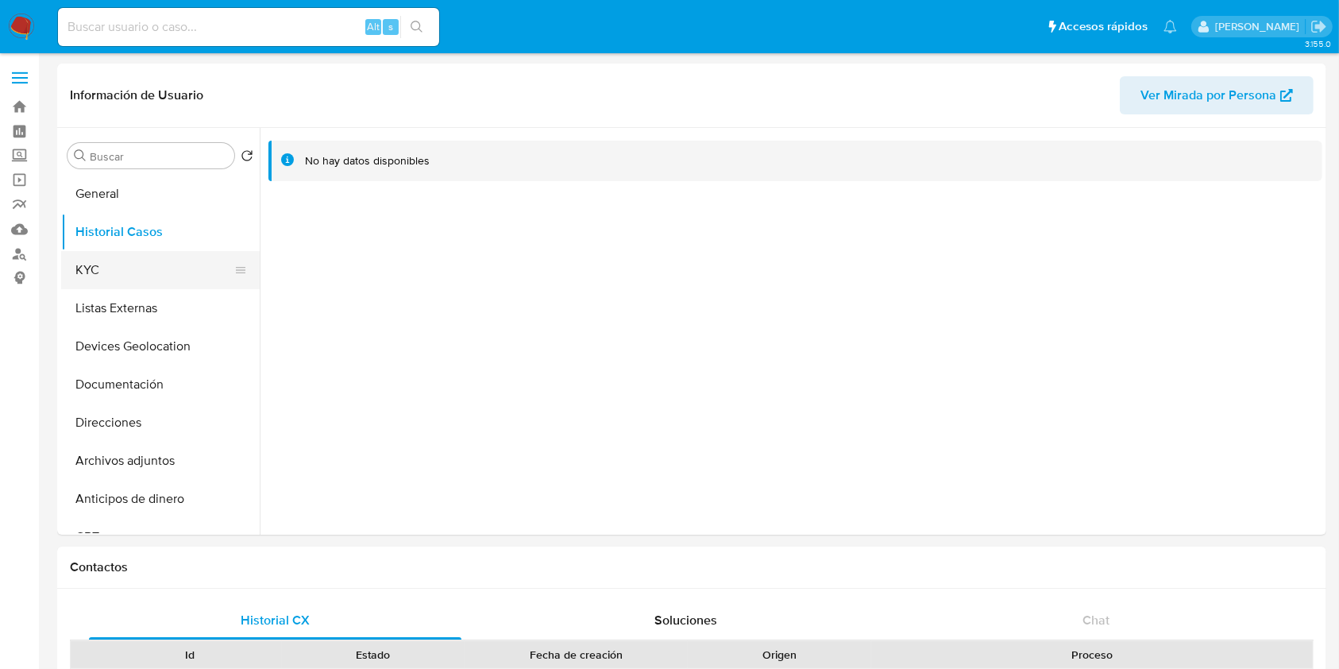
click at [114, 276] on button "KYC" at bounding box center [154, 270] width 186 height 38
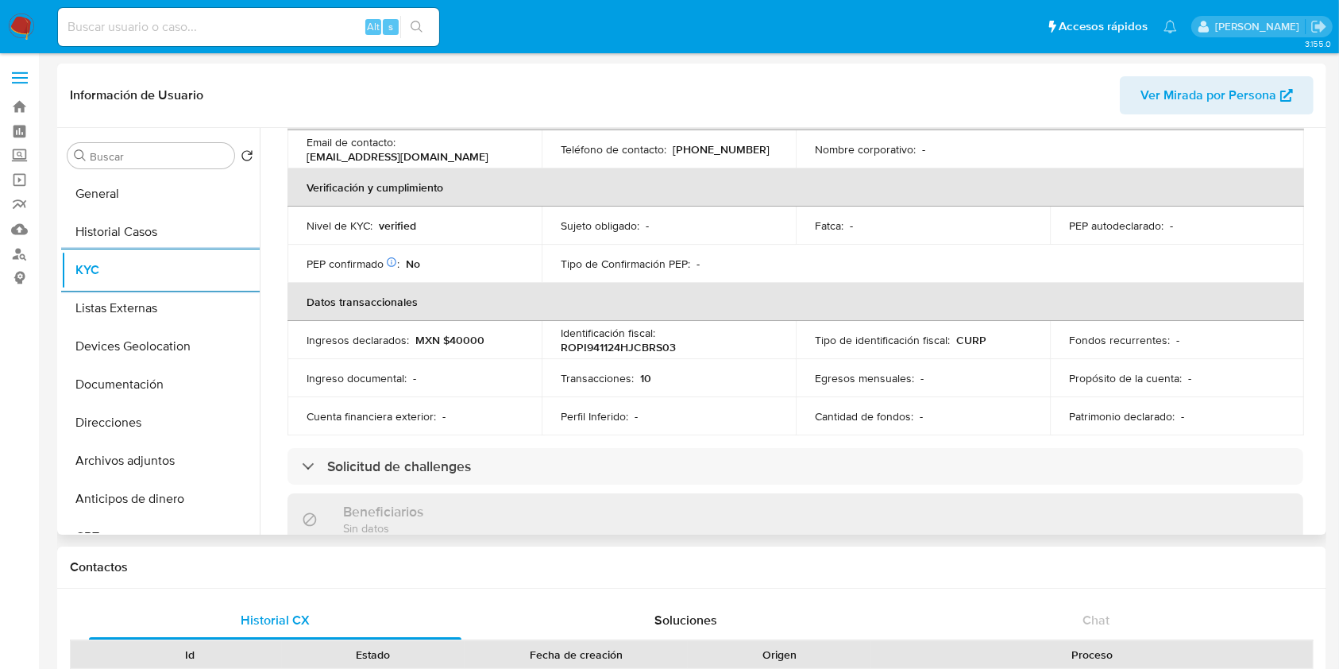
scroll to position [318, 0]
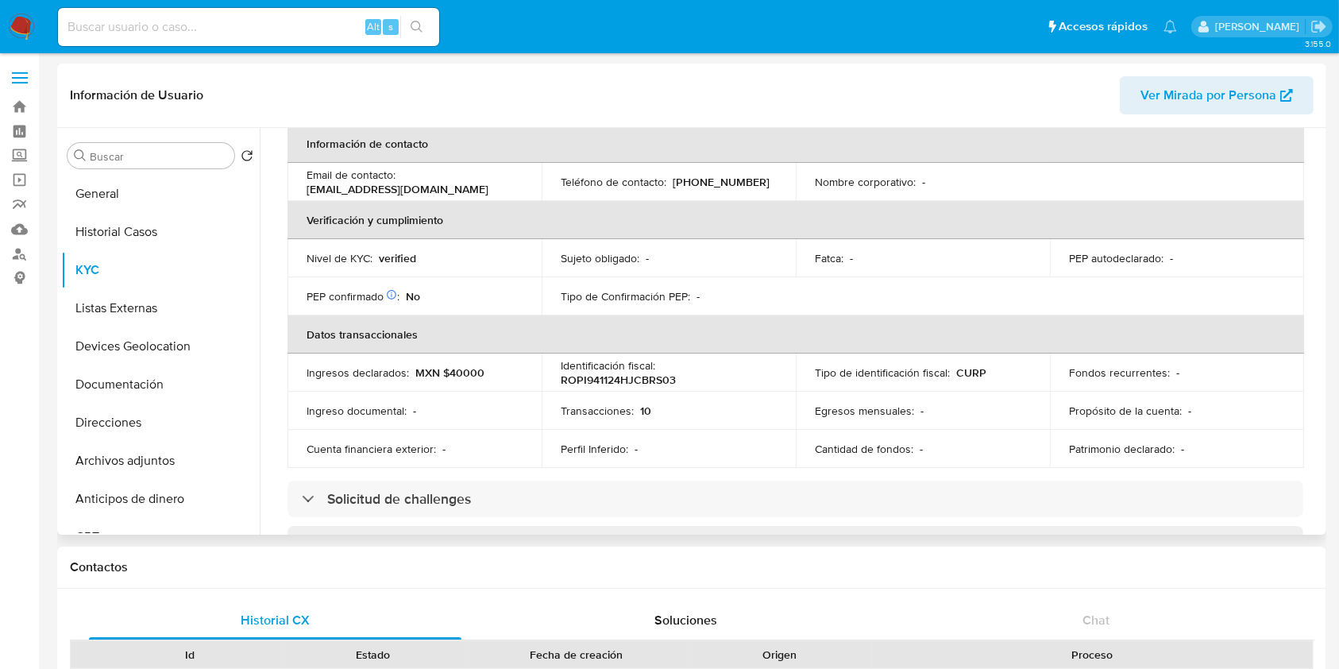
drag, startPoint x: 1322, startPoint y: 241, endPoint x: 1324, endPoint y: 254, distance: 12.9
click at [1324, 254] on div "Buscar Volver al orden por defecto General Historial Casos KYC Listas Externas …" at bounding box center [691, 331] width 1269 height 407
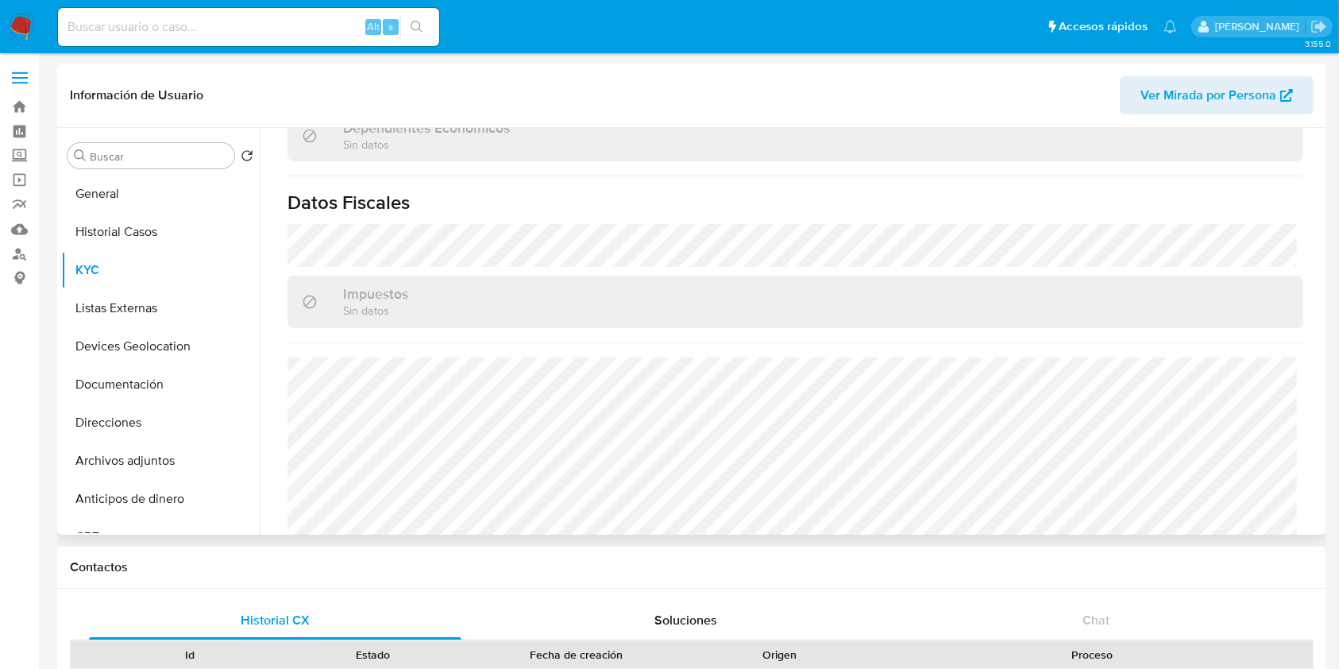
scroll to position [983, 0]
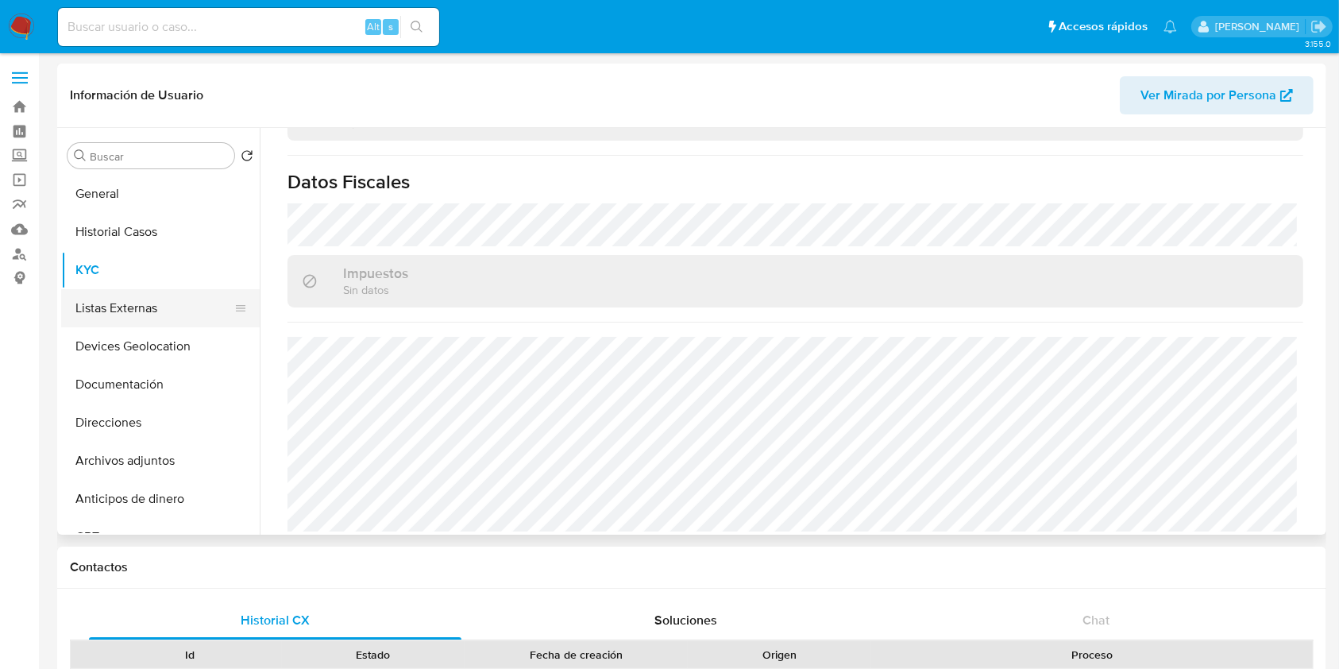
click at [129, 315] on button "Listas Externas" at bounding box center [154, 308] width 186 height 38
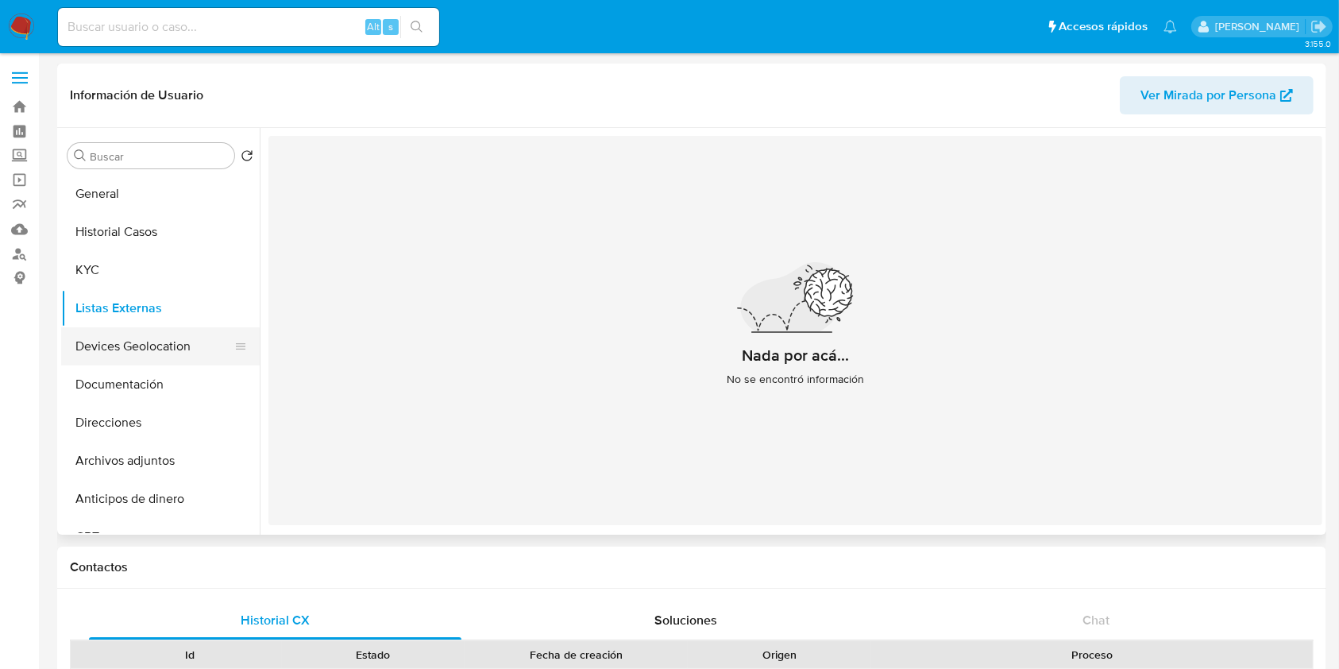
click at [102, 334] on button "Devices Geolocation" at bounding box center [154, 346] width 186 height 38
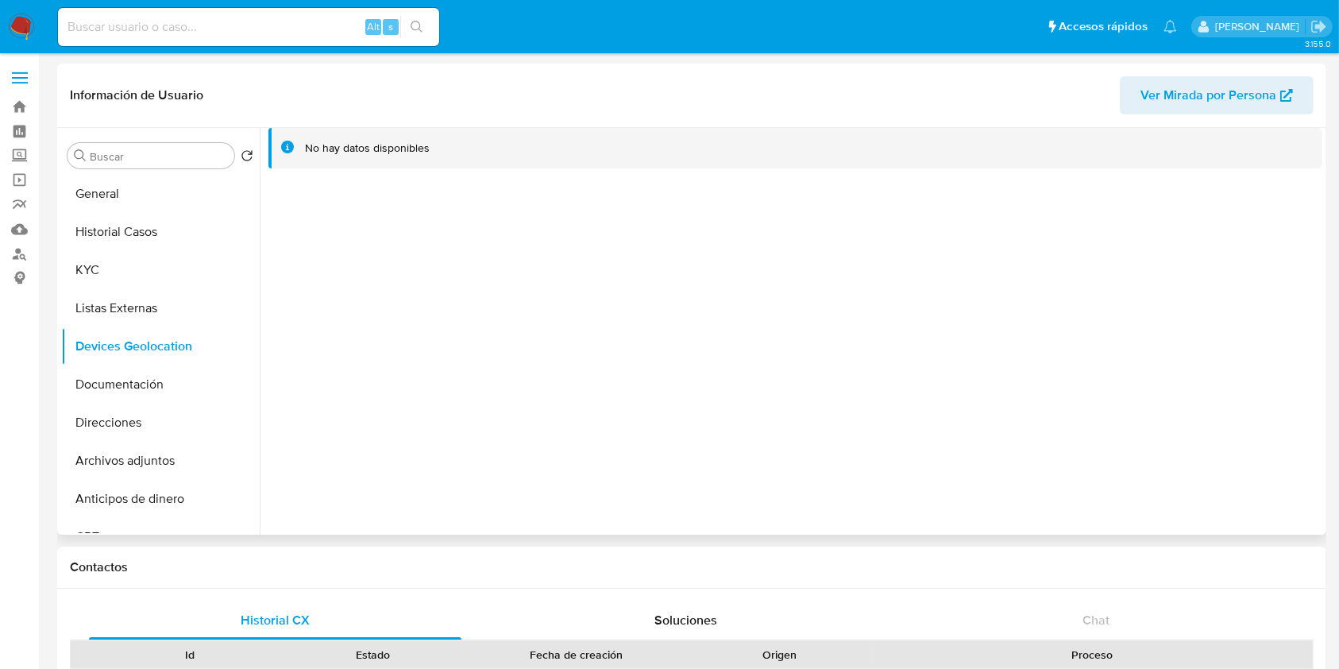
click at [610, 403] on div "No hay datos disponibles" at bounding box center [791, 331] width 1063 height 407
click at [117, 300] on button "Listas Externas" at bounding box center [154, 308] width 186 height 38
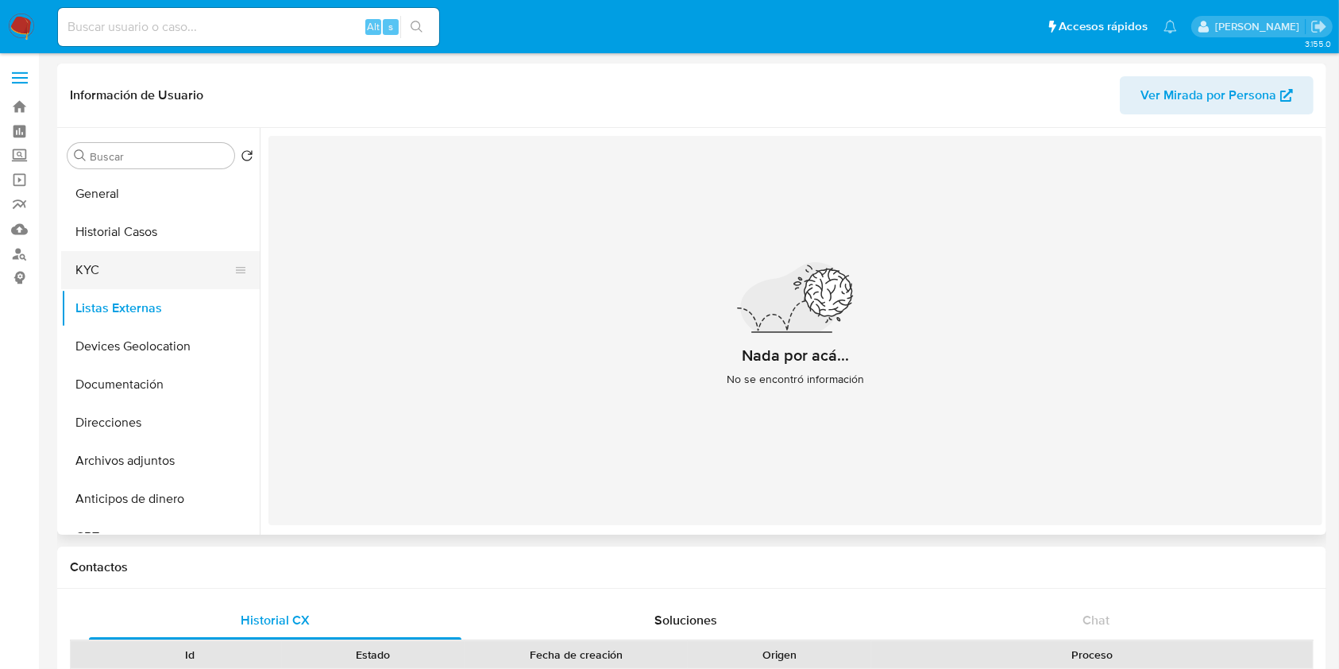
click at [163, 286] on button "KYC" at bounding box center [154, 270] width 186 height 38
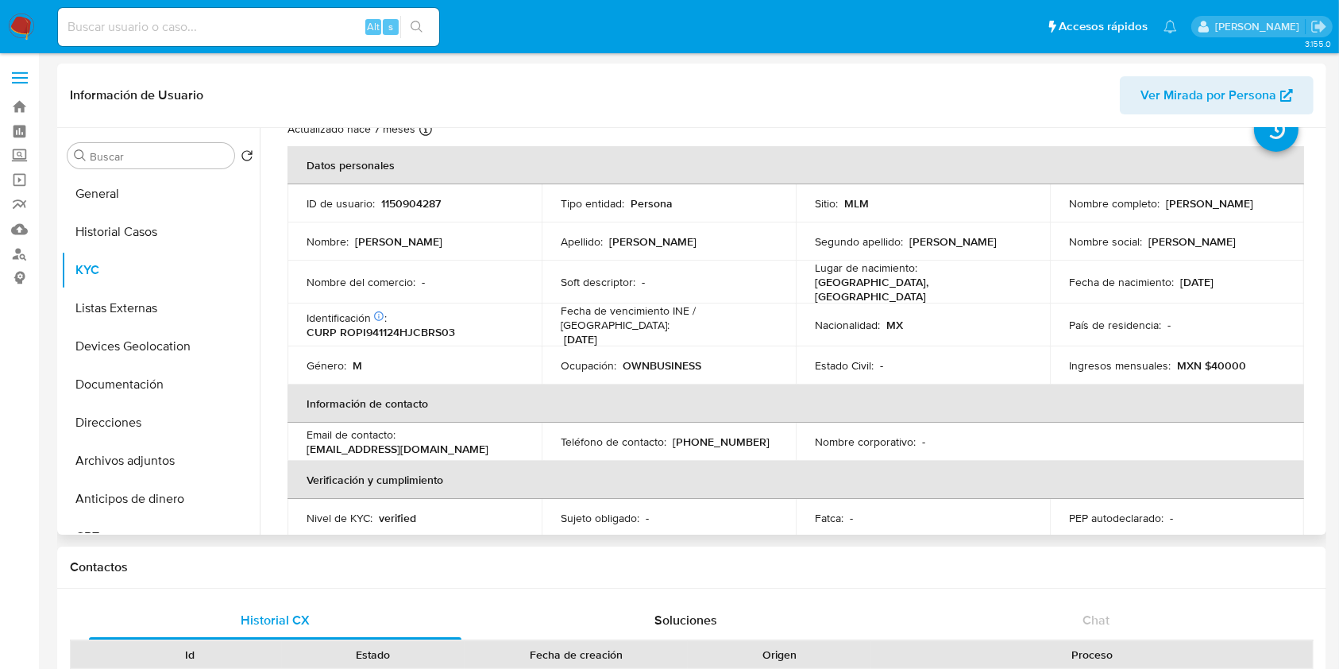
scroll to position [106, 0]
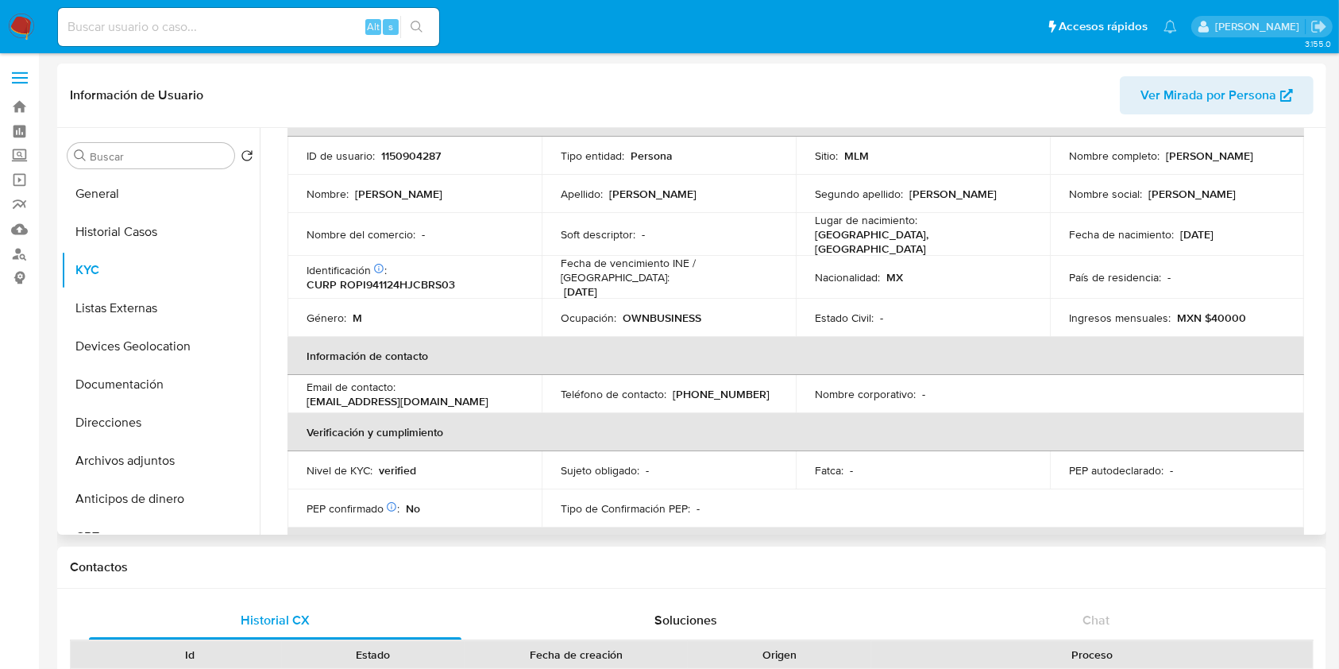
drag, startPoint x: 493, startPoint y: 386, endPoint x: 296, endPoint y: 397, distance: 197.3
click at [296, 397] on td "Email de contacto : isaiasrobledoperez979@gmail.com" at bounding box center [415, 394] width 254 height 38
copy p "isaiasrobledoperez979@gmail.com"
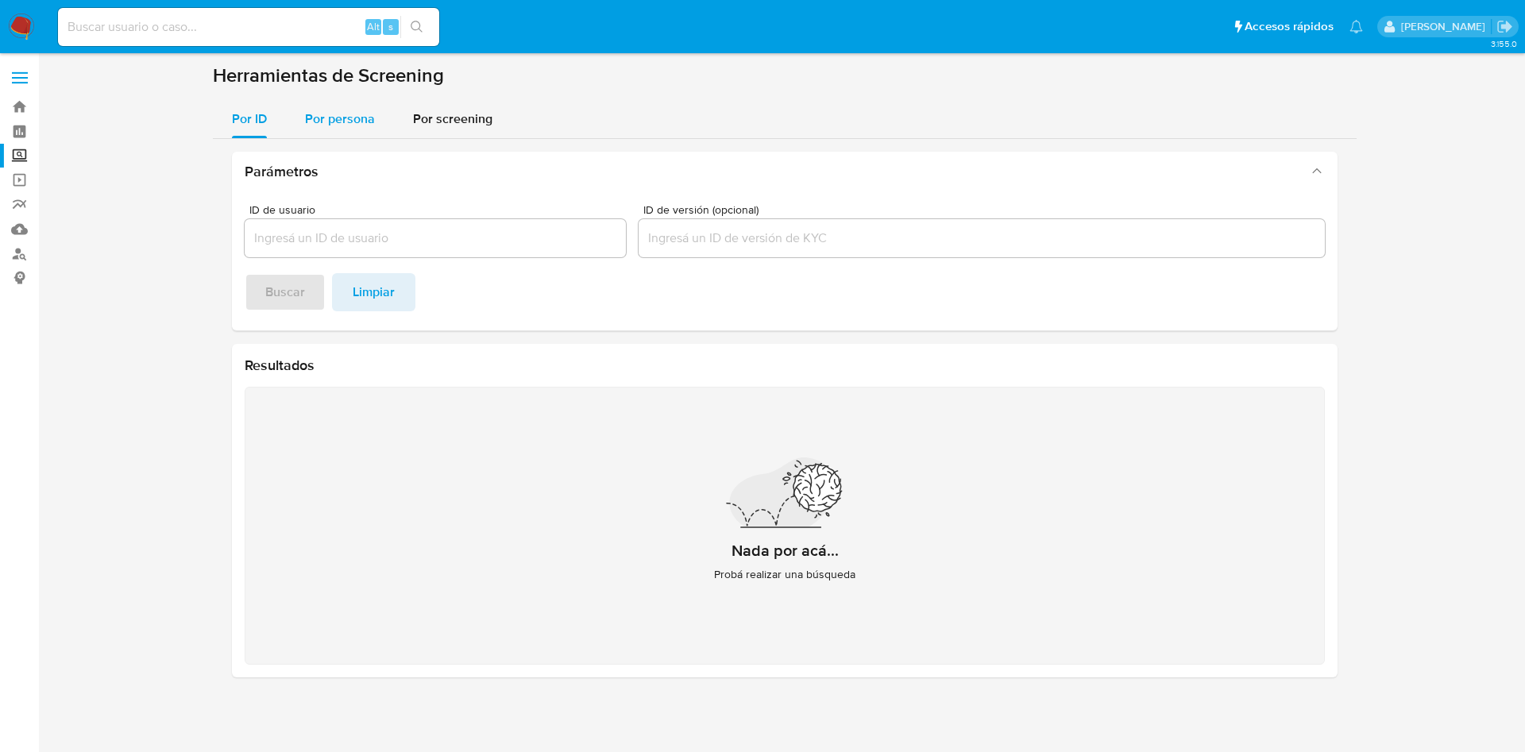
click at [340, 118] on span "Por persona" at bounding box center [340, 119] width 70 height 18
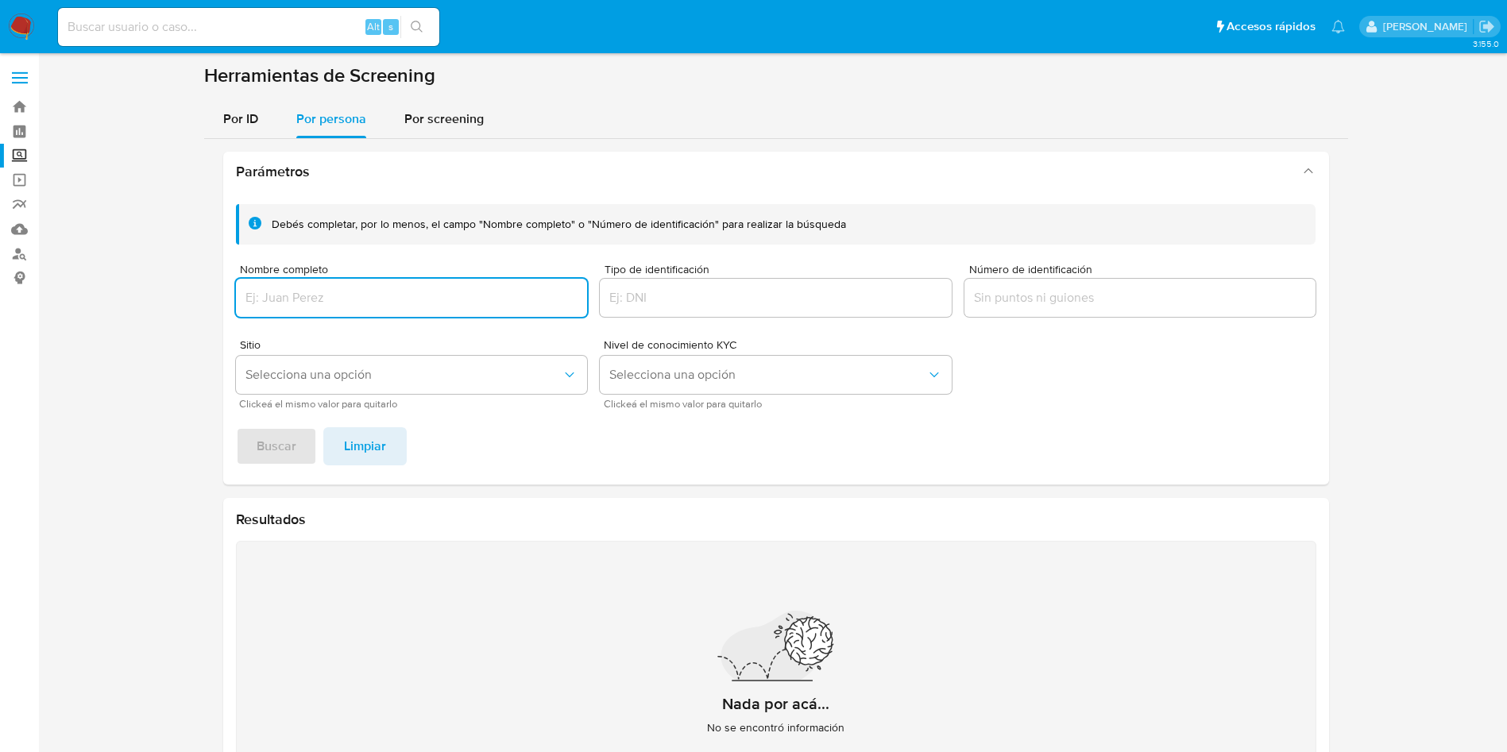
click at [400, 293] on input "Nombre completo" at bounding box center [412, 298] width 352 height 21
click at [236, 427] on button "Buscar" at bounding box center [276, 446] width 81 height 38
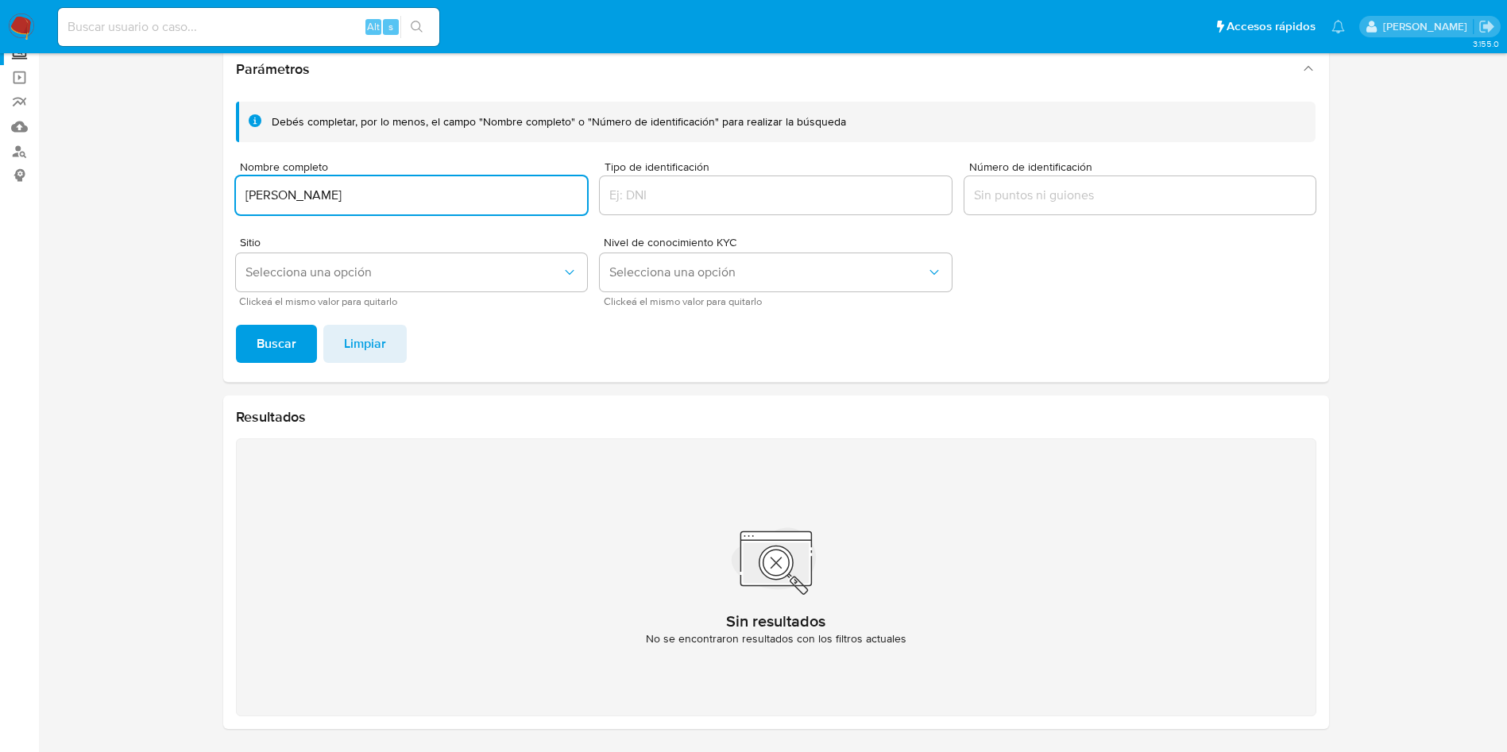
drag, startPoint x: 427, startPoint y: 191, endPoint x: 231, endPoint y: 189, distance: 195.4
click at [228, 189] on div "Debés completar, por lo menos, el campo "Nombre completo" o "Número de identifi…" at bounding box center [776, 235] width 1106 height 293
paste input "[PERSON_NAME][DEMOGRAPHIC_DATA] TEM"
type input "[PERSON_NAME] TEMORES [PERSON_NAME]"
click at [236, 325] on button "Buscar" at bounding box center [276, 344] width 81 height 38
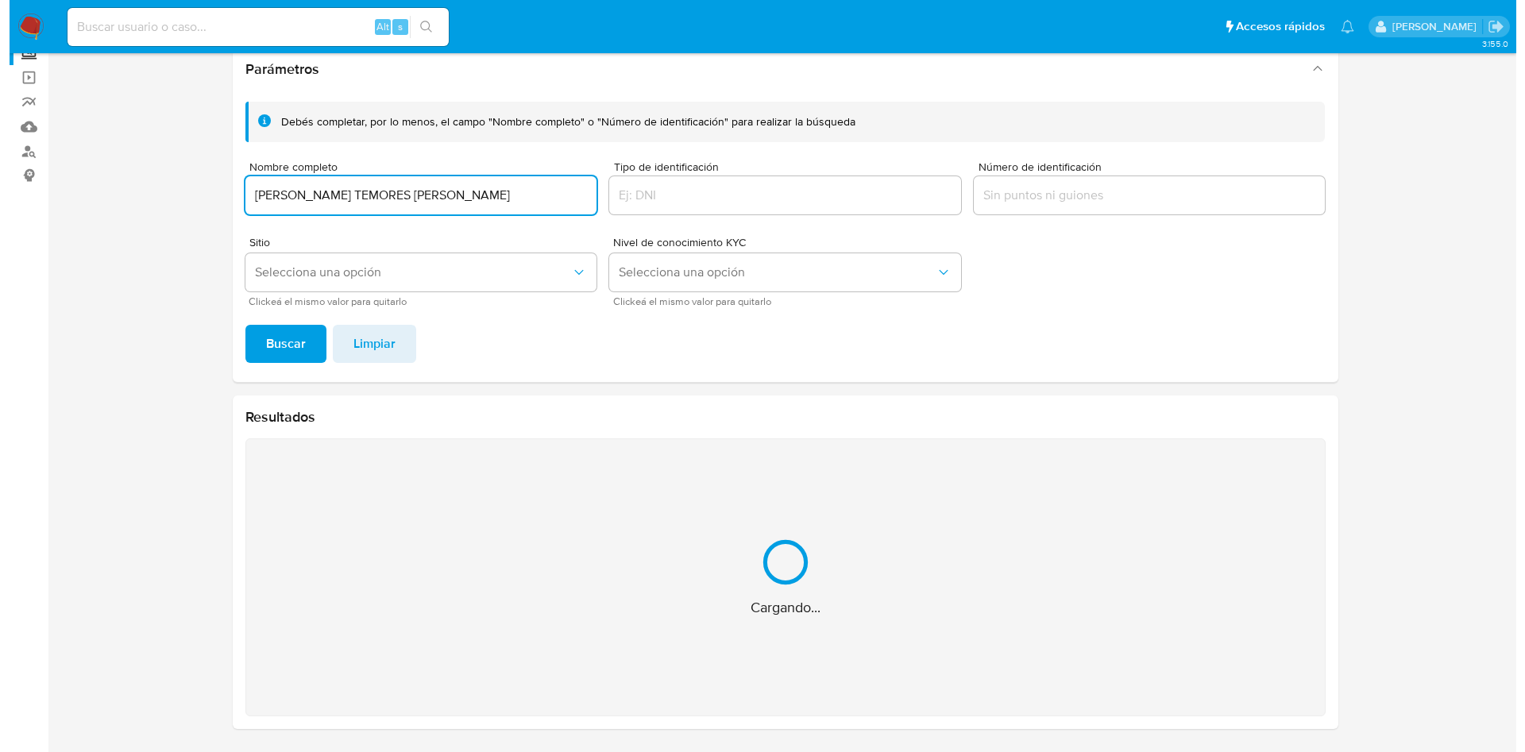
scroll to position [0, 0]
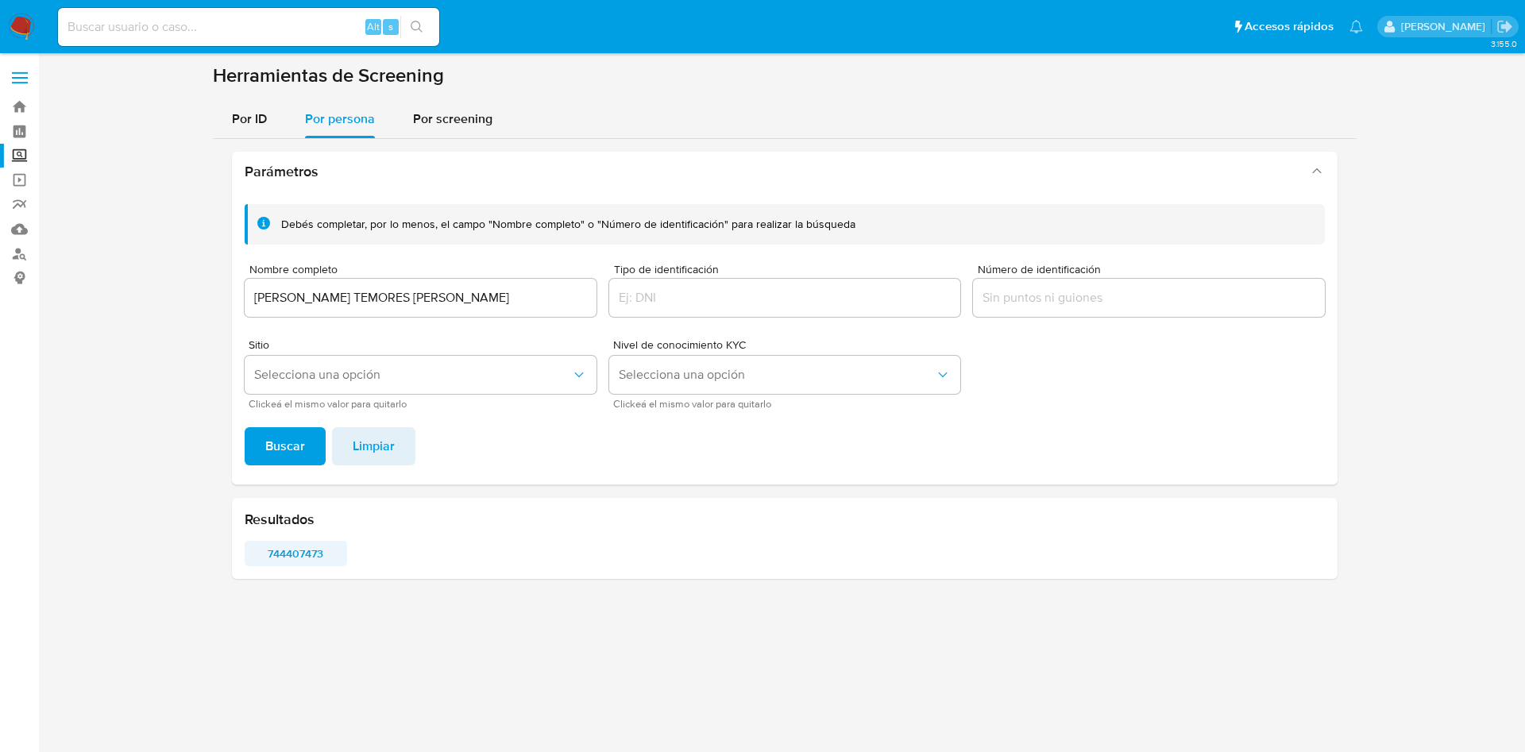
click at [297, 547] on span "744407473" at bounding box center [296, 554] width 80 height 22
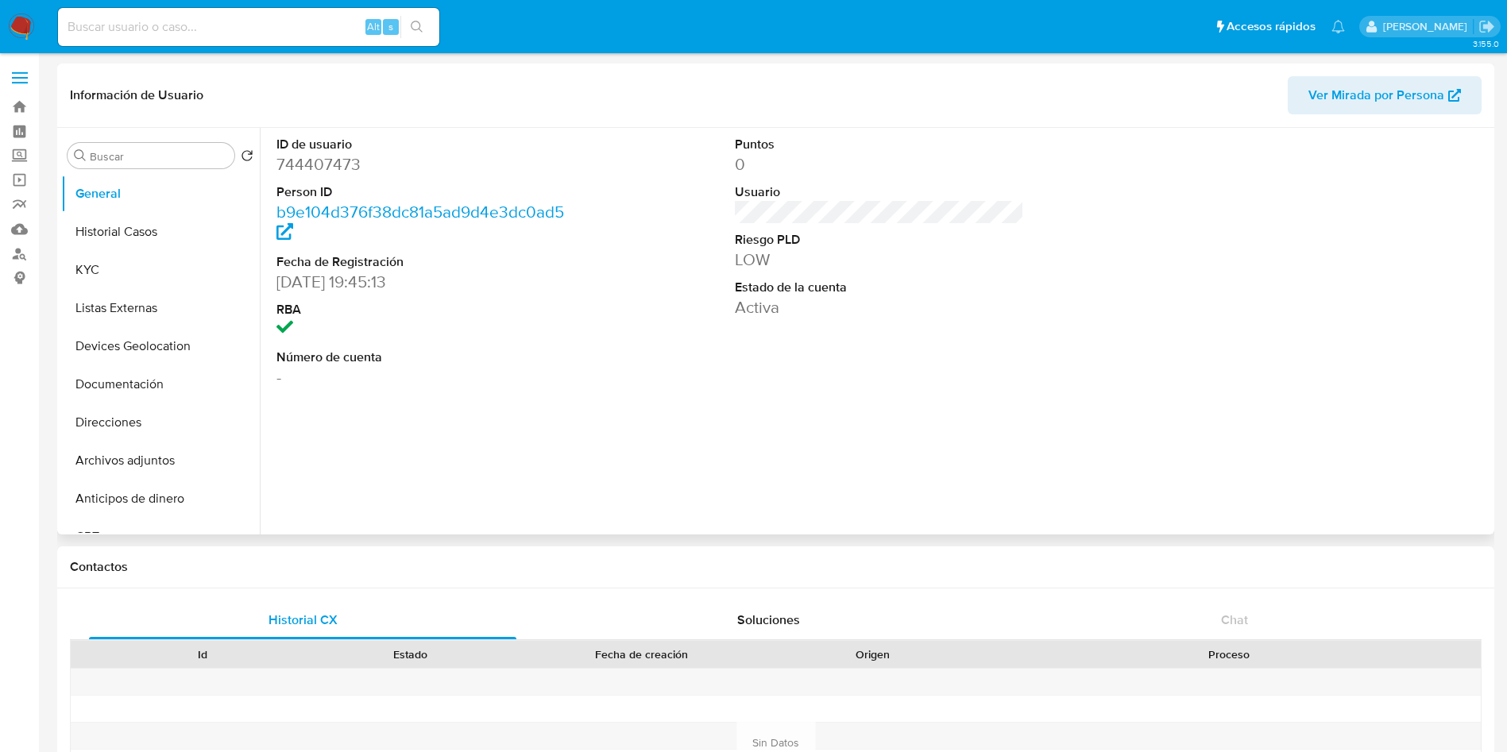
select select "10"
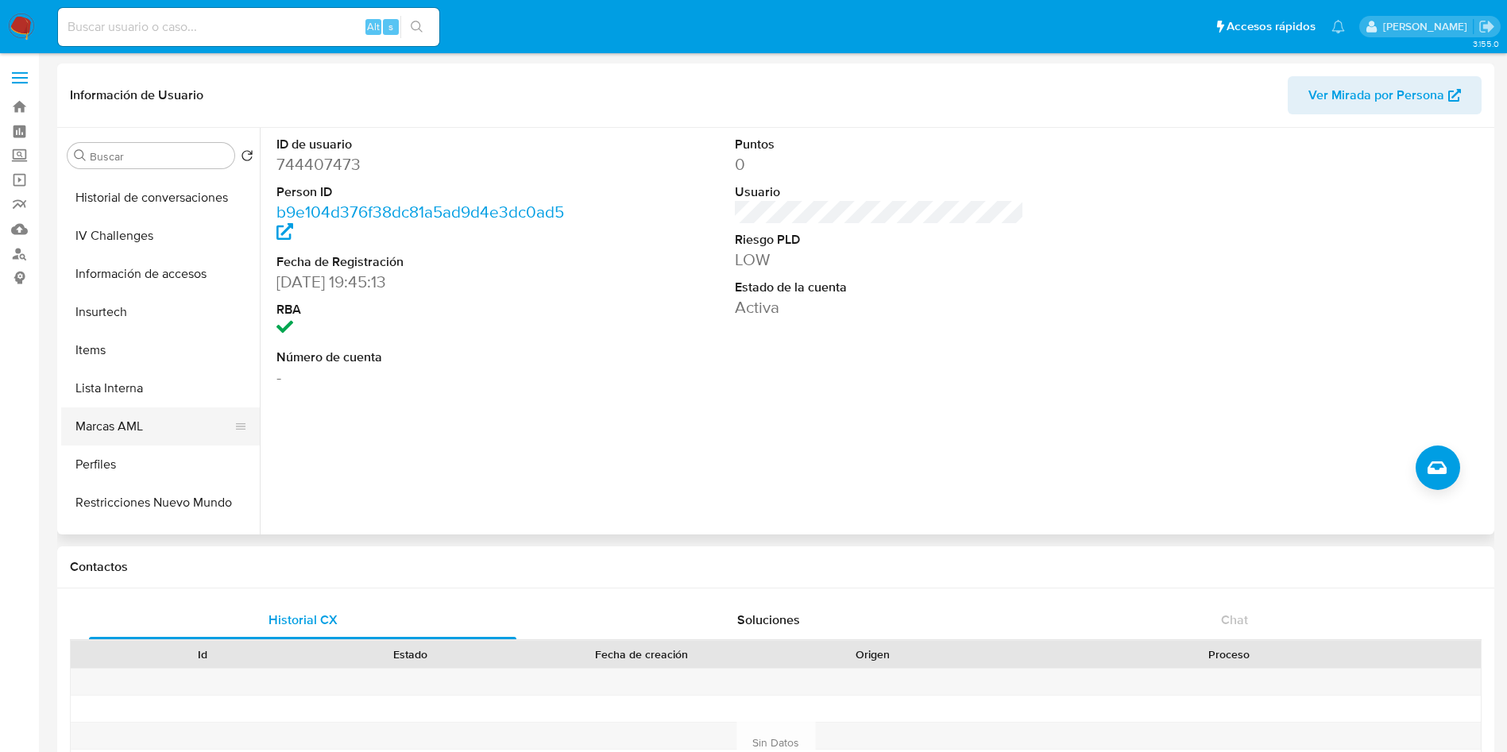
scroll to position [671, 0]
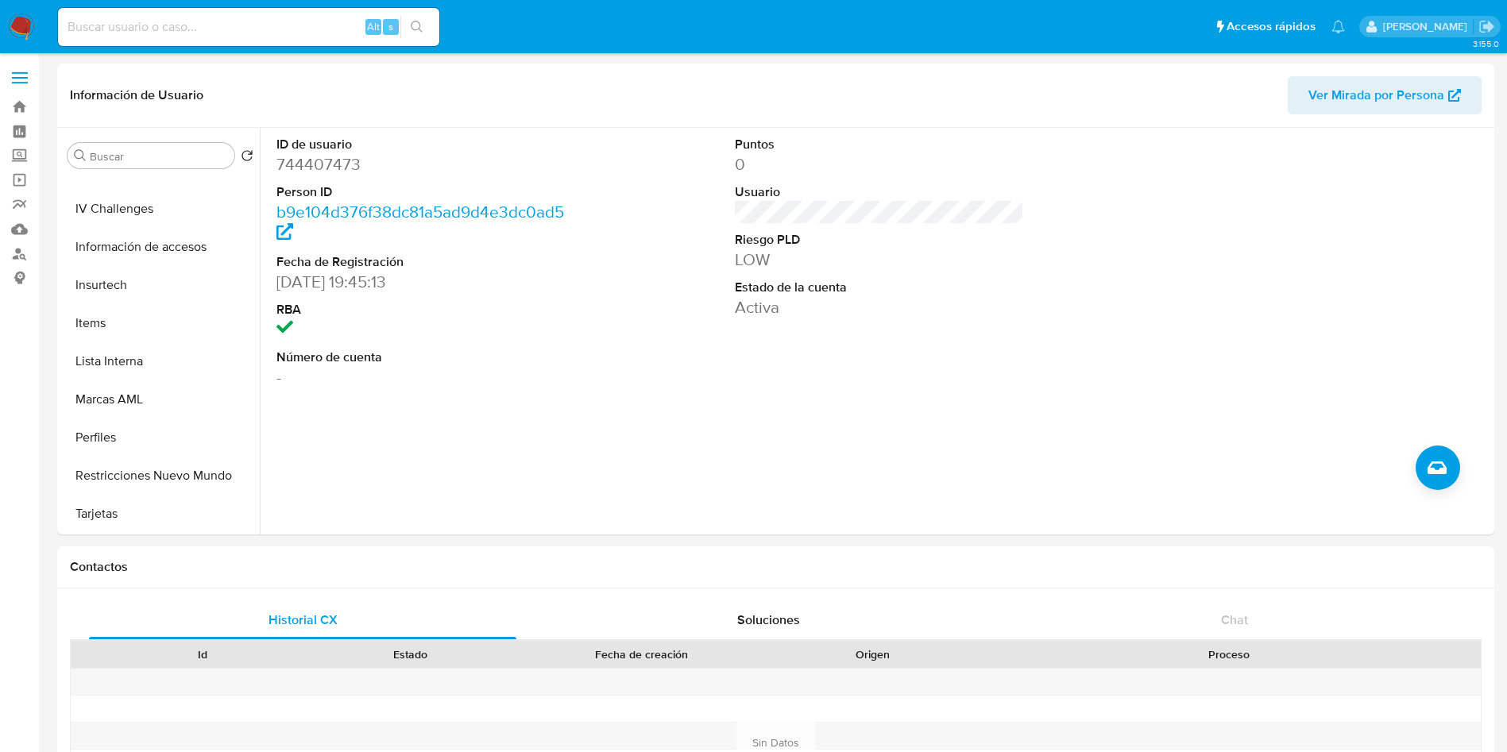
click at [157, 17] on input at bounding box center [248, 27] width 381 height 21
paste input "186806960"
type input "186806960"
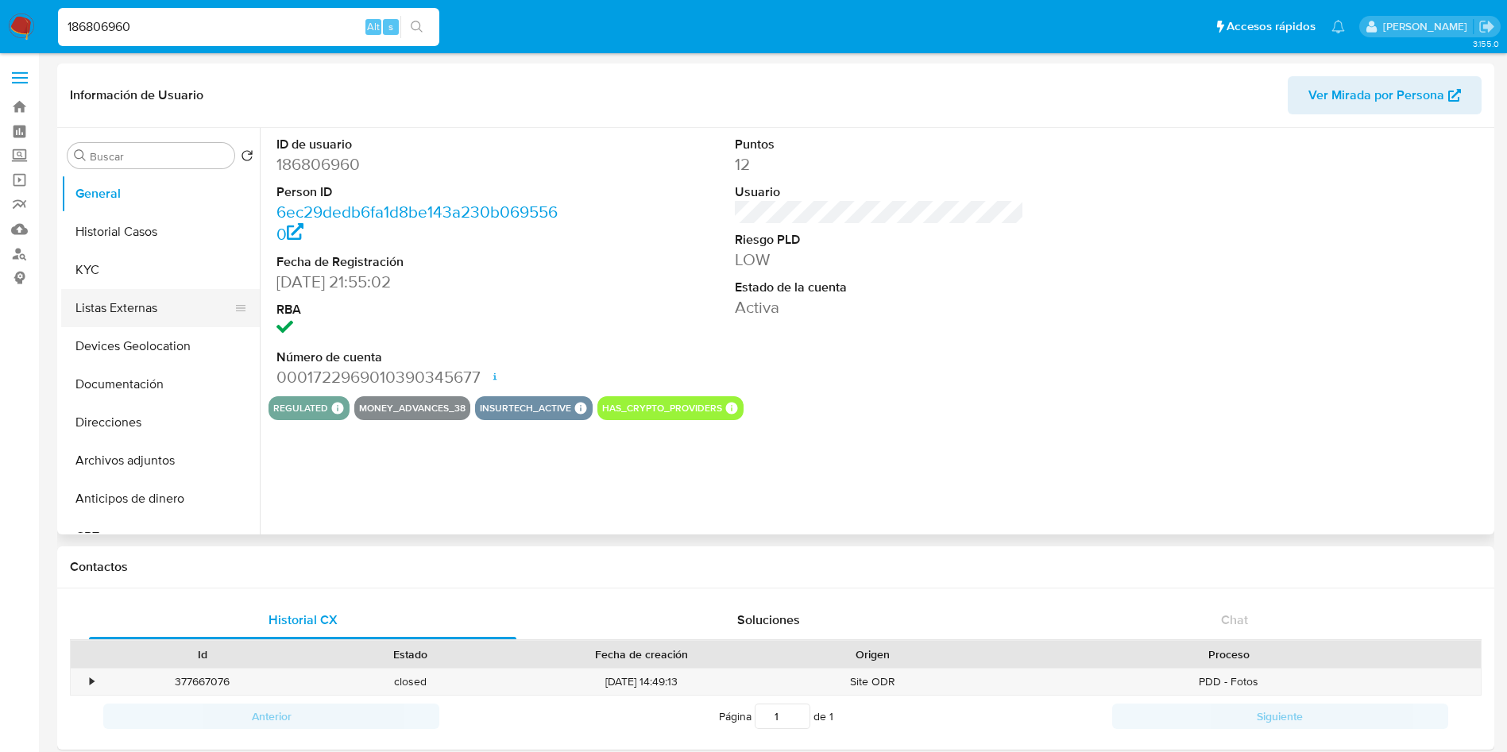
select select "10"
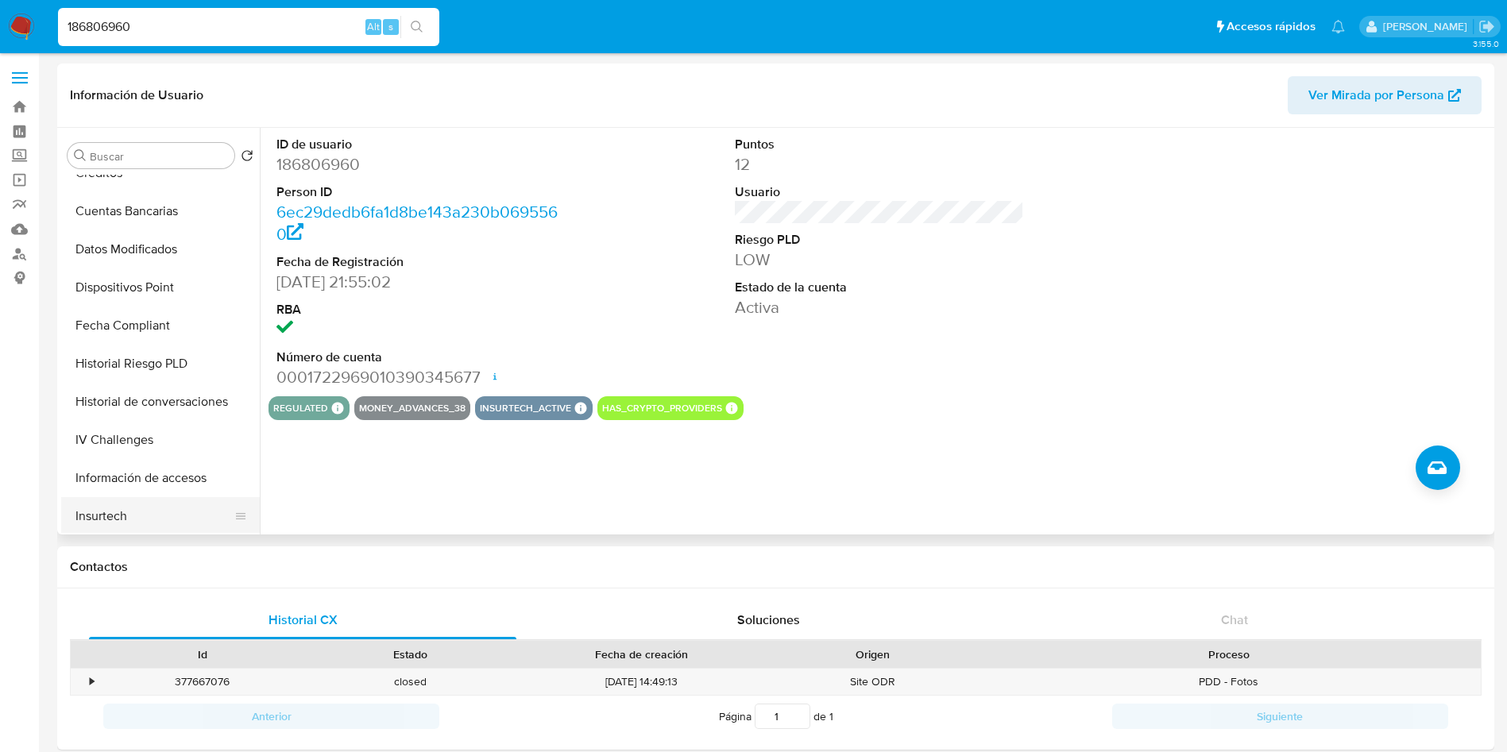
scroll to position [477, 0]
click at [141, 360] on button "Historial de conversaciones" at bounding box center [154, 365] width 186 height 38
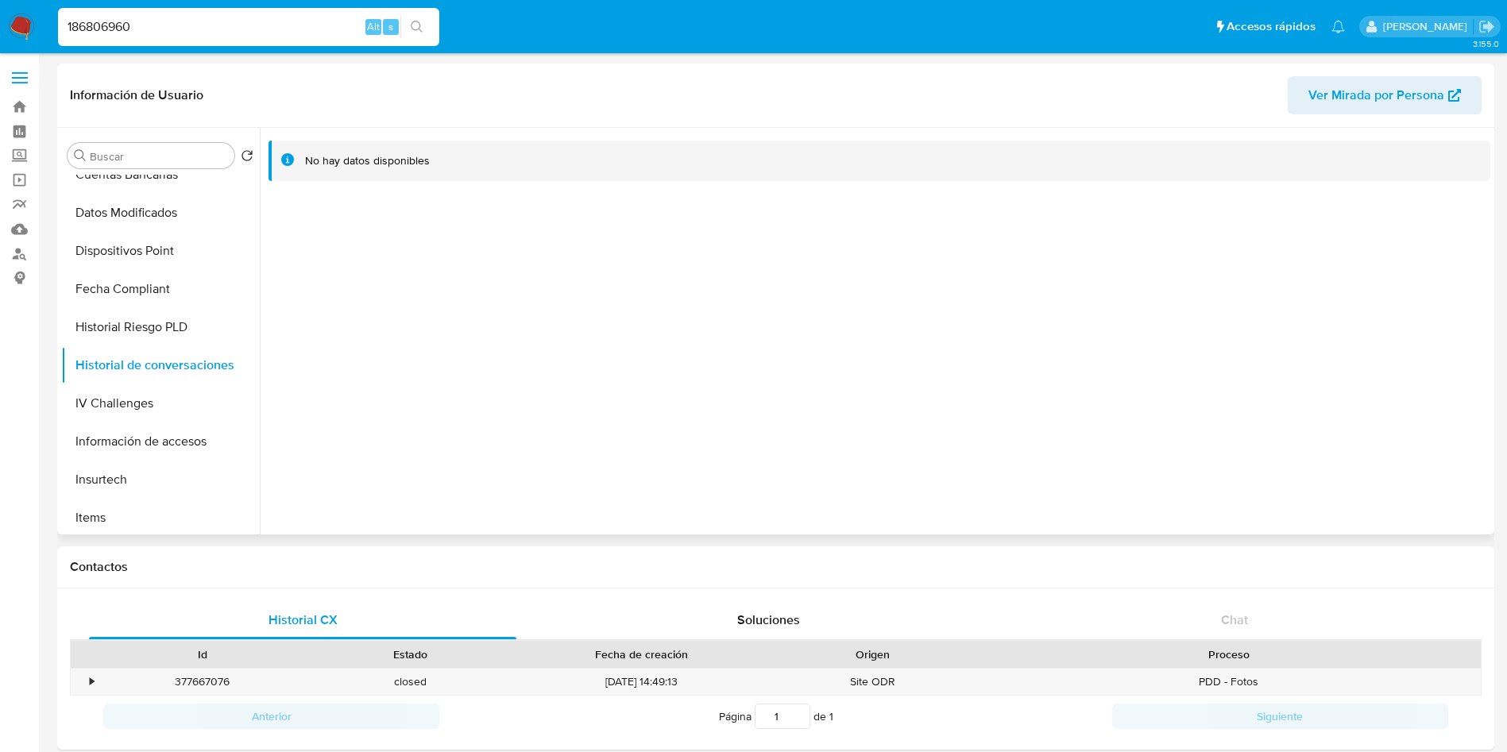
click at [1056, 423] on div at bounding box center [875, 331] width 1231 height 407
